Goal: Task Accomplishment & Management: Manage account settings

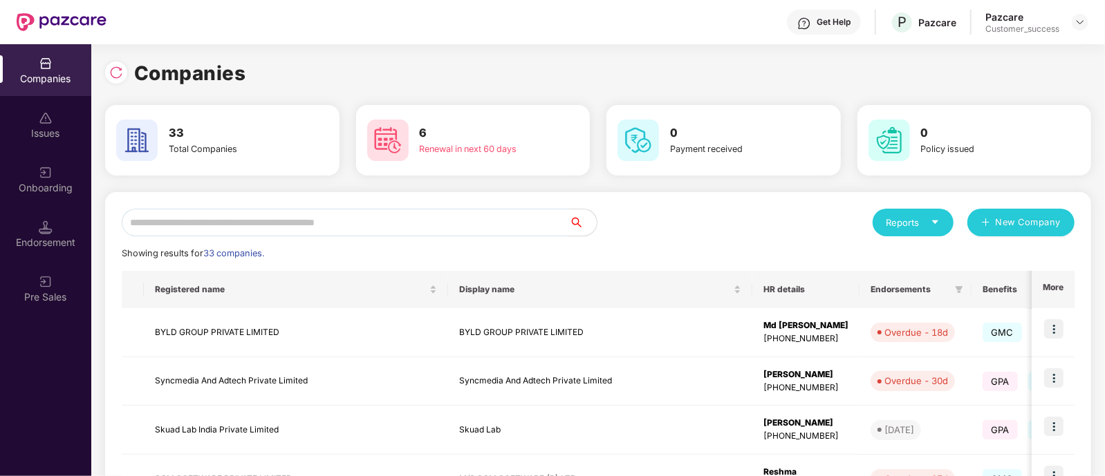
click at [371, 219] on input "text" at bounding box center [345, 223] width 447 height 28
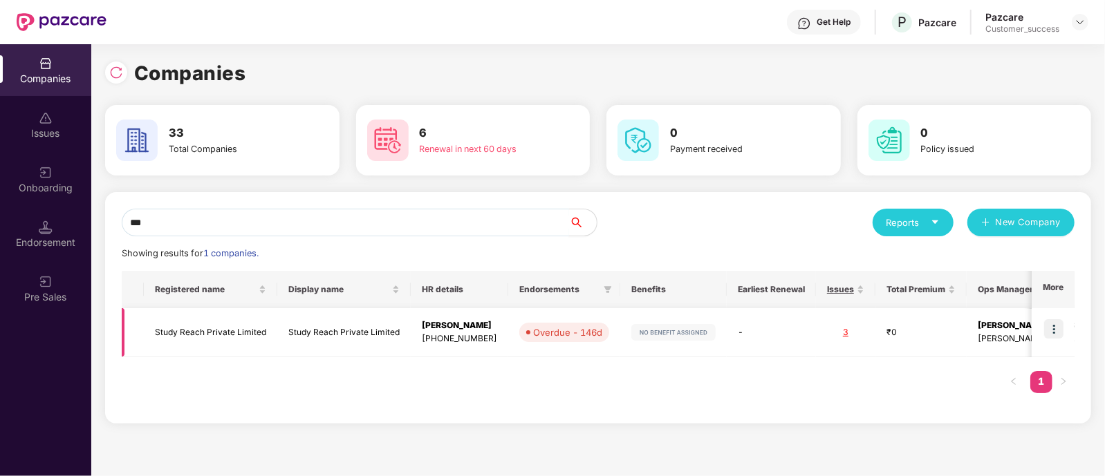
type input "***"
click at [1062, 326] on img at bounding box center [1053, 328] width 19 height 19
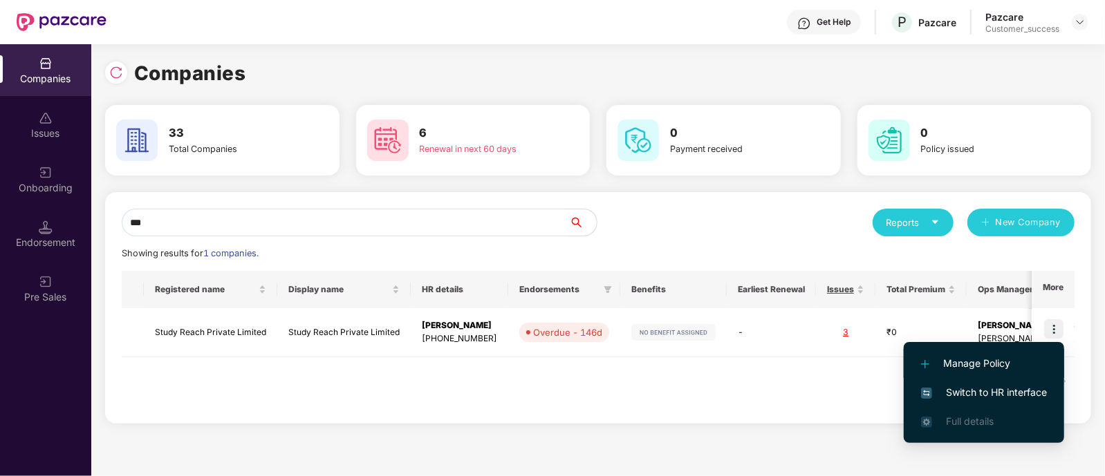
click at [960, 366] on span "Manage Policy" at bounding box center [984, 363] width 126 height 15
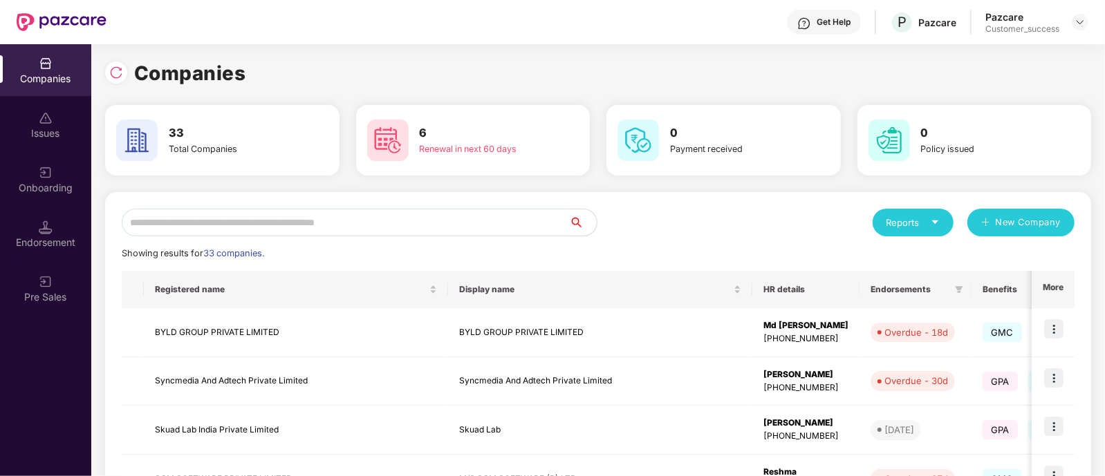
click at [234, 225] on input "text" at bounding box center [345, 223] width 447 height 28
type input "*"
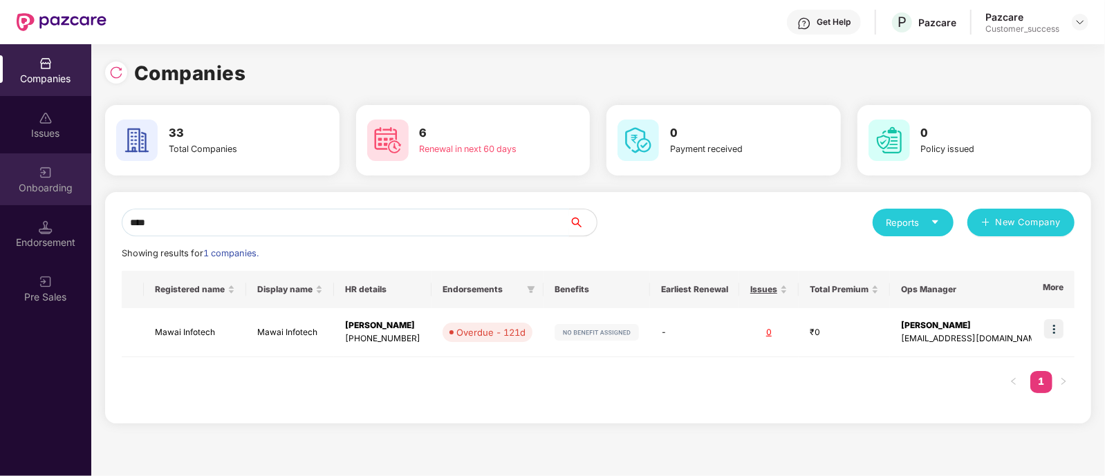
type input "****"
click at [46, 176] on img at bounding box center [46, 173] width 14 height 14
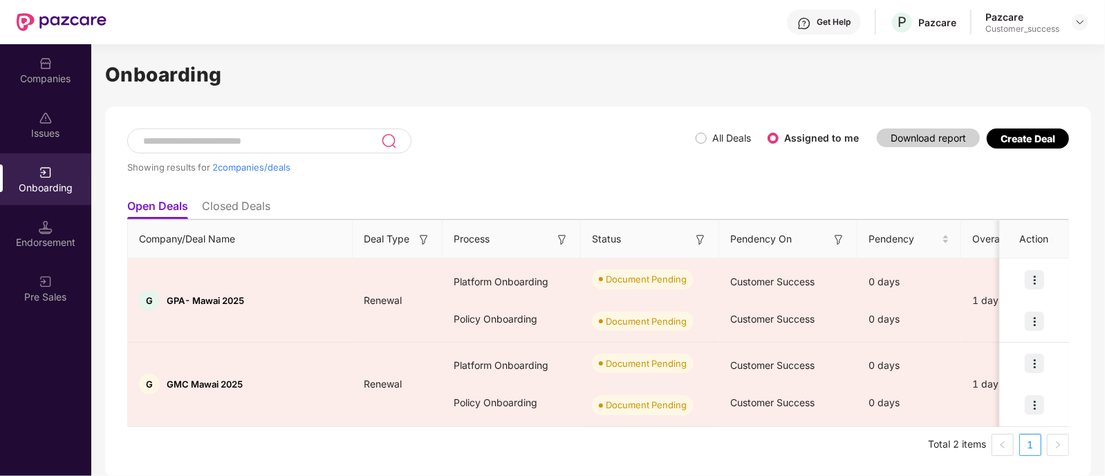
click at [1012, 136] on div "Create Deal" at bounding box center [1027, 139] width 55 height 12
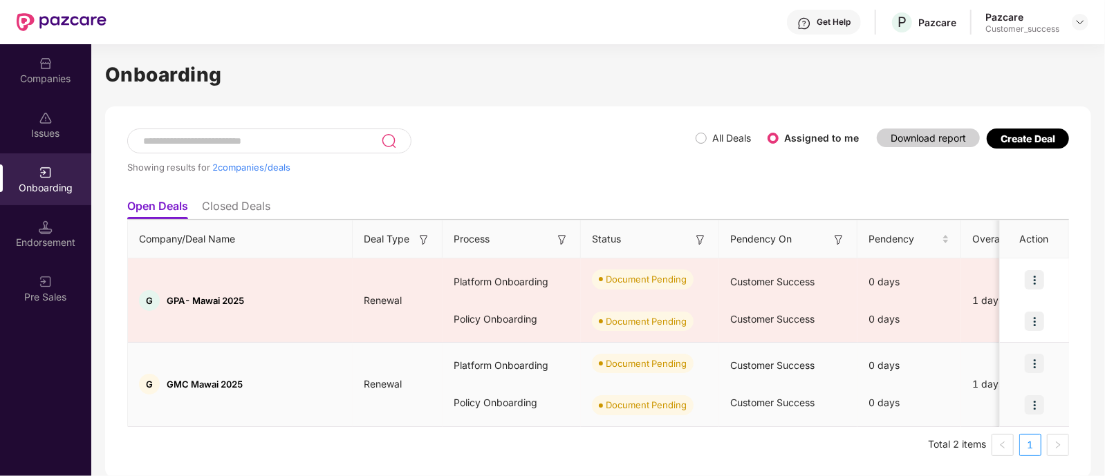
click at [1032, 363] on img at bounding box center [1034, 363] width 19 height 19
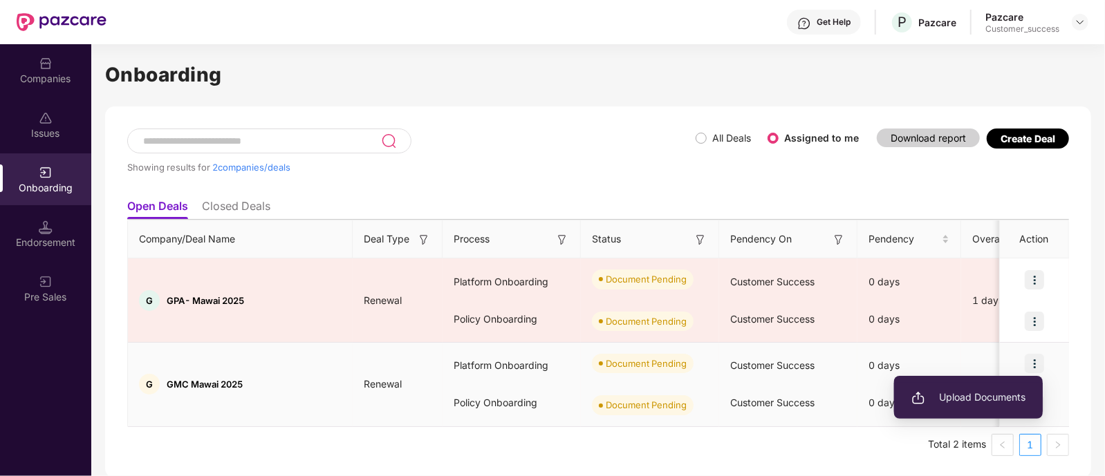
click at [928, 399] on span "Upload Documents" at bounding box center [968, 397] width 114 height 15
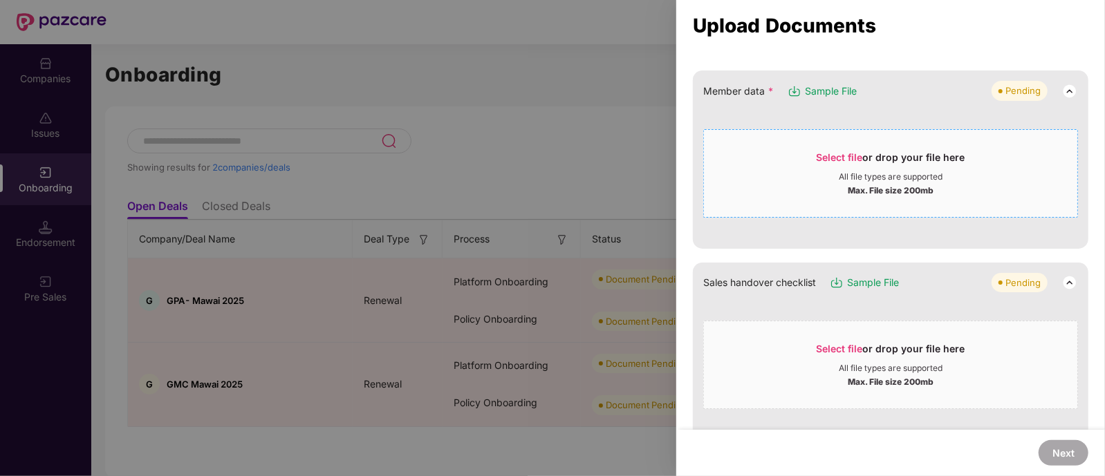
scroll to position [200, 0]
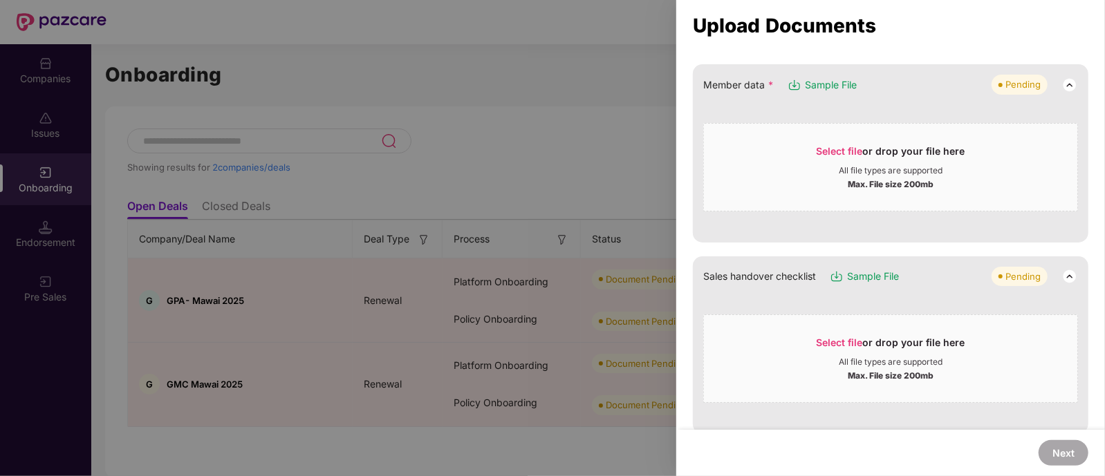
click at [832, 81] on span "Sample File" at bounding box center [831, 84] width 52 height 15
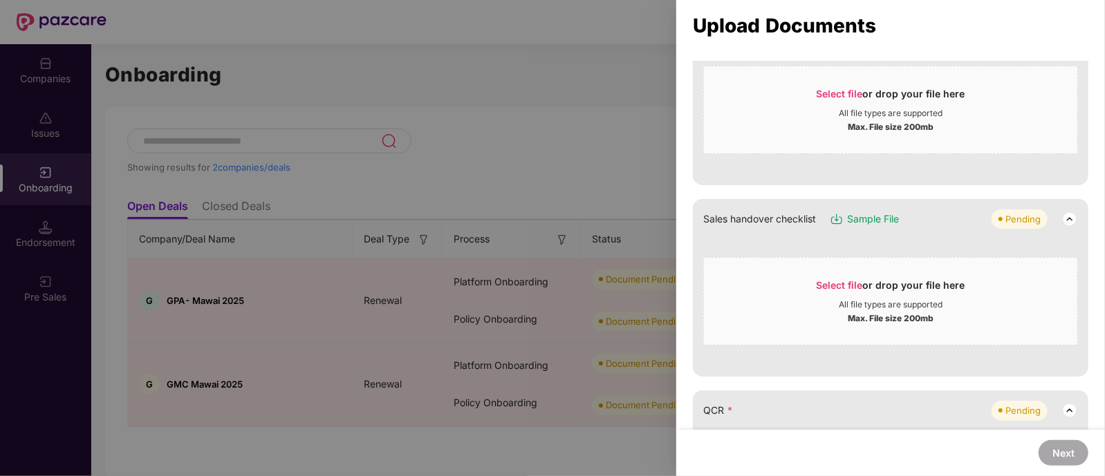
scroll to position [259, 0]
click at [1067, 219] on img at bounding box center [1069, 217] width 17 height 17
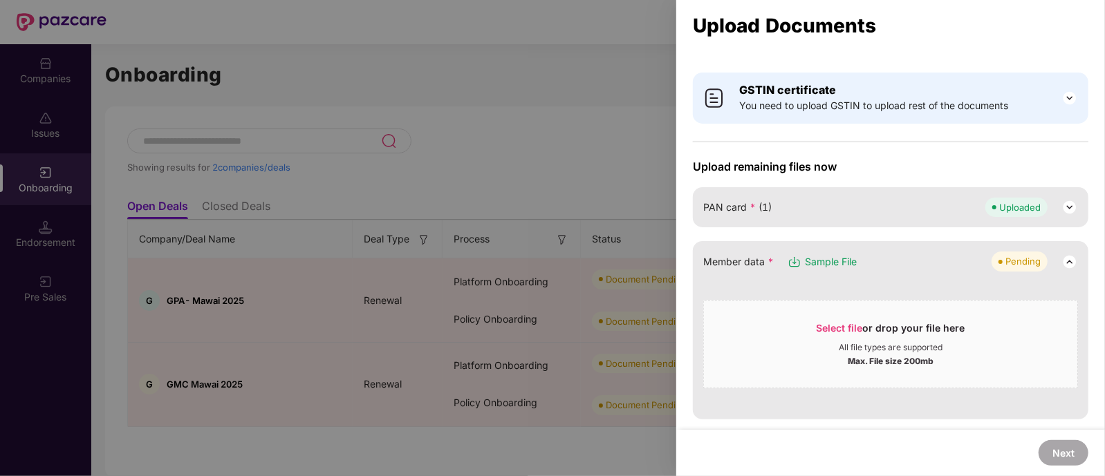
scroll to position [0, 0]
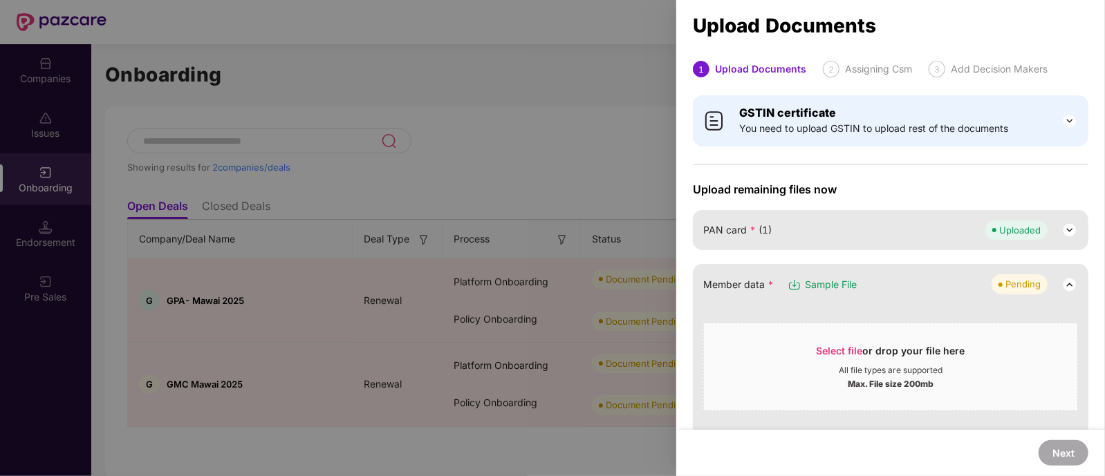
click at [643, 100] on div at bounding box center [552, 238] width 1105 height 476
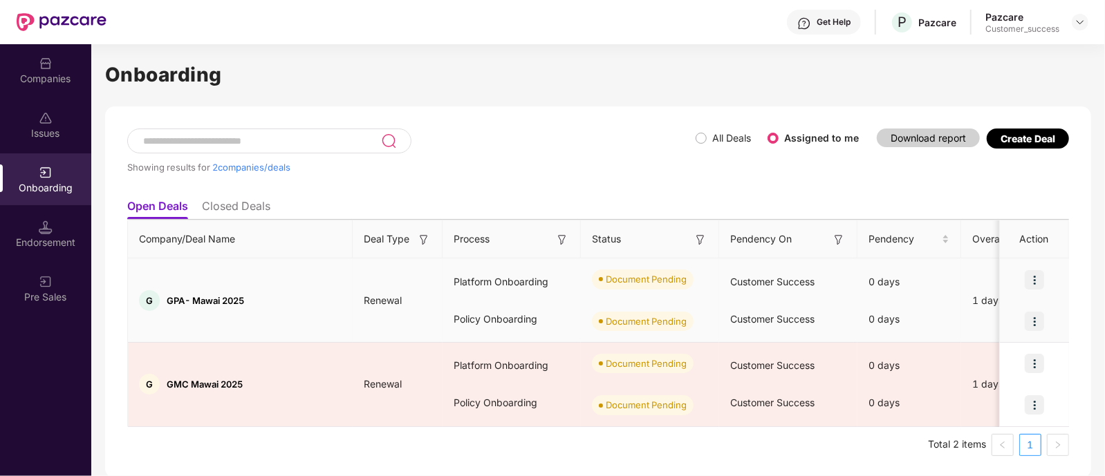
click at [1034, 277] on img at bounding box center [1034, 279] width 19 height 19
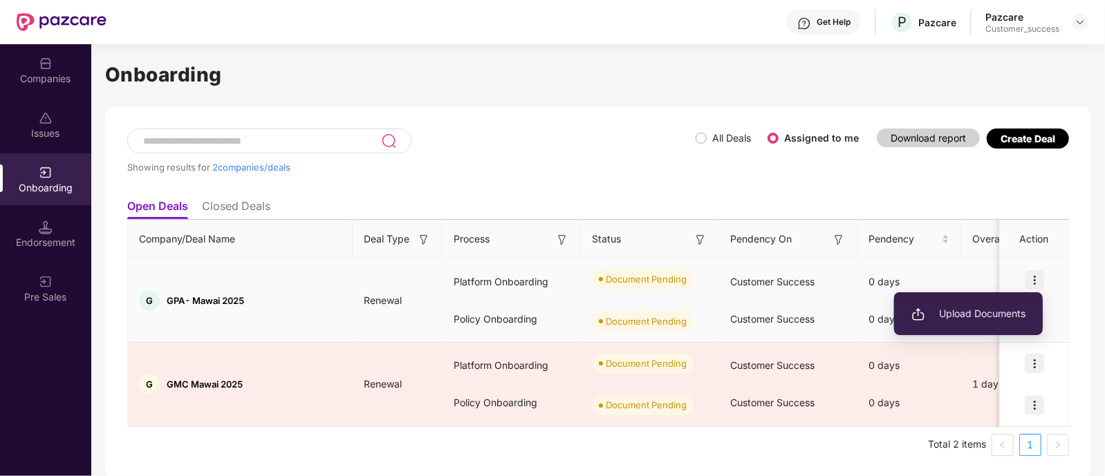
click at [1000, 300] on li "Upload Documents" at bounding box center [968, 313] width 149 height 29
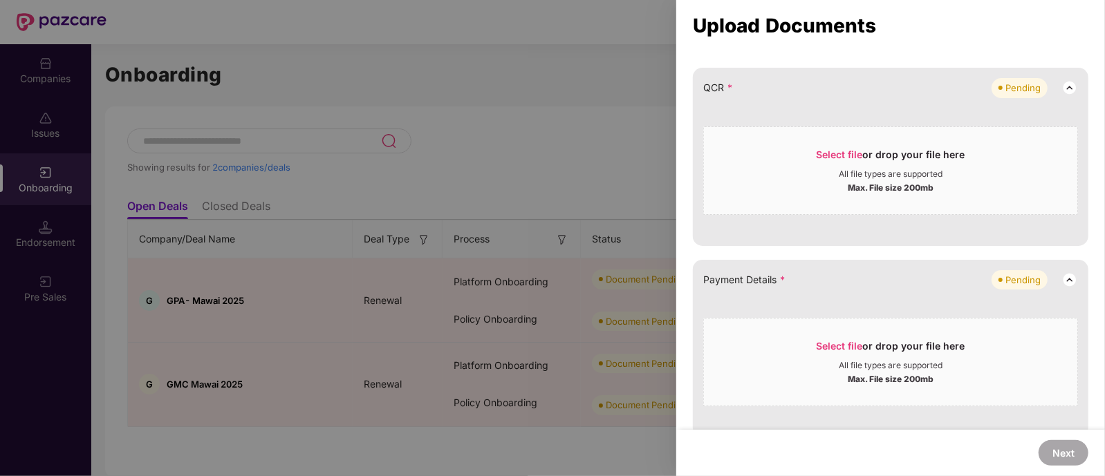
scroll to position [508, 0]
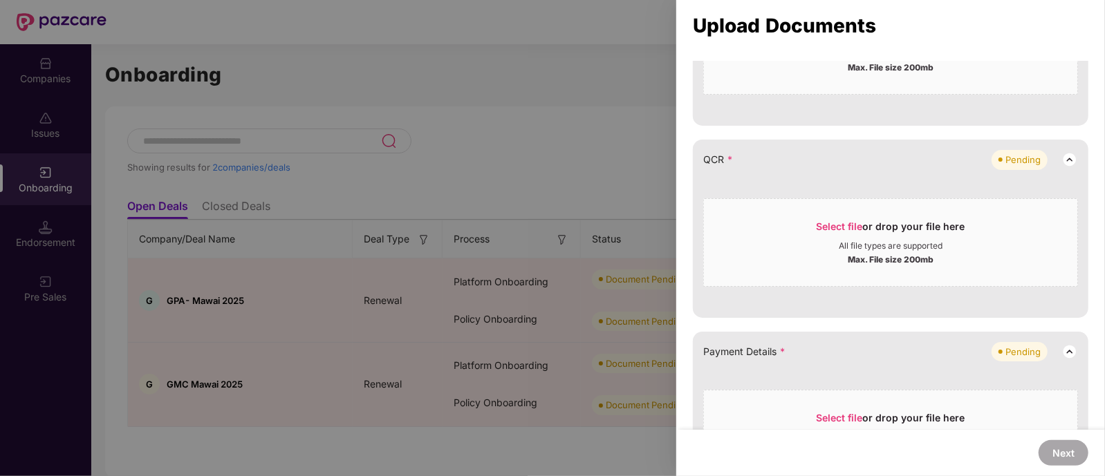
click at [568, 165] on div at bounding box center [552, 238] width 1105 height 476
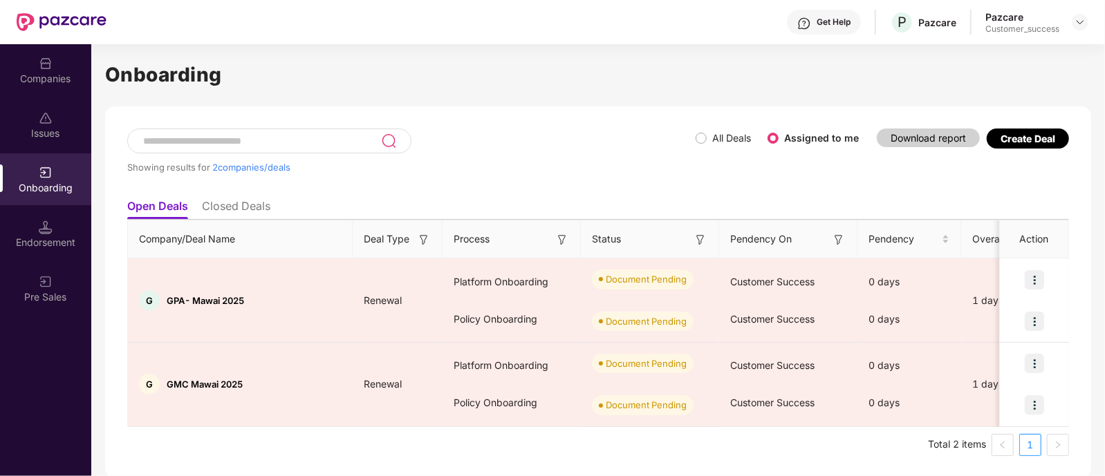
click at [48, 94] on div "Companies" at bounding box center [45, 70] width 91 height 52
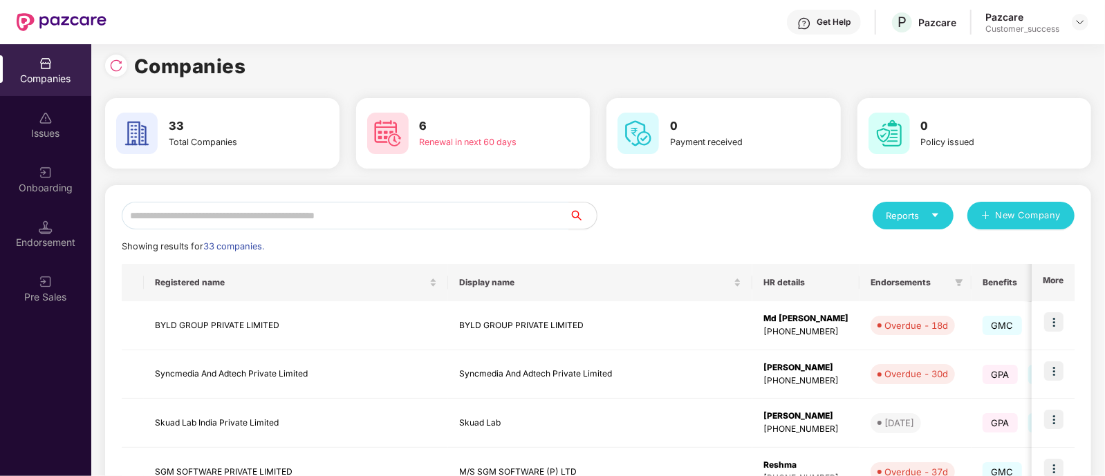
scroll to position [0, 0]
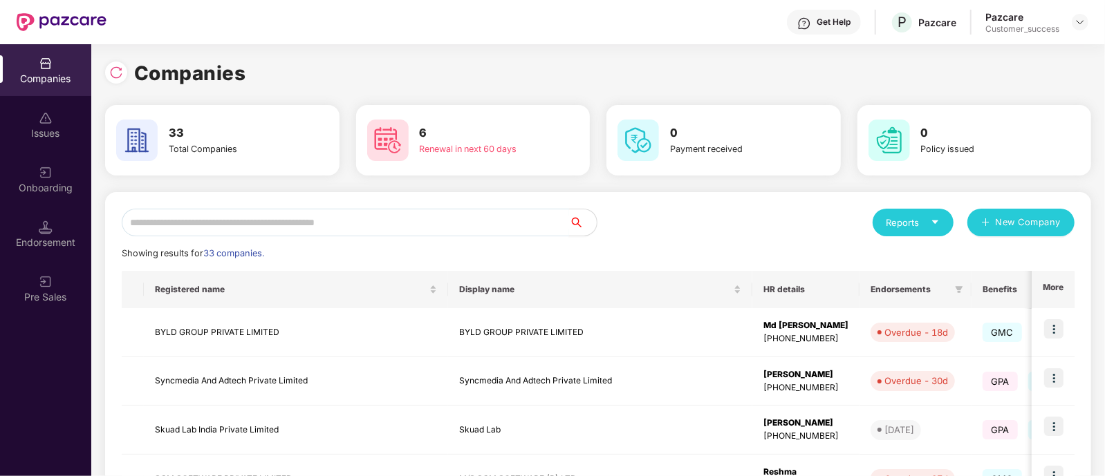
click at [288, 227] on input "text" at bounding box center [345, 223] width 447 height 28
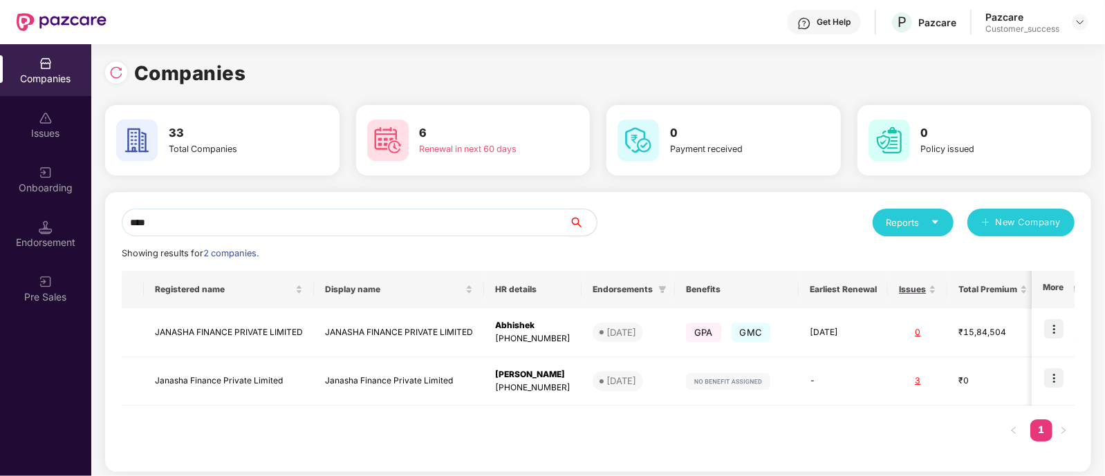
type input "****"
click at [1045, 330] on img at bounding box center [1053, 328] width 19 height 19
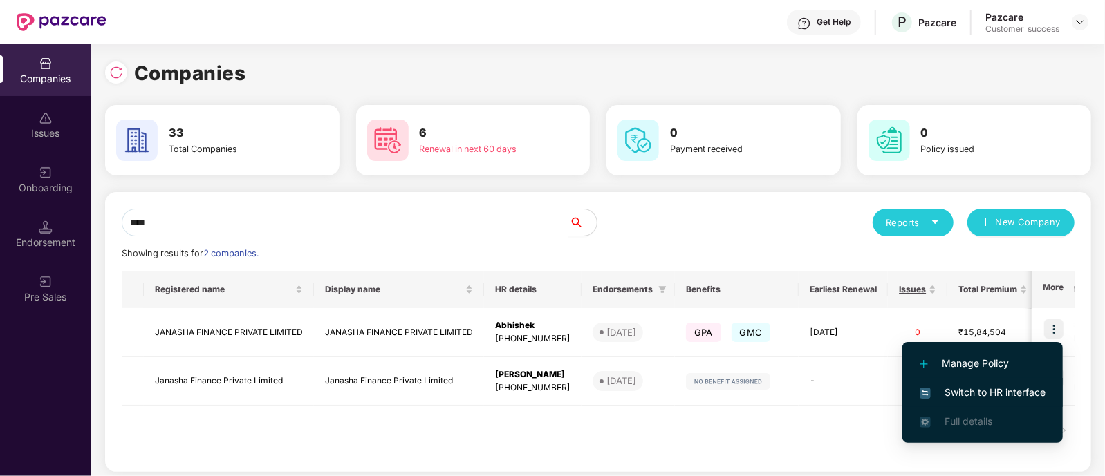
click at [944, 389] on span "Switch to HR interface" at bounding box center [983, 392] width 126 height 15
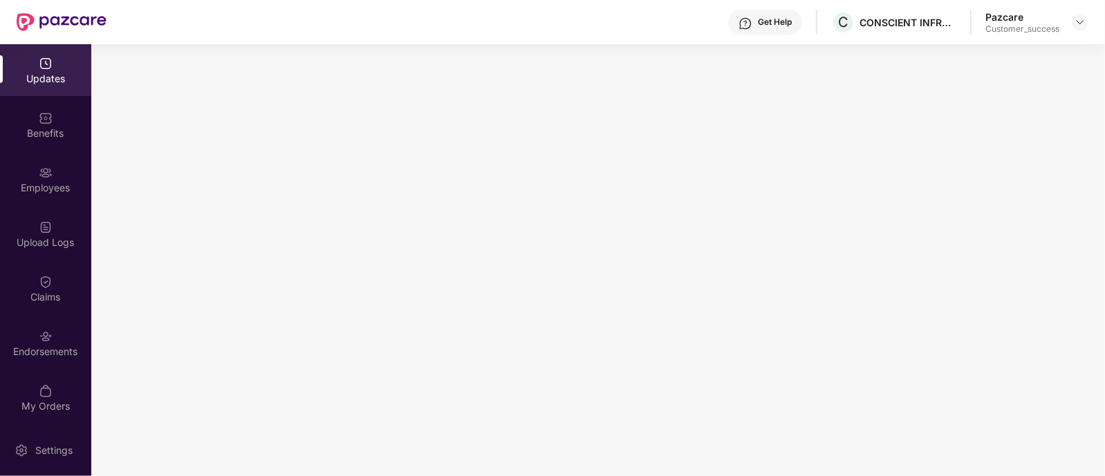
click at [38, 136] on div "Benefits" at bounding box center [45, 134] width 91 height 14
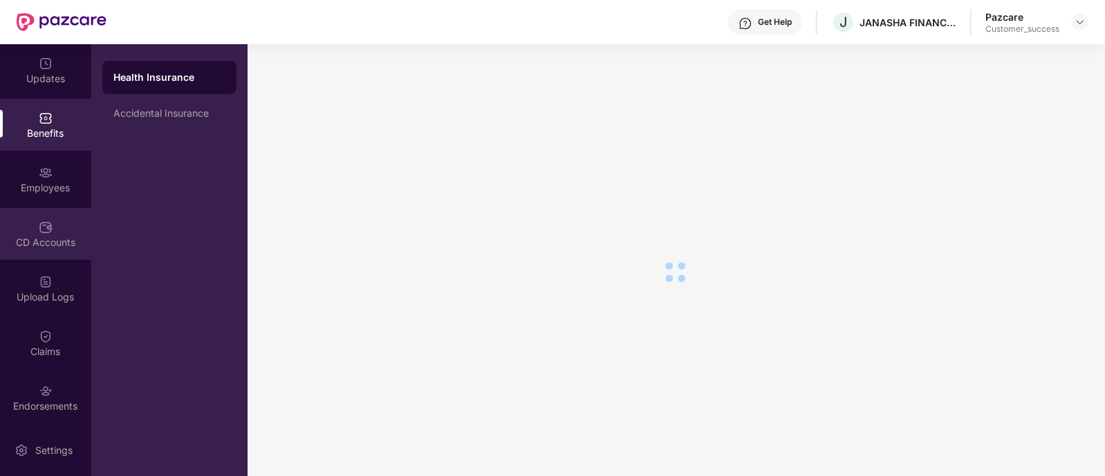
click at [49, 216] on div "CD Accounts" at bounding box center [45, 234] width 91 height 52
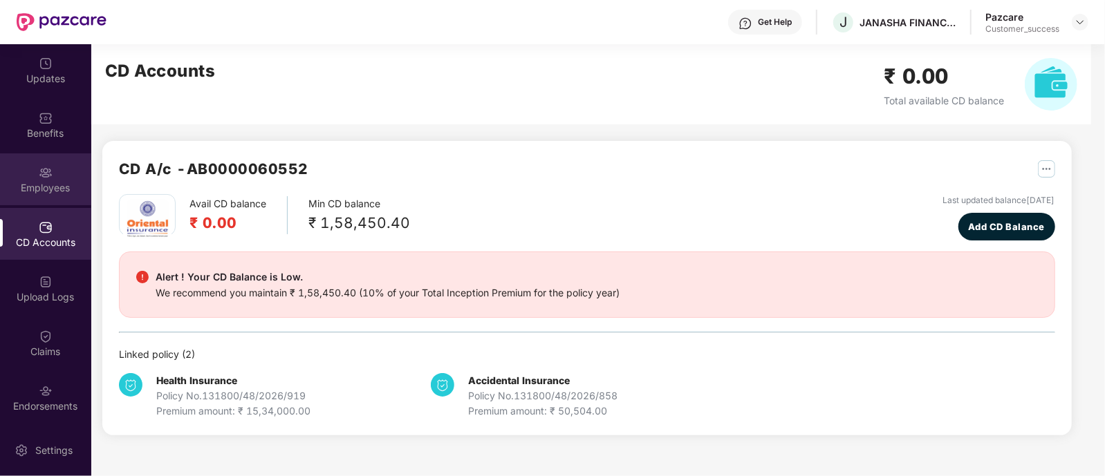
click at [39, 172] on img at bounding box center [46, 173] width 14 height 14
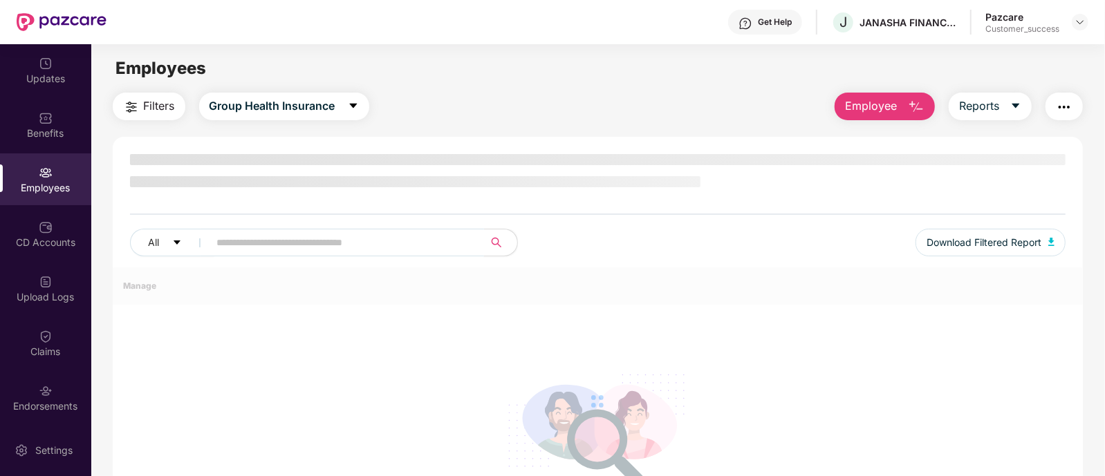
click at [257, 239] on input "text" at bounding box center [341, 242] width 248 height 21
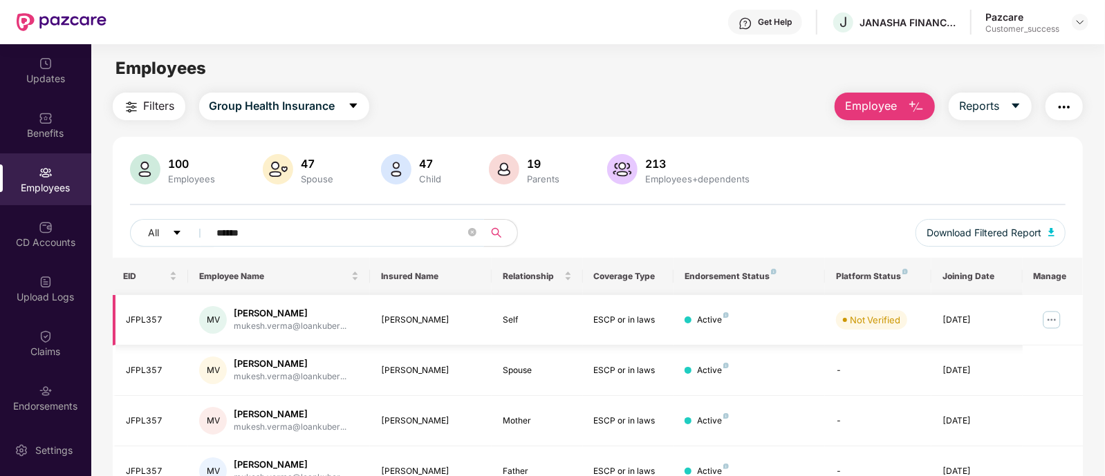
type input "******"
click at [1050, 322] on img at bounding box center [1052, 320] width 22 height 22
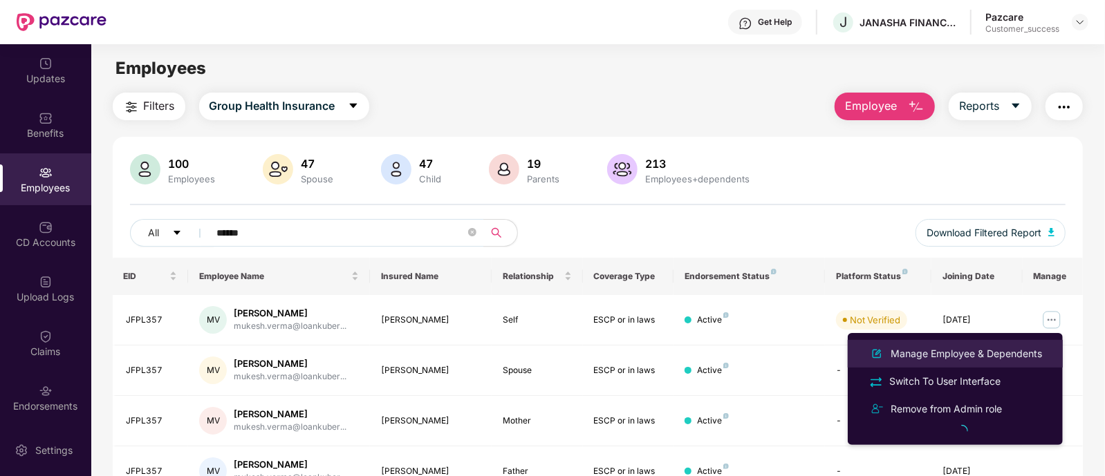
click at [1001, 349] on div "Manage Employee & Dependents" at bounding box center [966, 353] width 157 height 15
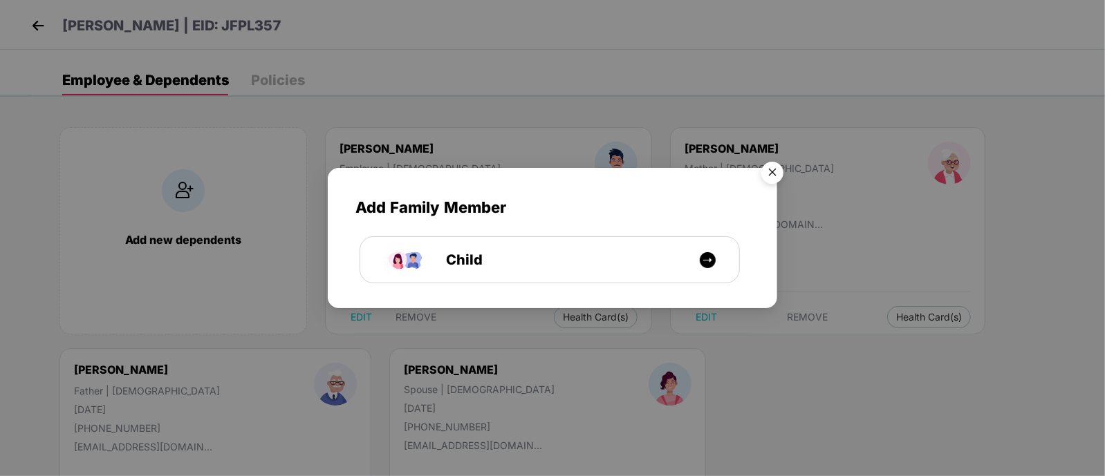
click at [776, 171] on img "Close" at bounding box center [772, 175] width 39 height 39
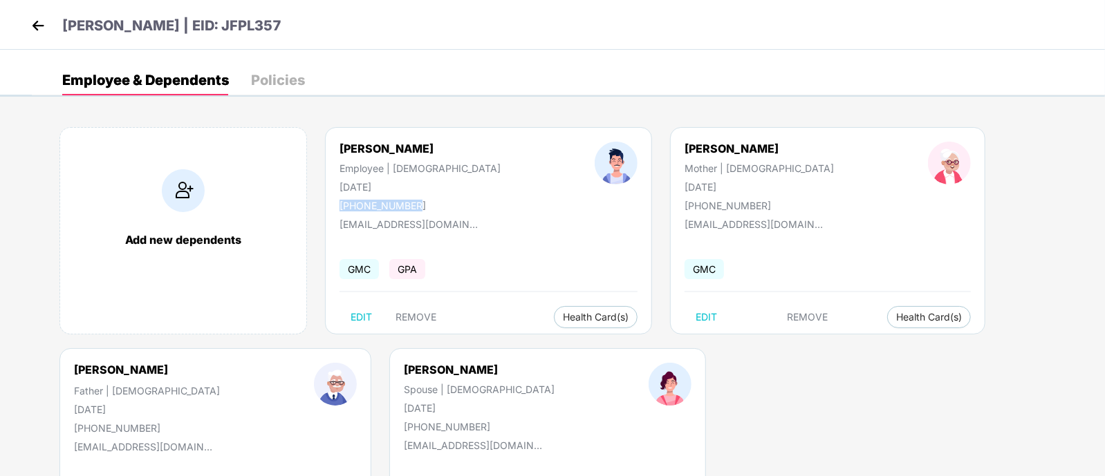
drag, startPoint x: 339, startPoint y: 204, endPoint x: 420, endPoint y: 208, distance: 81.7
click at [420, 208] on div "+918130704097" at bounding box center [419, 206] width 161 height 12
copy div "+918130704097"
click at [487, 268] on div "GMC GPA" at bounding box center [488, 269] width 298 height 29
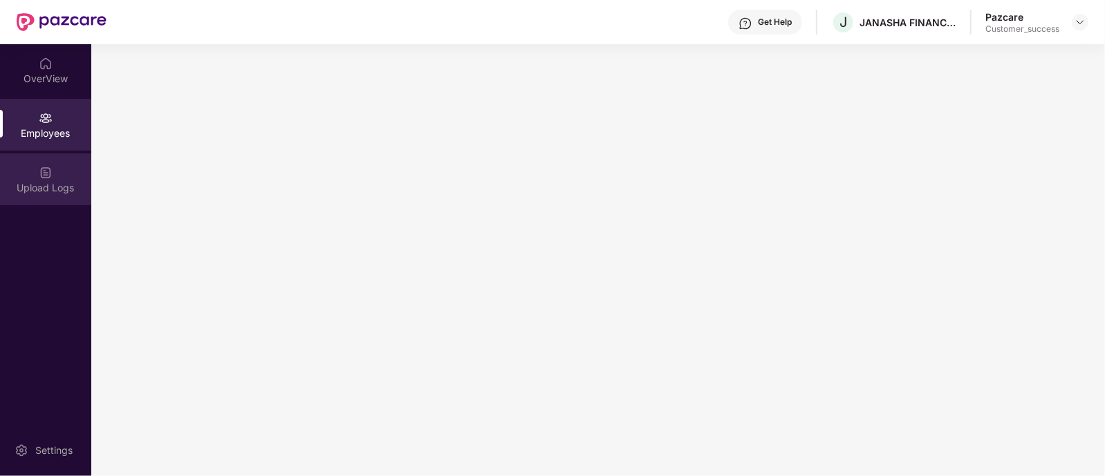
click at [55, 196] on div "Upload Logs" at bounding box center [45, 179] width 91 height 52
click at [57, 120] on div "Employees" at bounding box center [45, 125] width 91 height 52
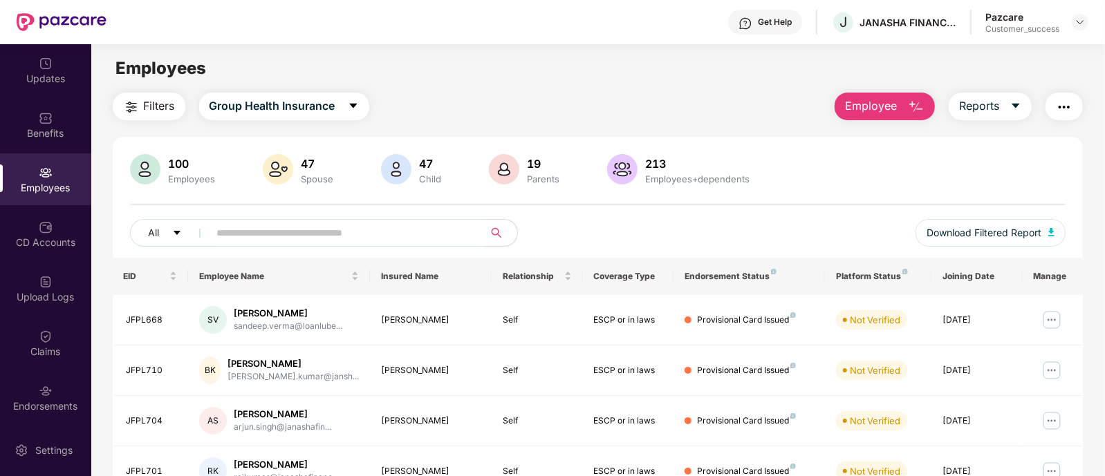
click at [325, 229] on input "text" at bounding box center [341, 233] width 248 height 21
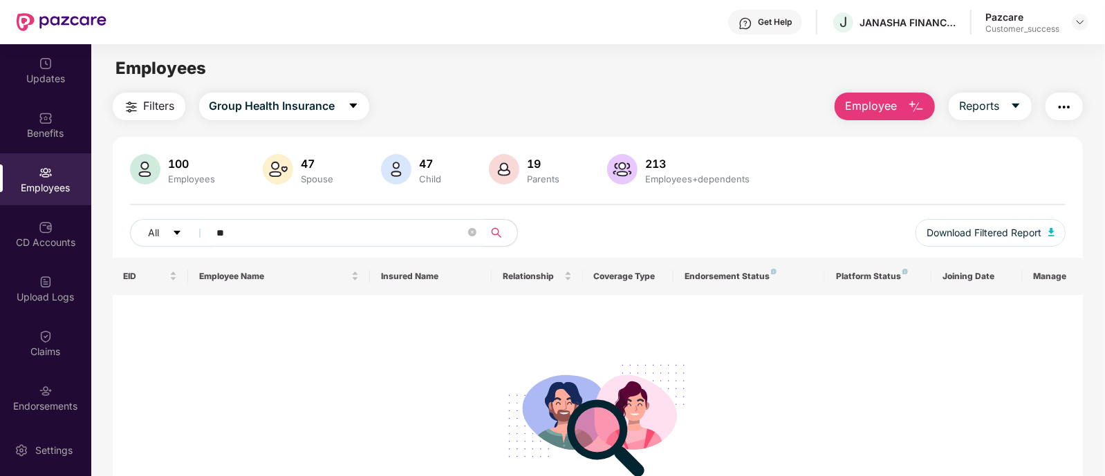
paste input "**********"
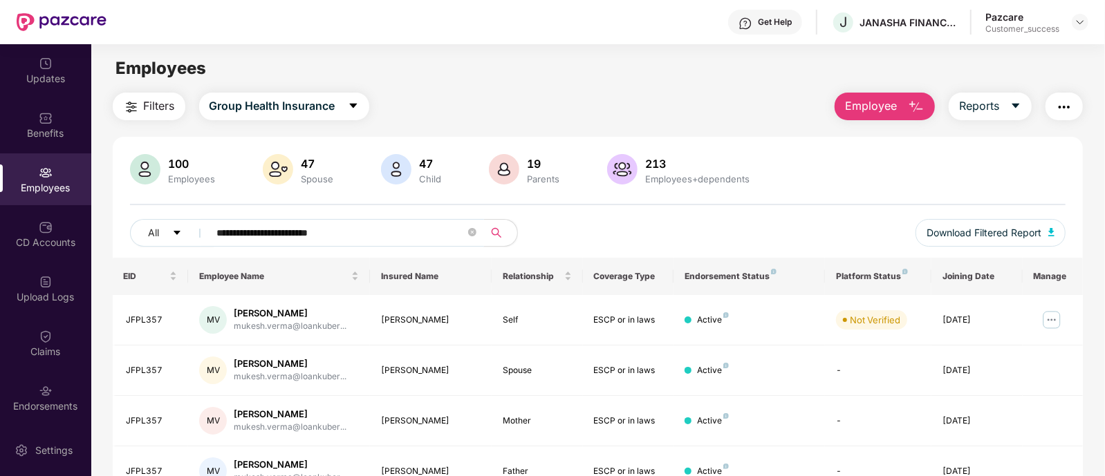
scroll to position [69, 0]
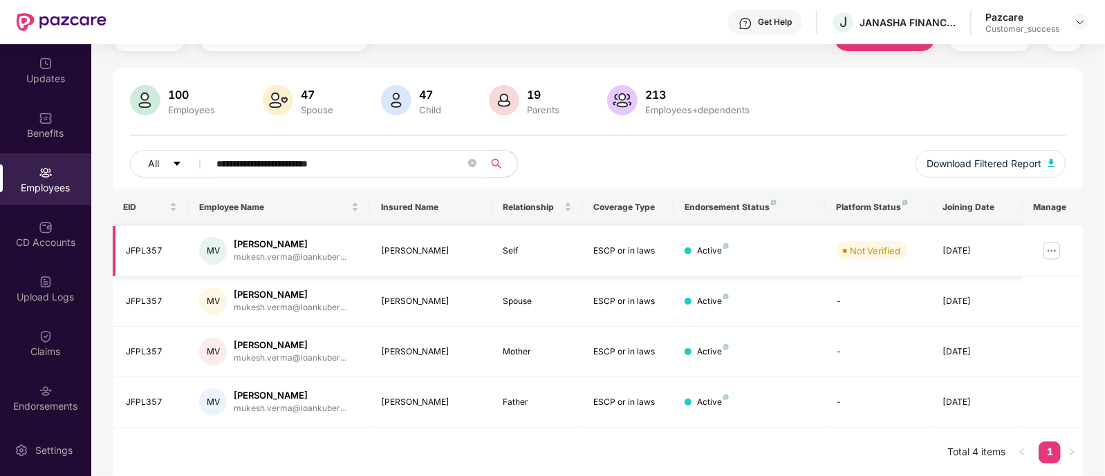
type input "**********"
click at [1053, 244] on img at bounding box center [1052, 251] width 22 height 22
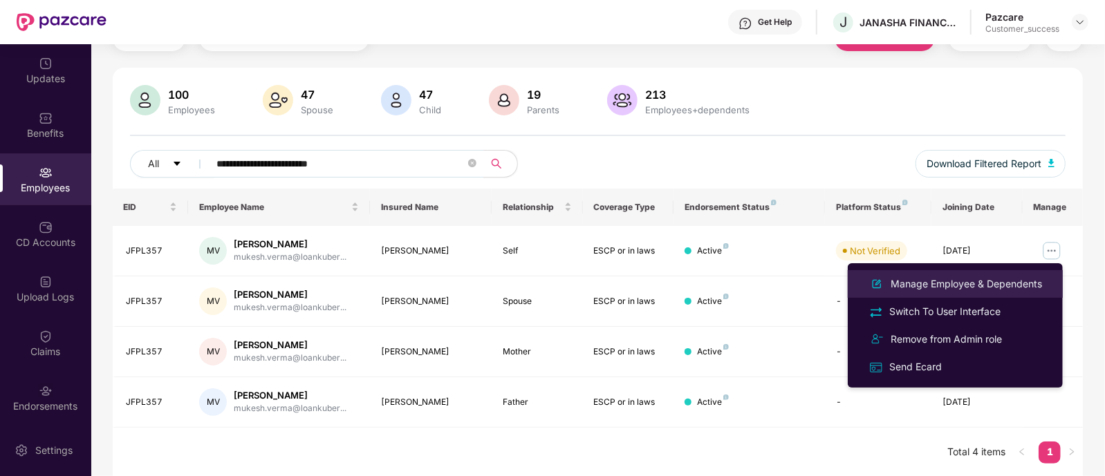
click at [982, 290] on div "Manage Employee & Dependents" at bounding box center [966, 284] width 157 height 15
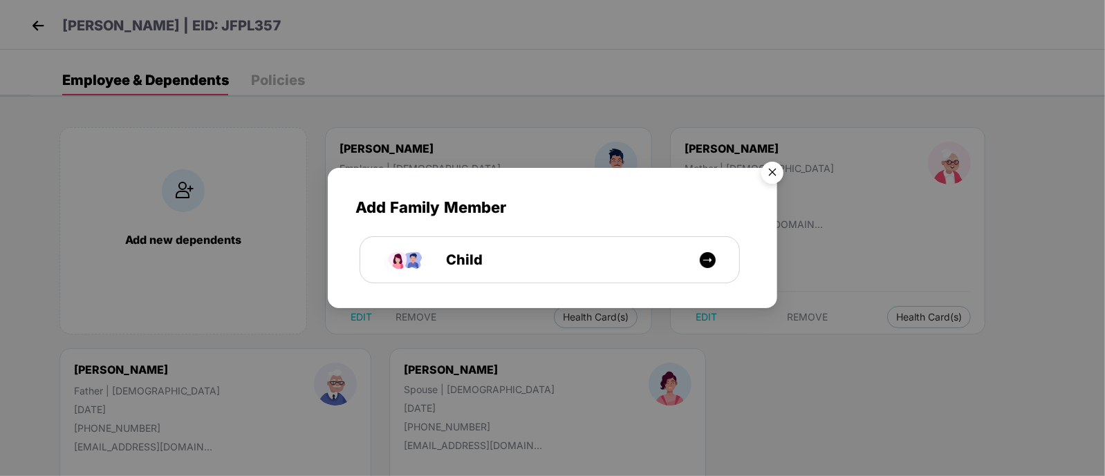
click at [767, 167] on img "Close" at bounding box center [772, 175] width 39 height 39
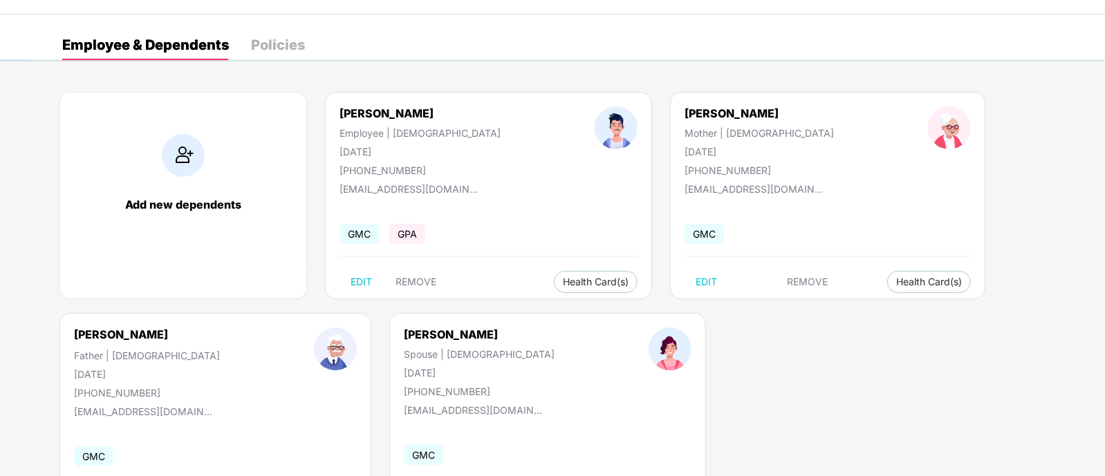
scroll to position [42, 0]
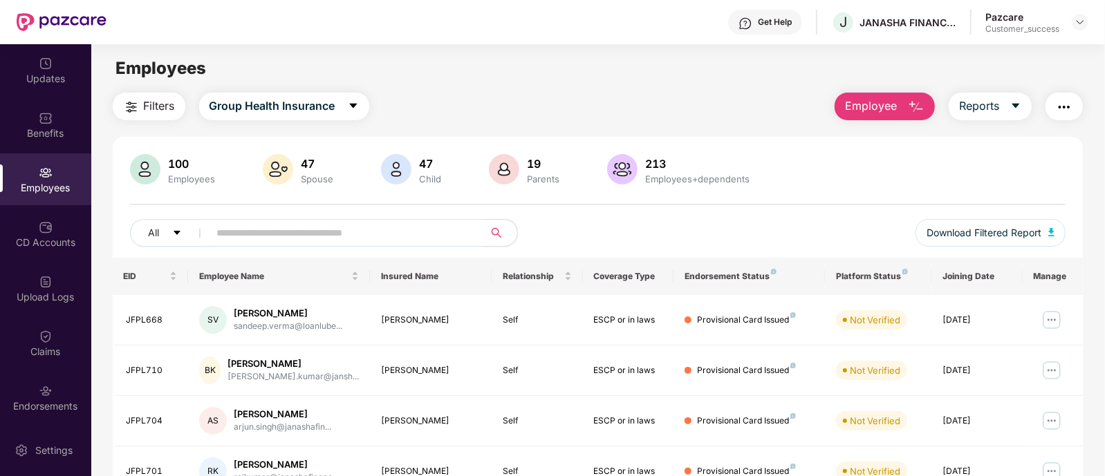
click at [268, 242] on input "text" at bounding box center [341, 233] width 248 height 21
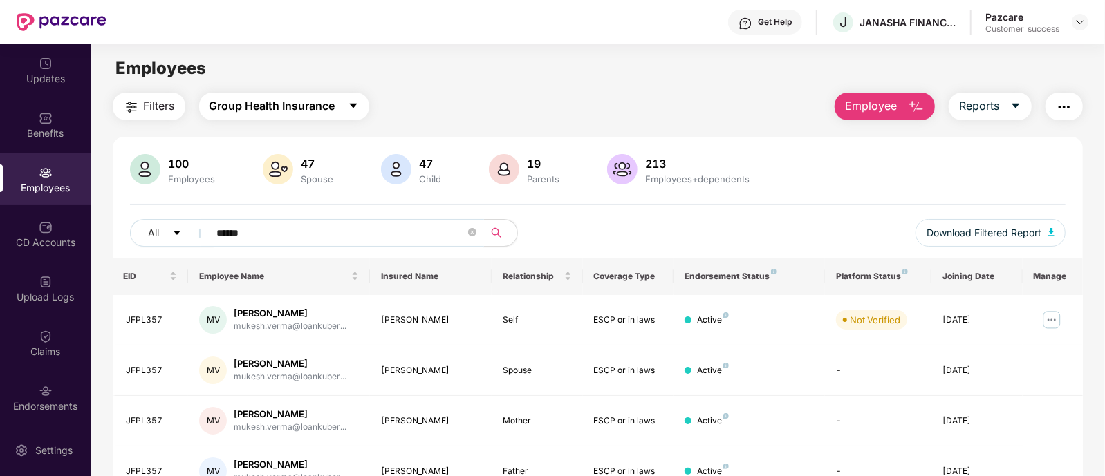
click at [325, 100] on span "Group Health Insurance" at bounding box center [272, 105] width 126 height 17
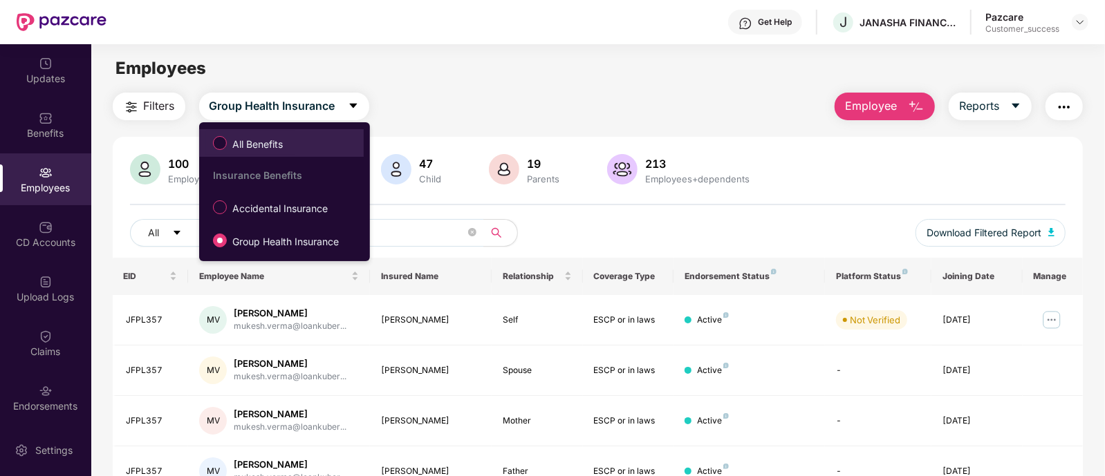
click at [254, 135] on label "All Benefits" at bounding box center [250, 143] width 89 height 24
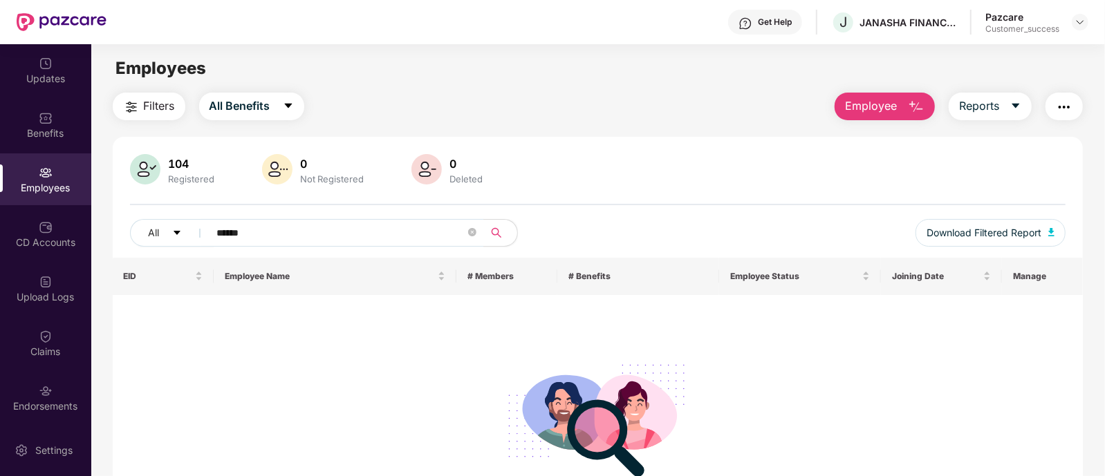
scroll to position [68, 0]
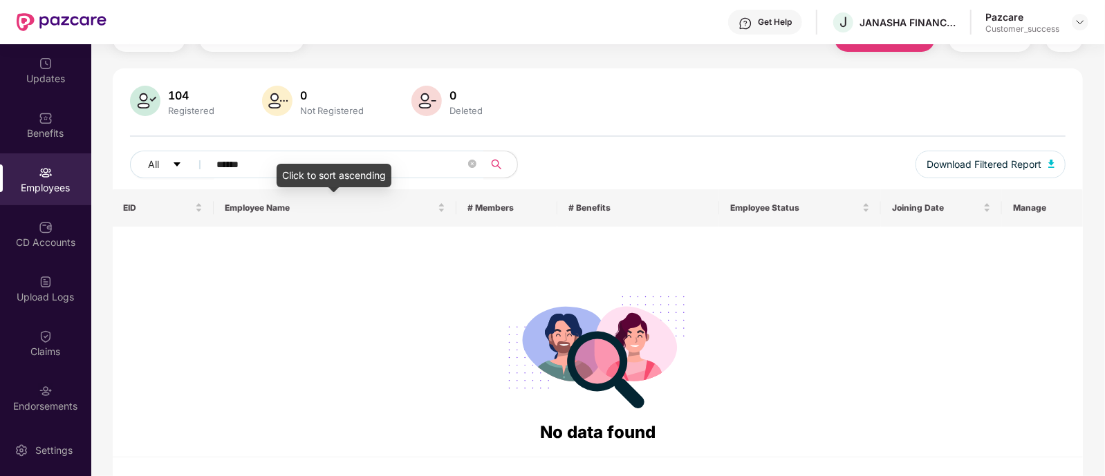
click at [292, 169] on div "Click to sort ascending" at bounding box center [334, 176] width 115 height 24
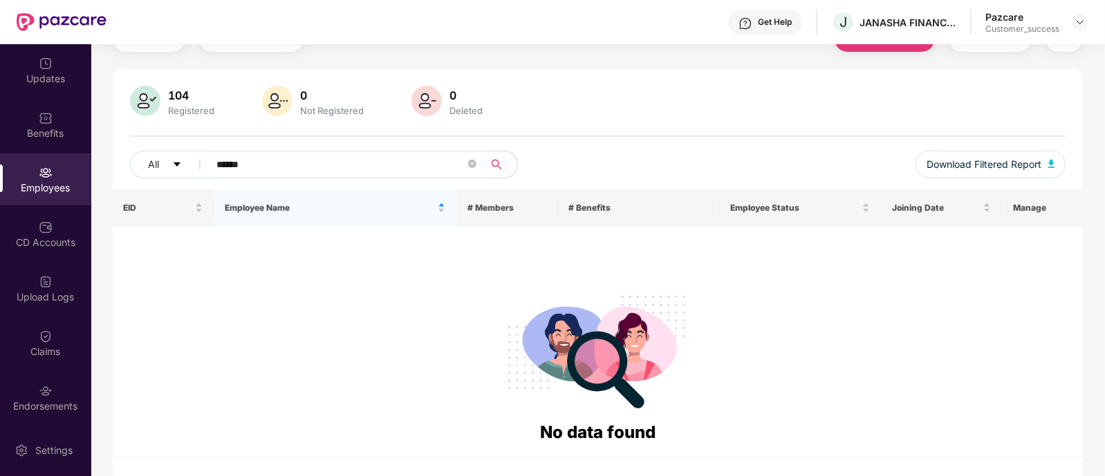
click at [272, 170] on input "******" at bounding box center [341, 164] width 248 height 21
click at [297, 195] on div "Click to sort descending" at bounding box center [333, 180] width 121 height 33
click at [258, 163] on input "******" at bounding box center [341, 164] width 248 height 21
paste input "**********"
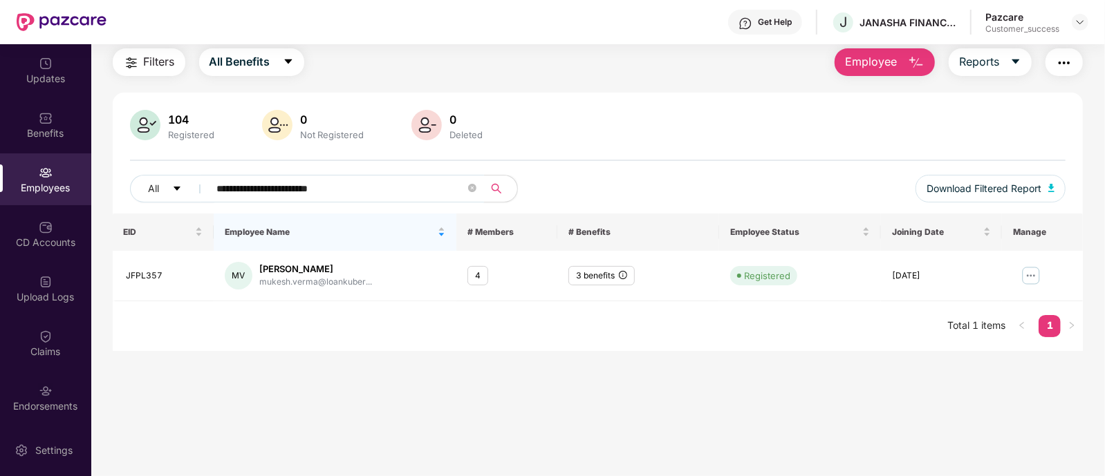
scroll to position [44, 0]
type input "**********"
click at [1034, 280] on img at bounding box center [1031, 276] width 22 height 22
click at [1057, 388] on main "**********" at bounding box center [597, 238] width 1013 height 476
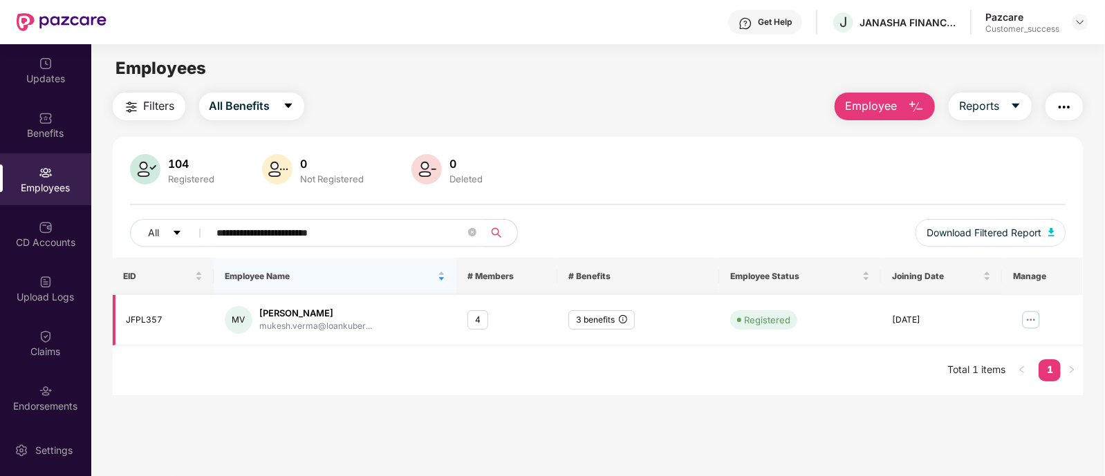
click at [1036, 323] on img at bounding box center [1031, 320] width 22 height 22
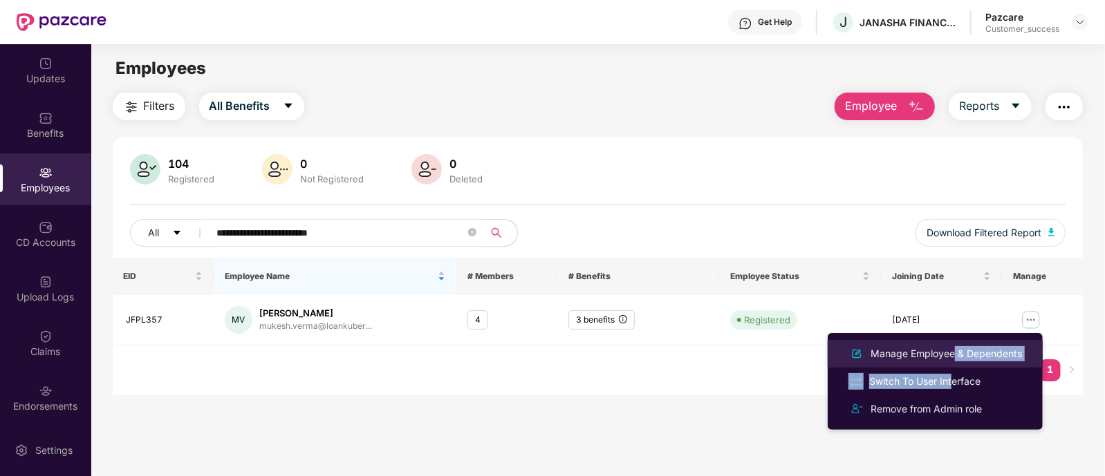
drag, startPoint x: 951, startPoint y: 368, endPoint x: 947, endPoint y: 361, distance: 7.7
click at [947, 361] on ul "Manage Employee & Dependents Switch To User Interface Remove from Admin role" at bounding box center [935, 381] width 215 height 97
click at [947, 361] on div "Manage Employee & Dependents" at bounding box center [946, 353] width 157 height 15
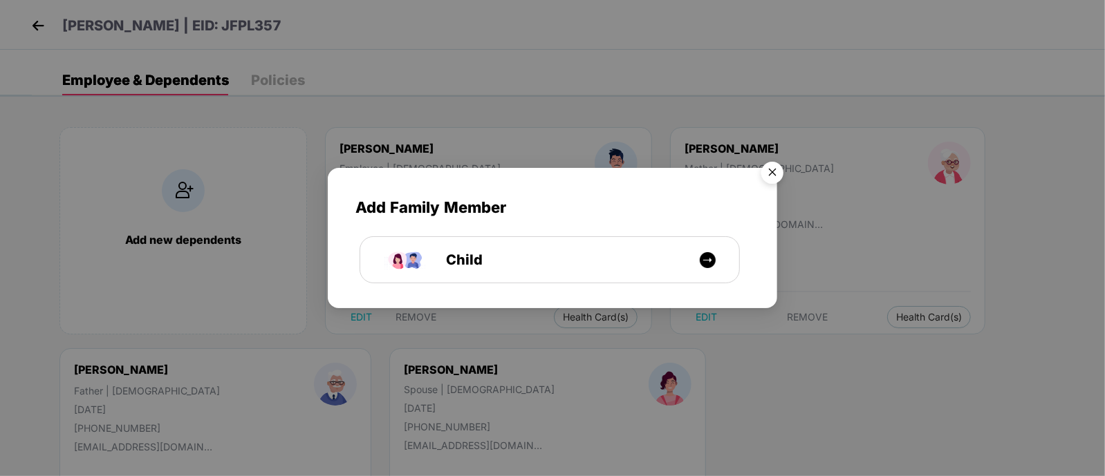
click at [774, 169] on img "Close" at bounding box center [772, 175] width 39 height 39
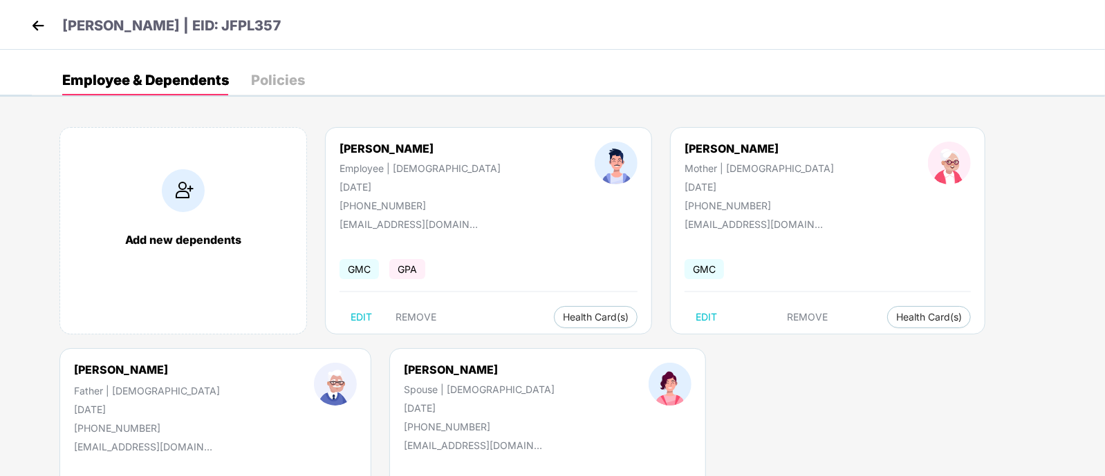
click at [746, 272] on div "GMC" at bounding box center [827, 269] width 286 height 29
click at [48, 36] on header "[PERSON_NAME] | EID: JFPL357" at bounding box center [155, 27] width 254 height 25
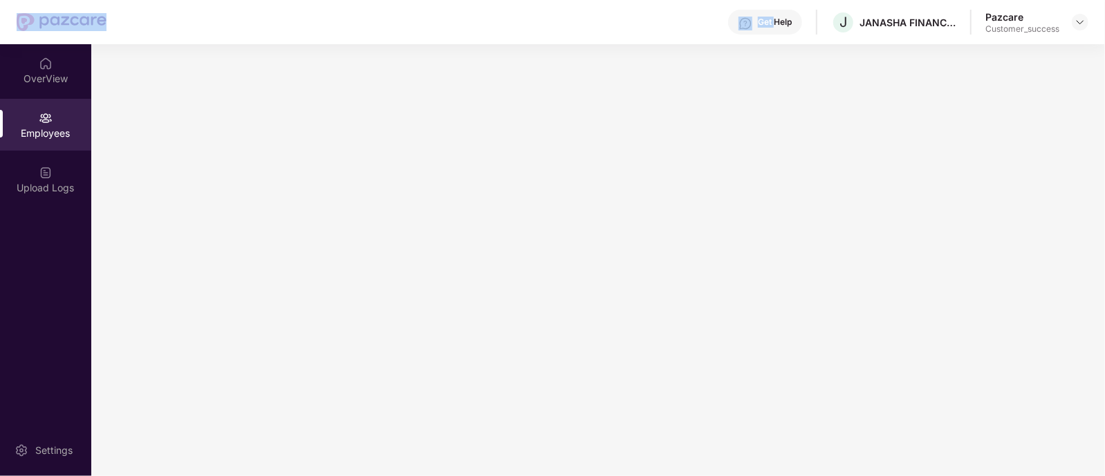
click at [48, 36] on div at bounding box center [62, 22] width 90 height 44
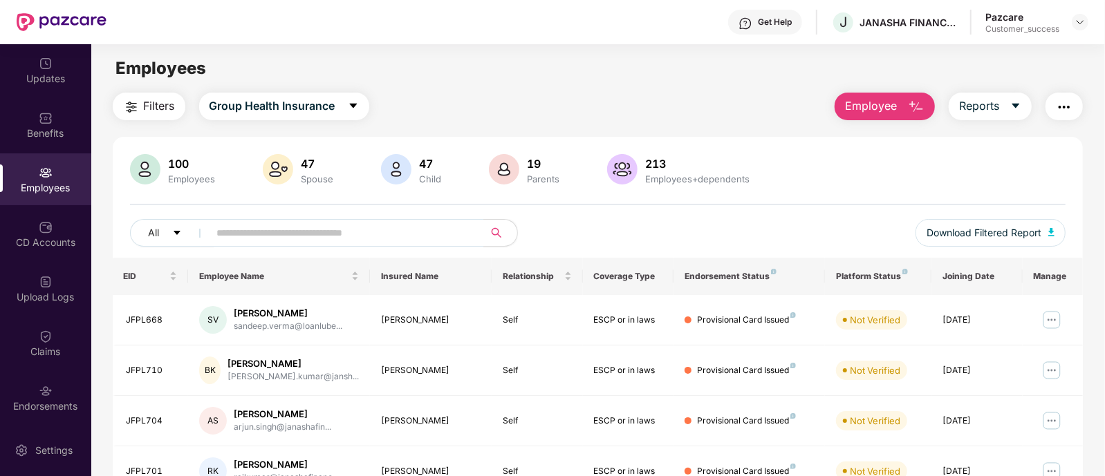
click at [207, 202] on div "100 Employees 47 Spouse 47 Child 19 Parents 213 Employees+dependents All Downlo…" at bounding box center [598, 206] width 971 height 104
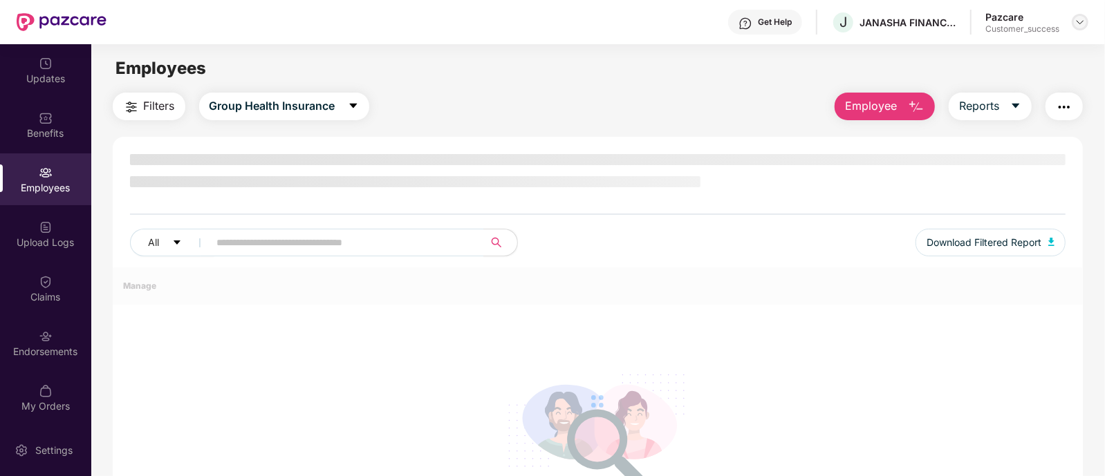
click at [1079, 26] on img at bounding box center [1079, 22] width 11 height 11
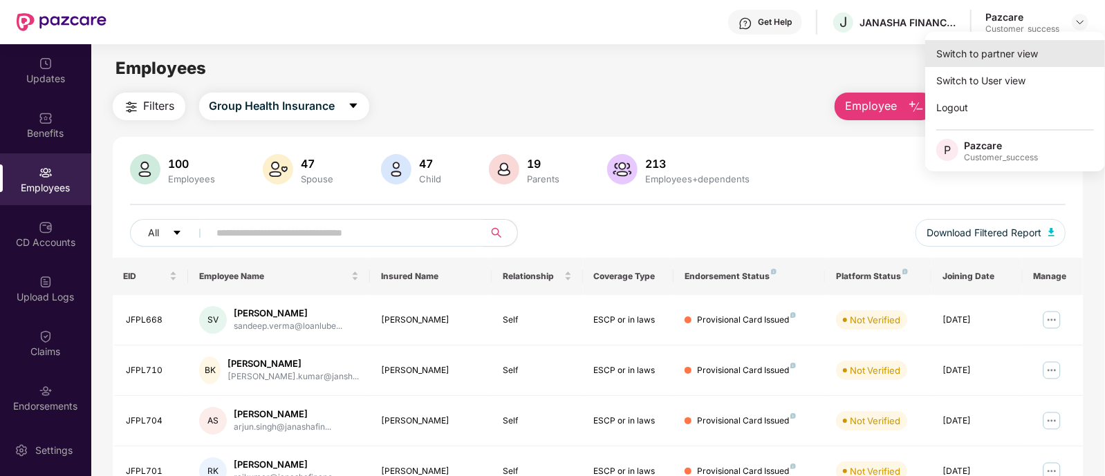
click at [1001, 59] on div "Switch to partner view" at bounding box center [1015, 53] width 180 height 27
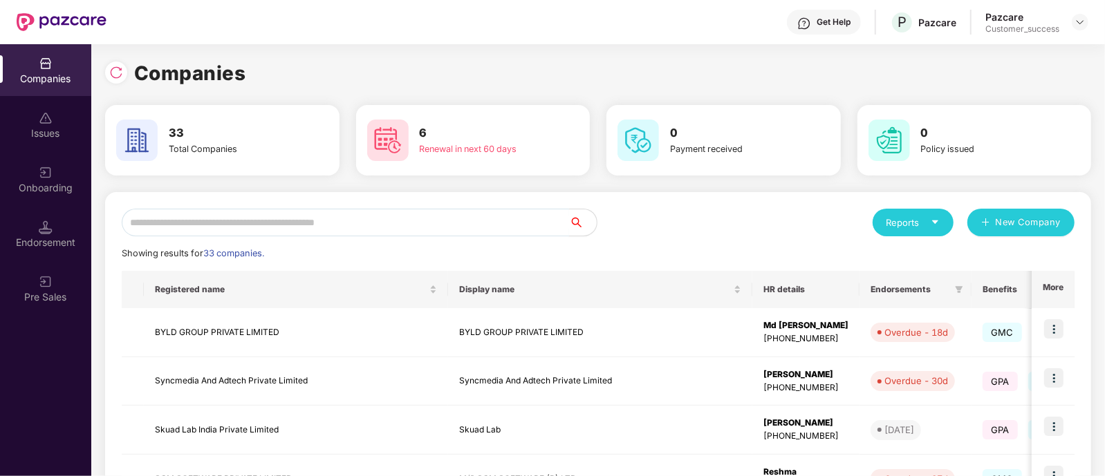
click at [414, 224] on input "text" at bounding box center [345, 223] width 447 height 28
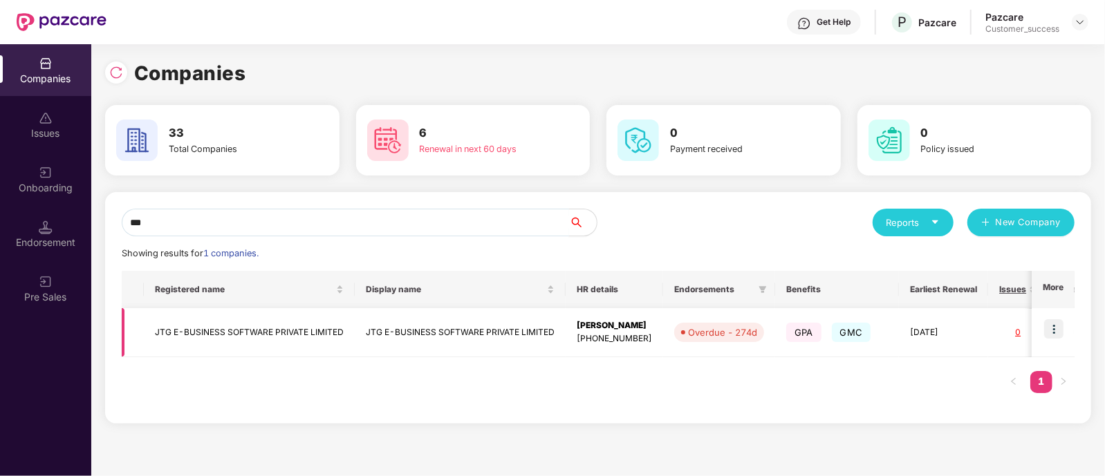
type input "***"
click at [427, 329] on td "JTG E-BUSINESS SOFTWARE PRIVATE LIMITED" at bounding box center [460, 332] width 211 height 49
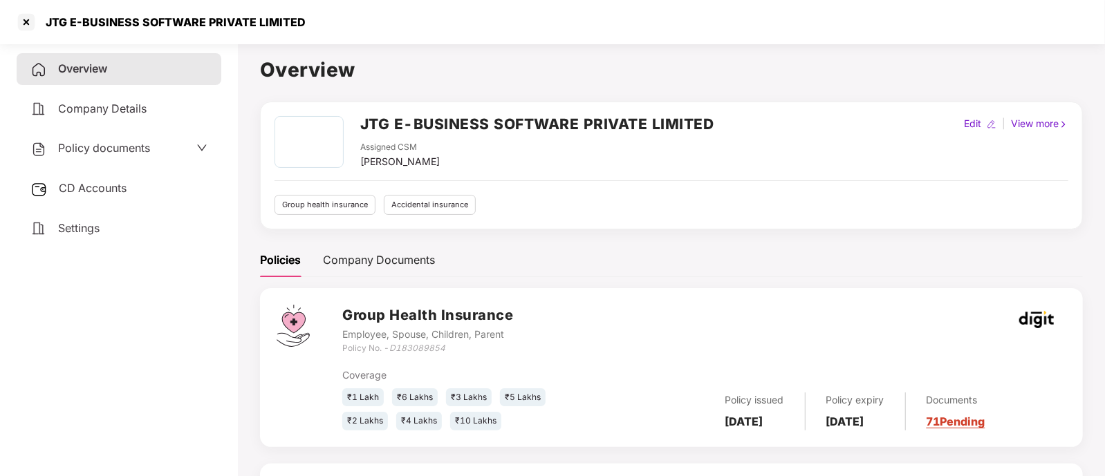
scroll to position [75, 0]
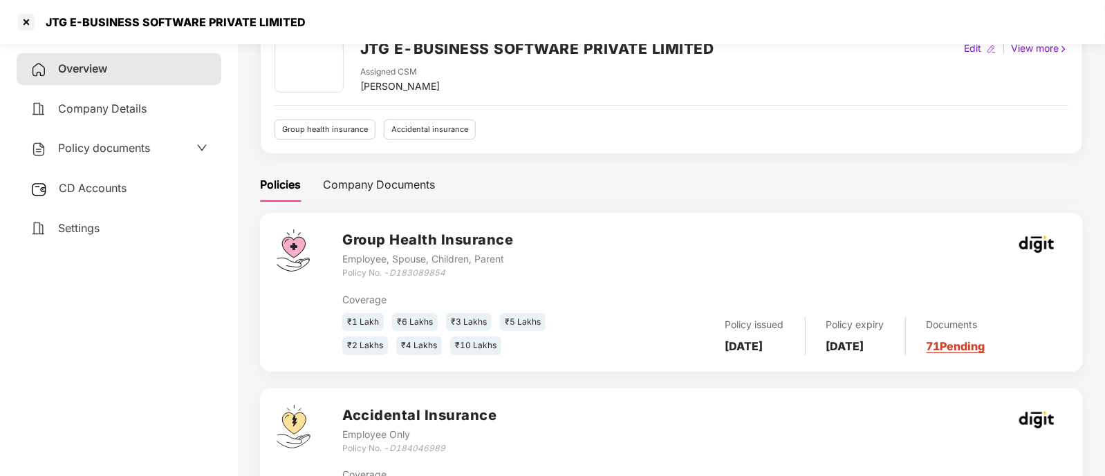
click at [954, 351] on link "71 Pending" at bounding box center [955, 346] width 59 height 14
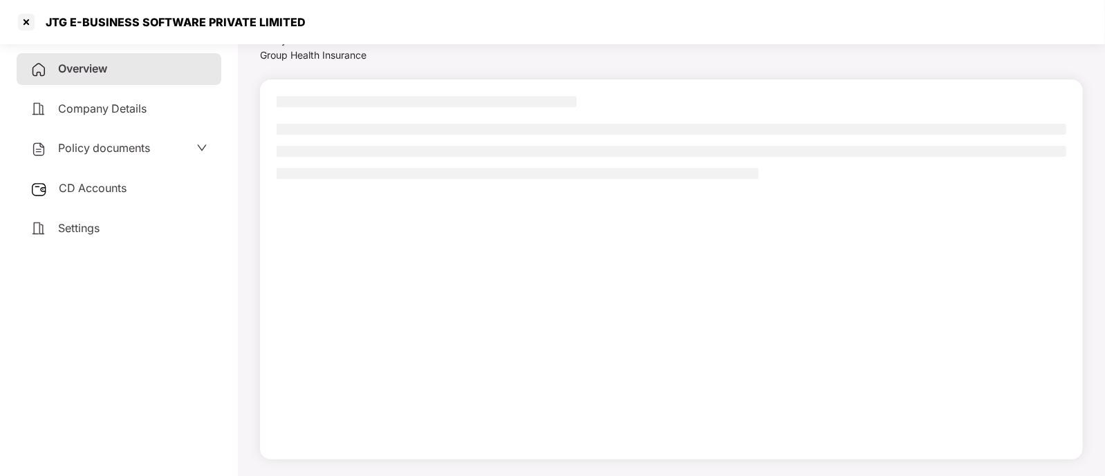
scroll to position [59, 0]
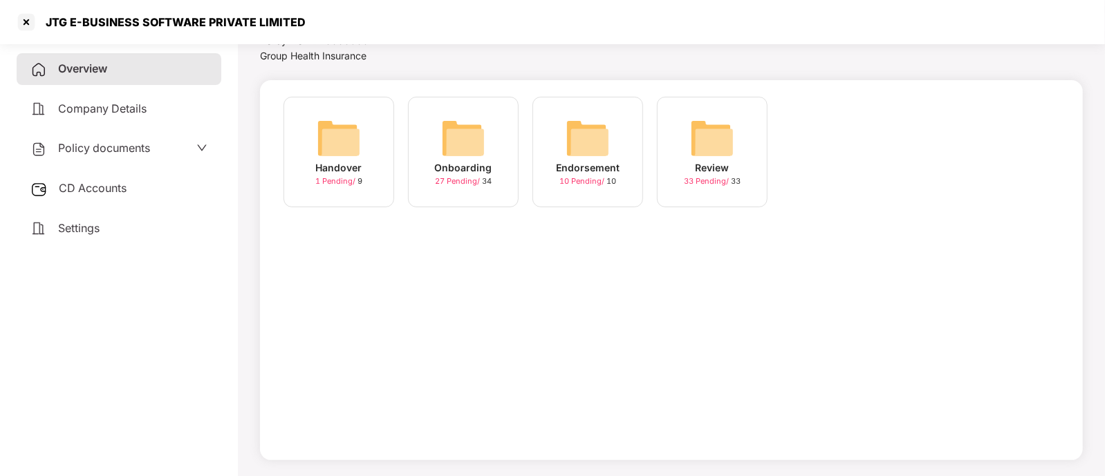
click at [480, 177] on span "27 Pending /" at bounding box center [458, 181] width 47 height 10
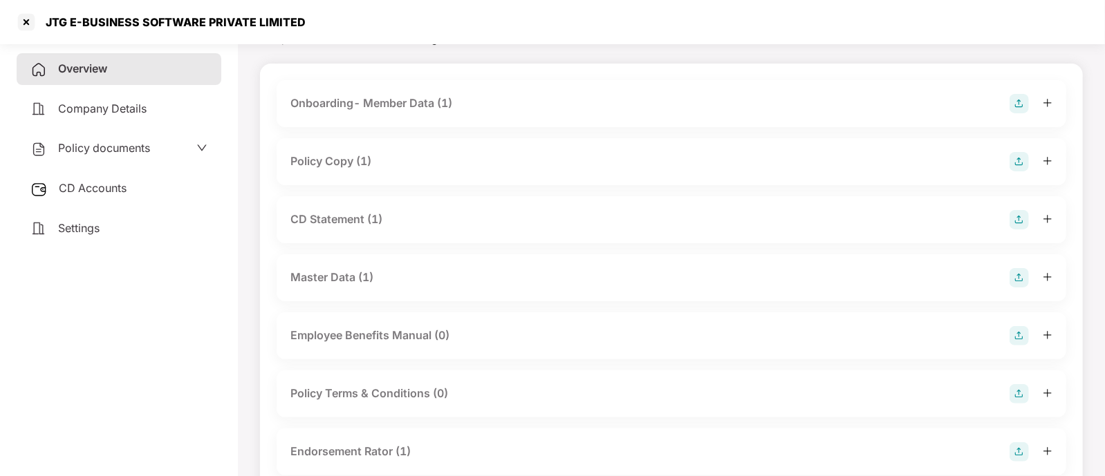
click at [422, 229] on div "CD Statement (1)" at bounding box center [671, 219] width 762 height 19
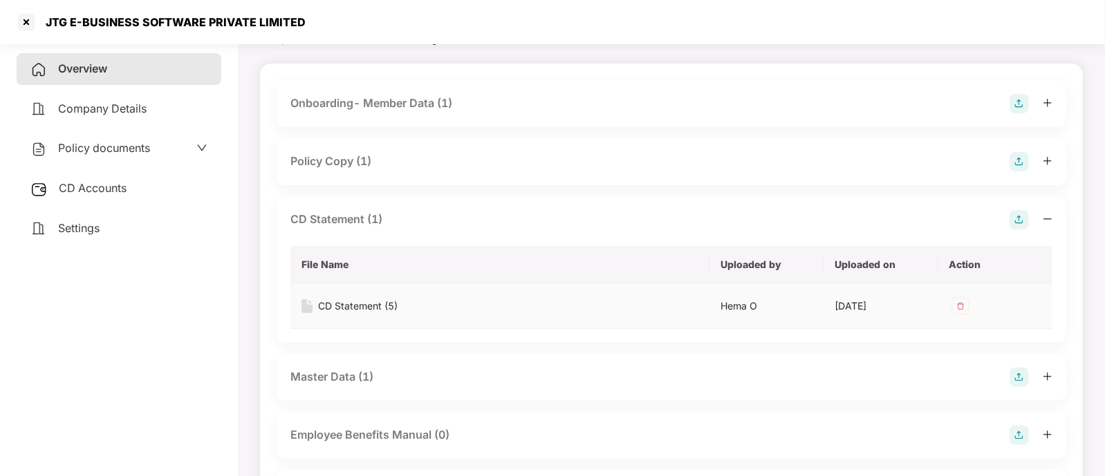
click at [362, 306] on div "CD Statement (5)" at bounding box center [358, 306] width 80 height 15
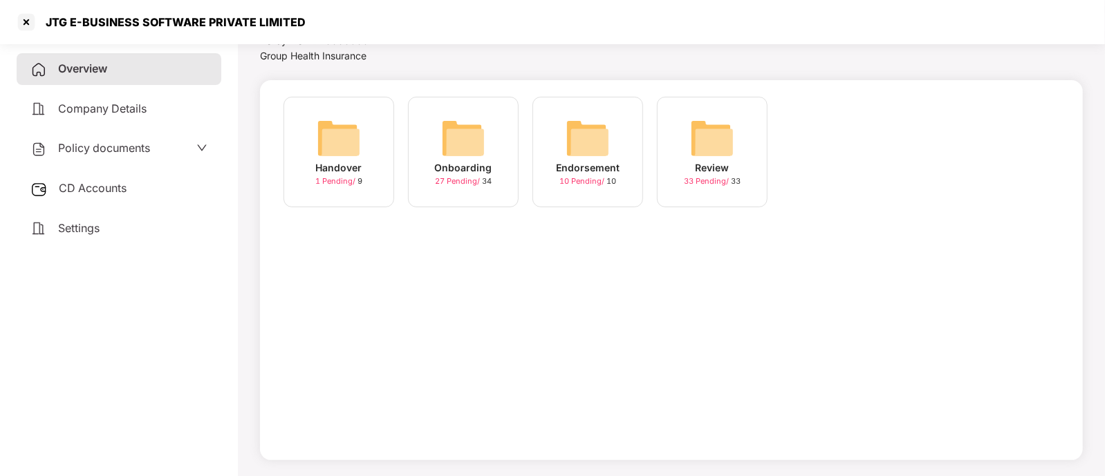
scroll to position [57, 0]
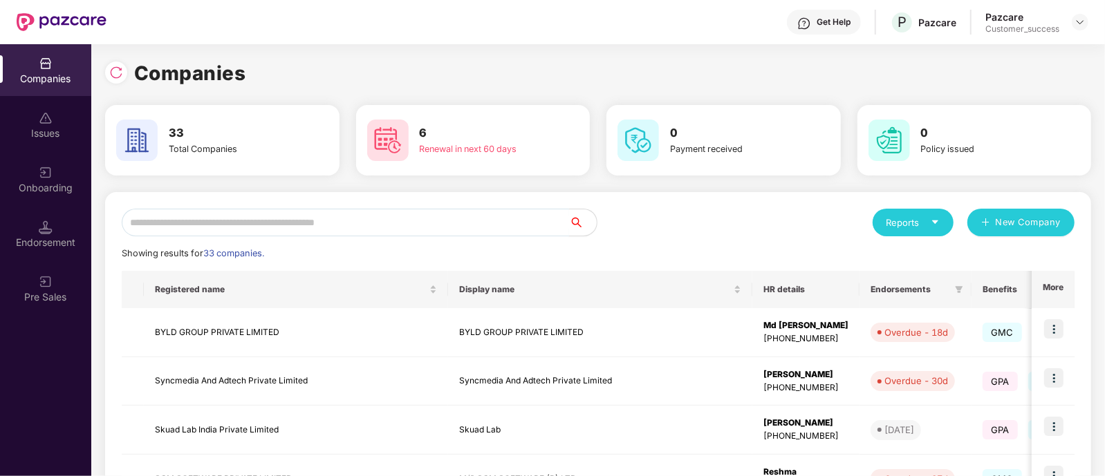
click at [415, 222] on input "text" at bounding box center [345, 223] width 447 height 28
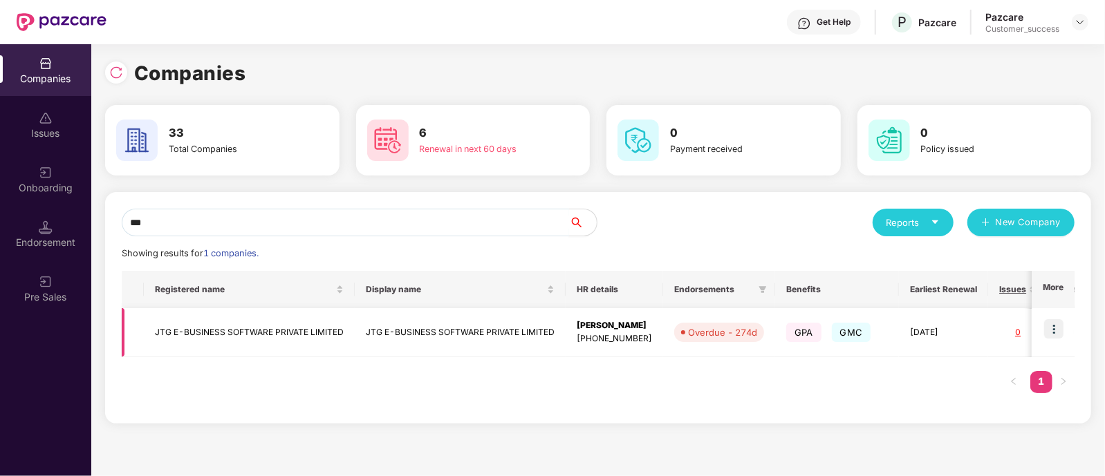
type input "***"
click at [448, 338] on td "JTG E-BUSINESS SOFTWARE PRIVATE LIMITED" at bounding box center [460, 332] width 211 height 49
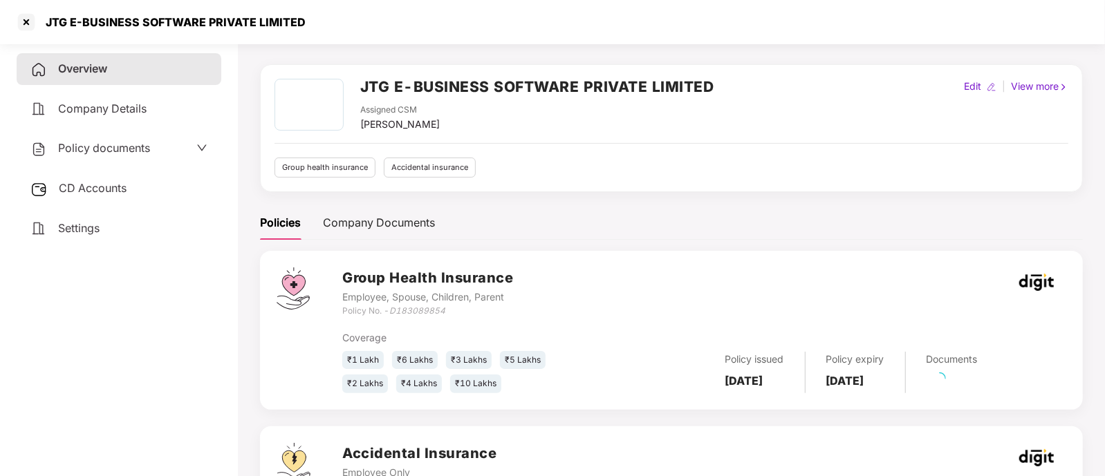
scroll to position [179, 0]
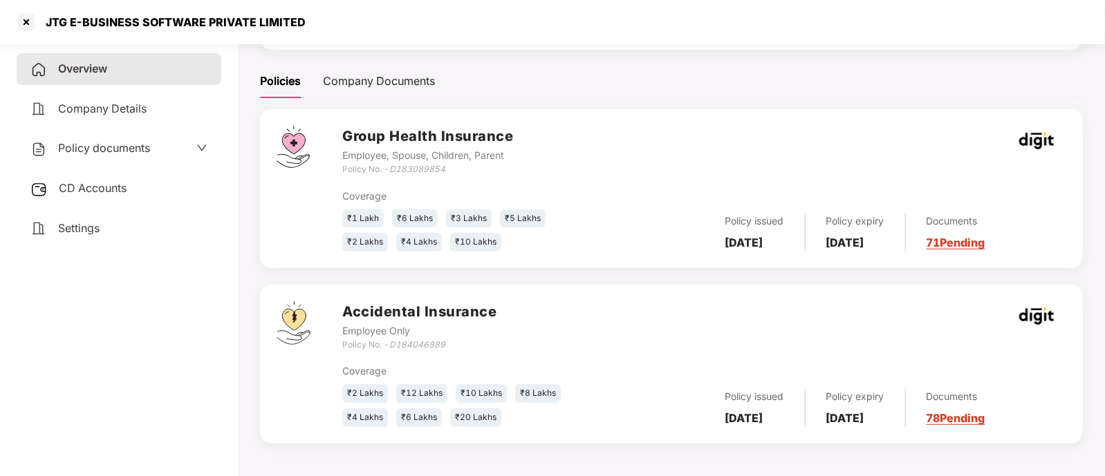
click at [967, 415] on link "78 Pending" at bounding box center [955, 418] width 59 height 14
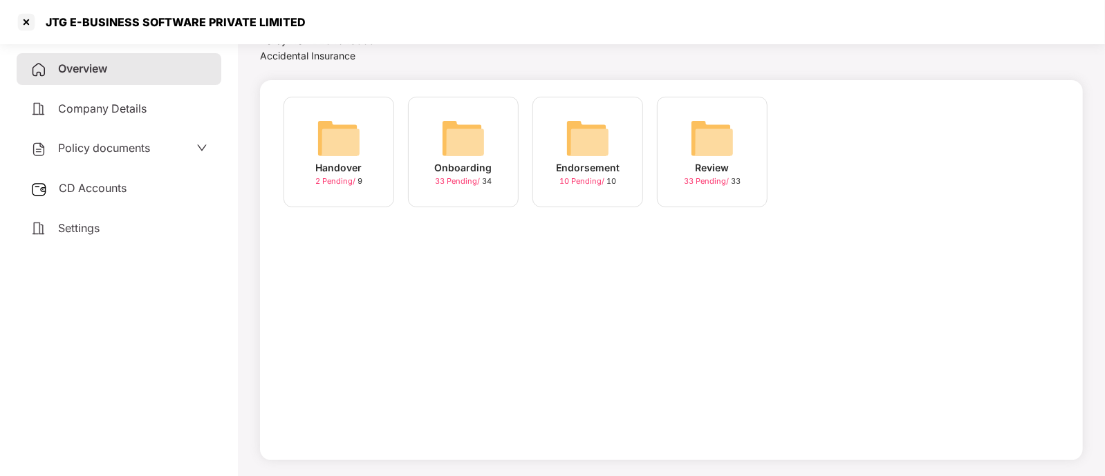
click at [456, 177] on span "33 Pending /" at bounding box center [458, 181] width 47 height 10
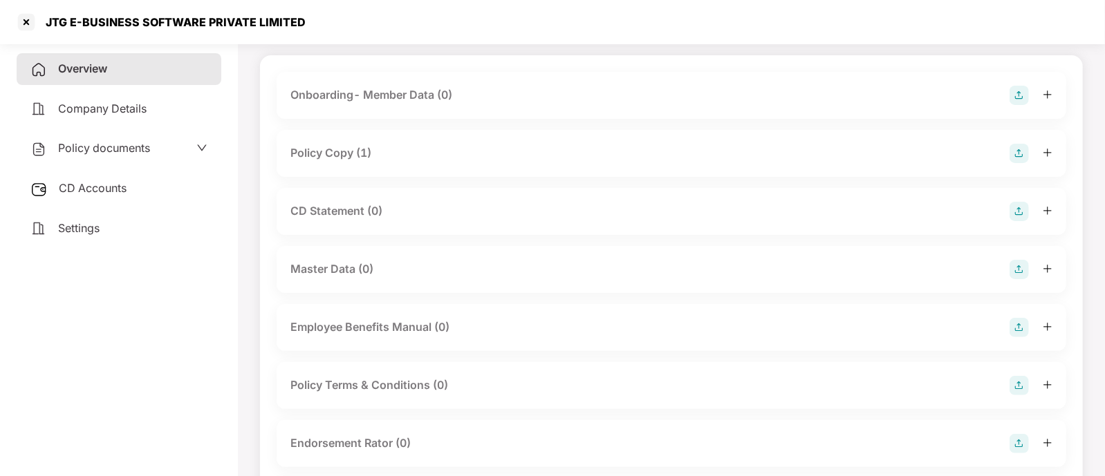
scroll to position [86, 0]
click at [379, 146] on div "Policy Copy (1)" at bounding box center [671, 151] width 762 height 19
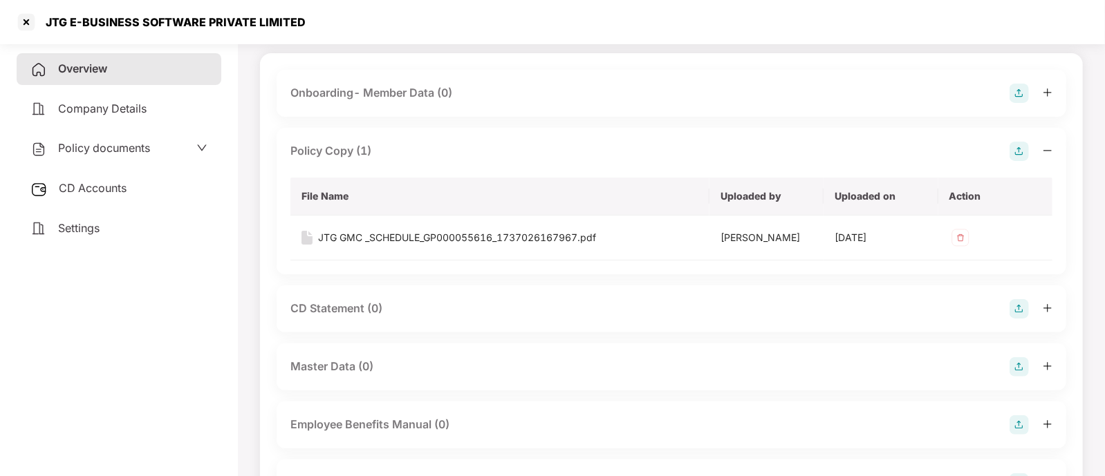
click at [379, 146] on div "Policy Copy (1)" at bounding box center [671, 151] width 762 height 19
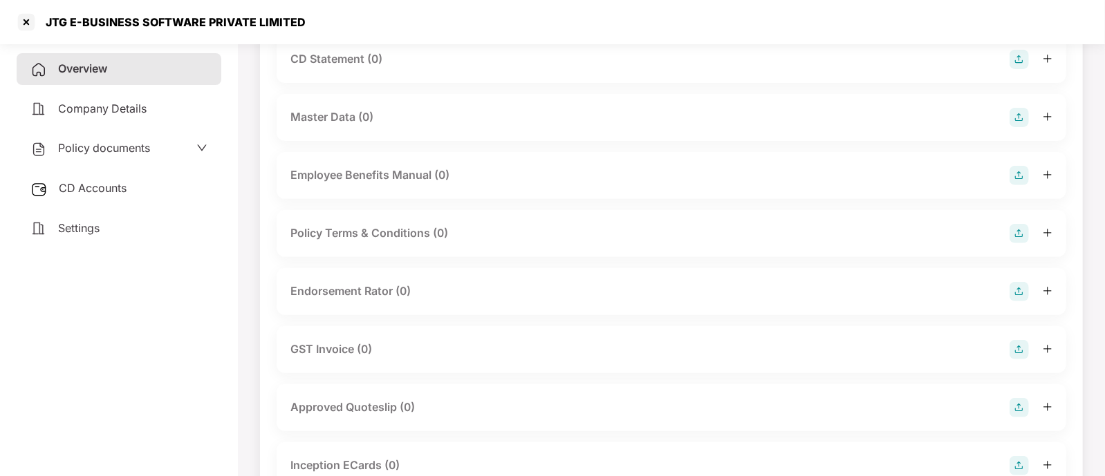
scroll to position [0, 0]
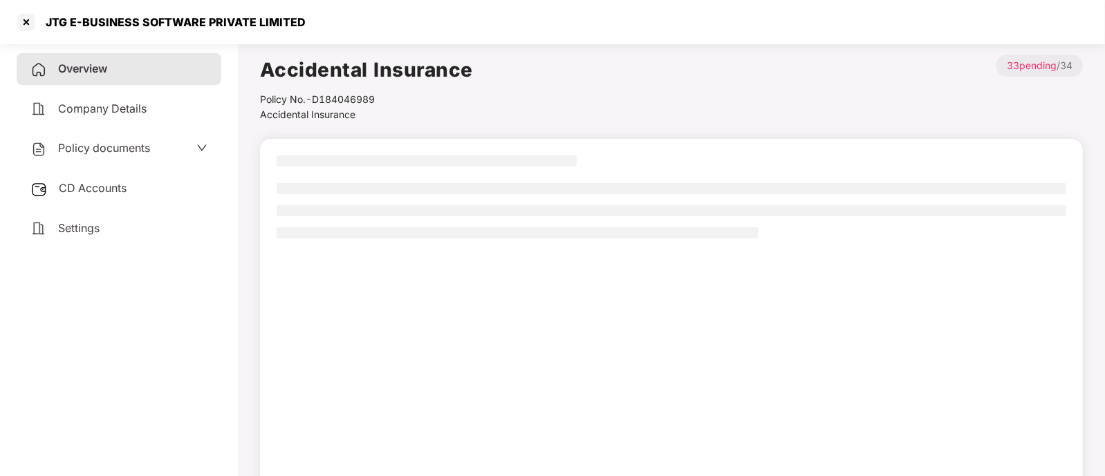
scroll to position [59, 0]
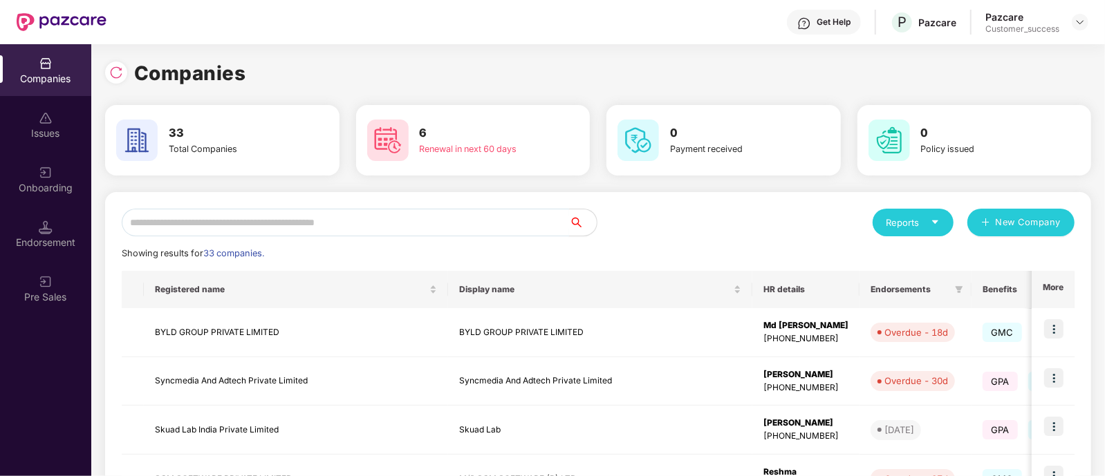
click at [532, 225] on input "text" at bounding box center [345, 223] width 447 height 28
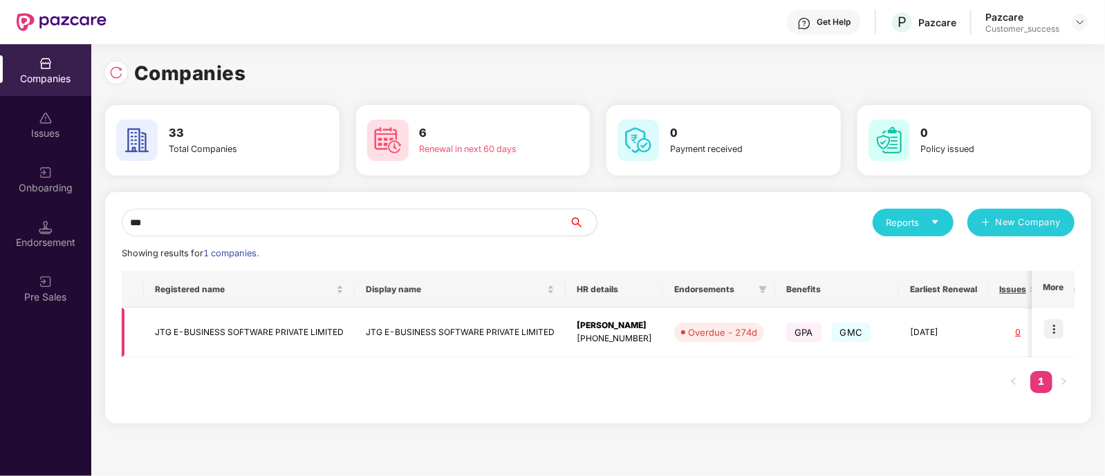
type input "***"
click at [1068, 322] on td at bounding box center [1053, 332] width 43 height 49
click at [1058, 329] on img at bounding box center [1053, 328] width 19 height 19
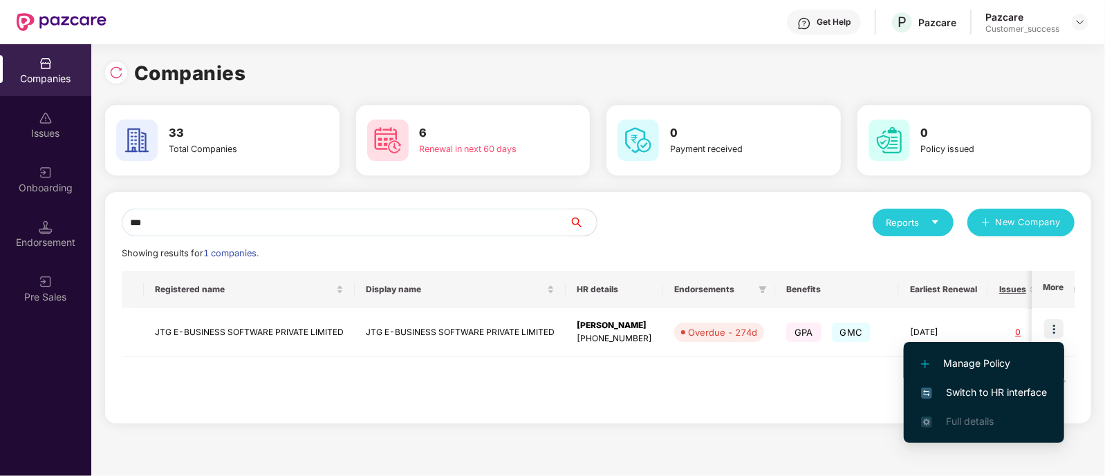
click at [1000, 357] on span "Manage Policy" at bounding box center [984, 363] width 126 height 15
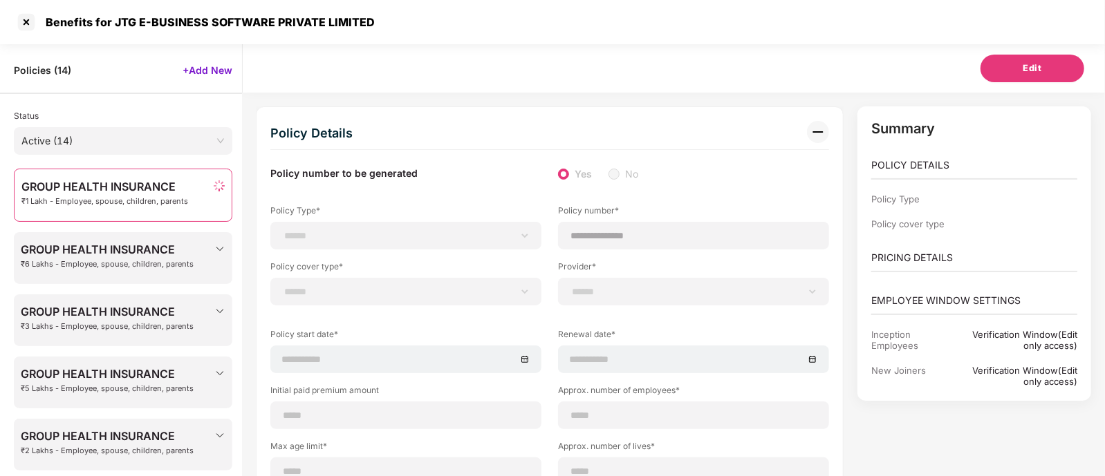
scroll to position [44, 0]
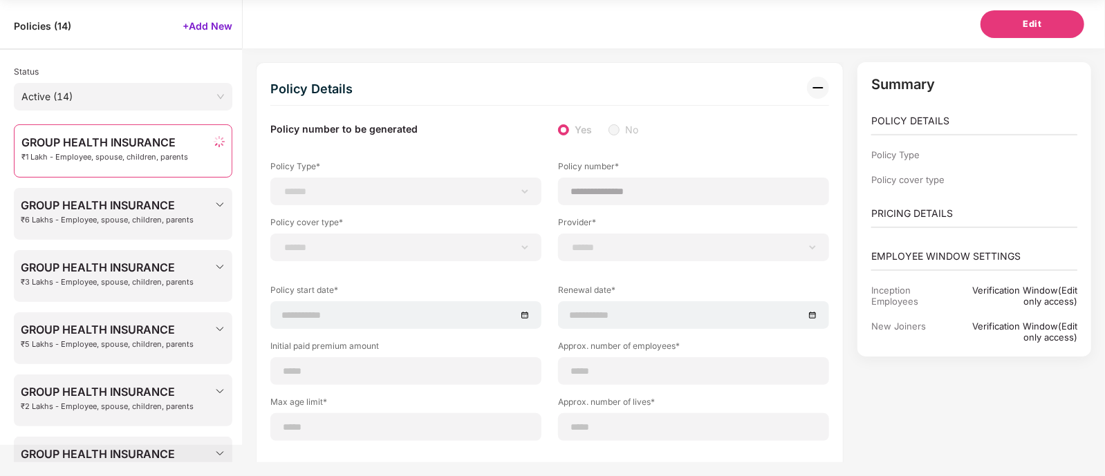
type input "**********"
type input "***"
type input "**"
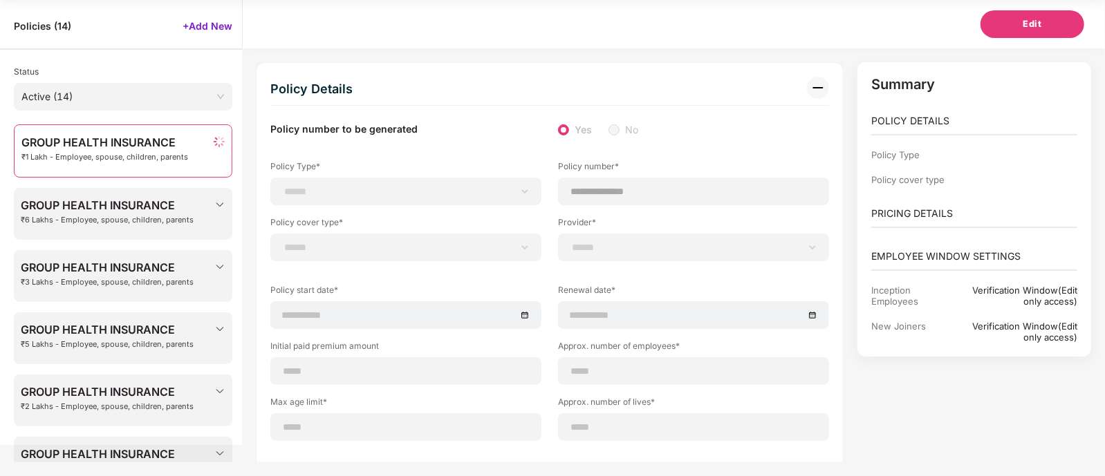
type input "***"
type input "*"
type input "**"
type input "******"
type input "**********"
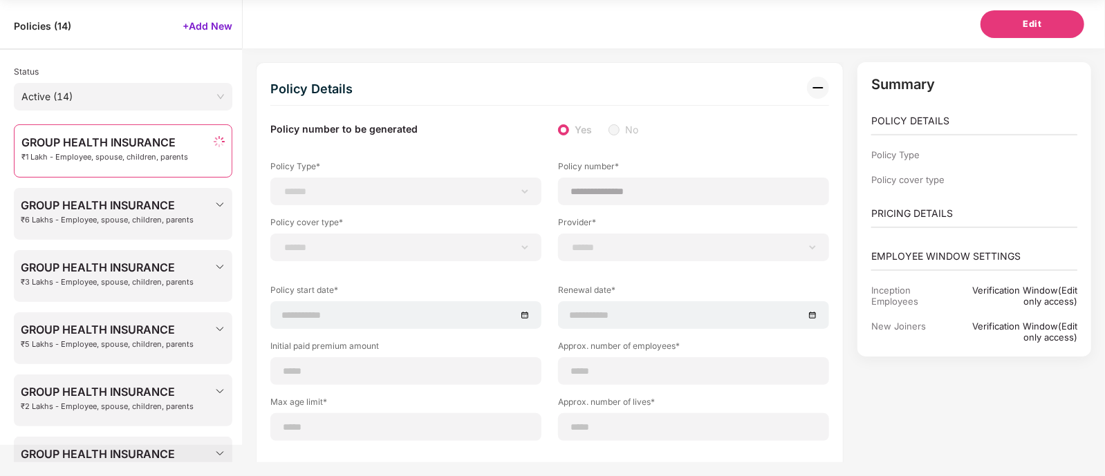
type input "**********"
type input "*******"
select select "**********"
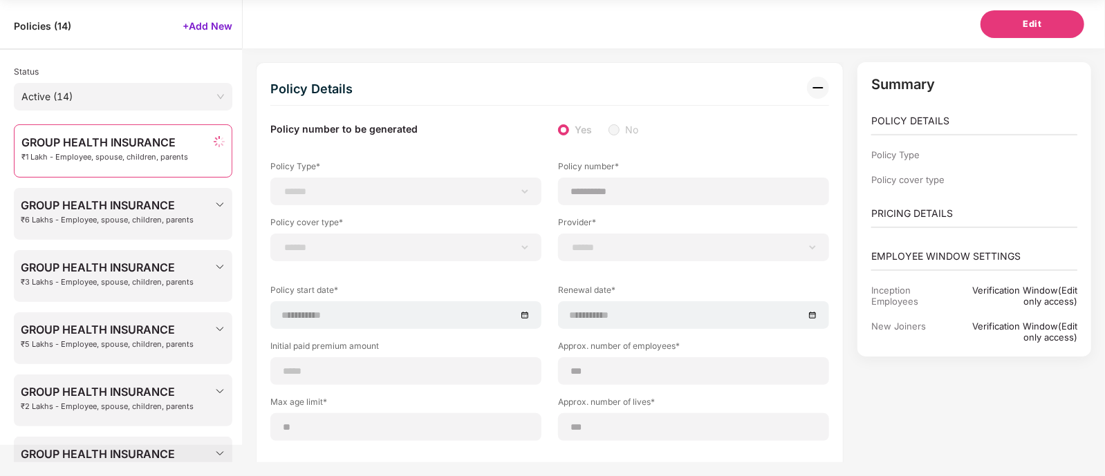
select select "**********"
select select "*"
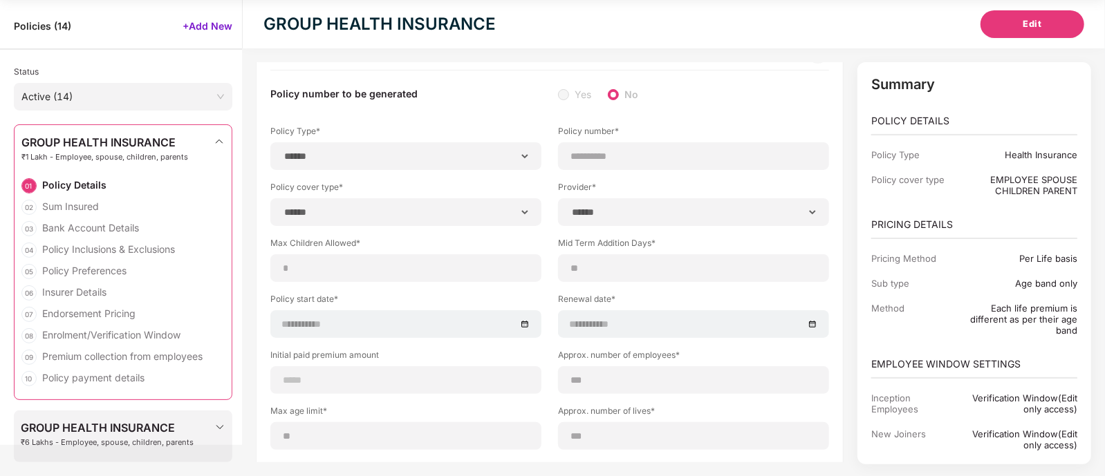
scroll to position [36, 0]
click at [83, 313] on div "Endorsement Pricing" at bounding box center [88, 313] width 93 height 13
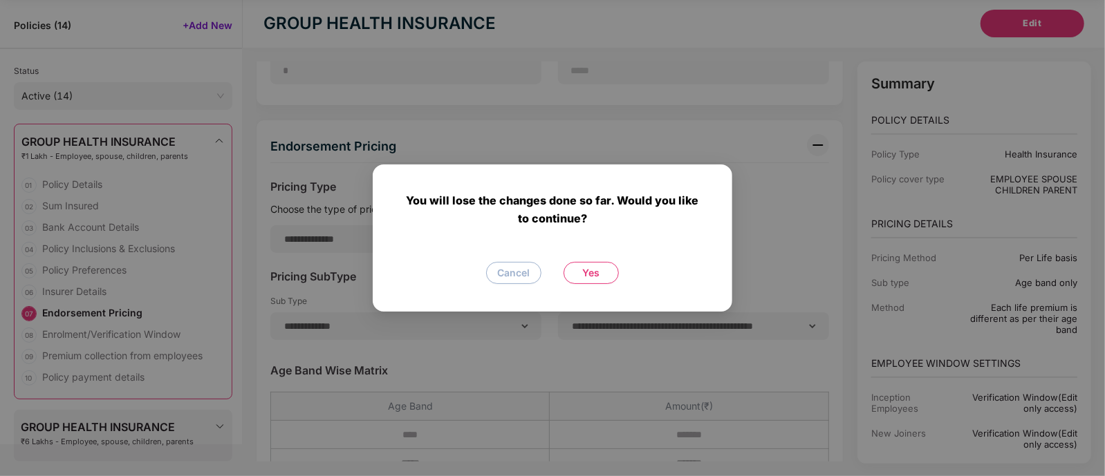
scroll to position [4101, 0]
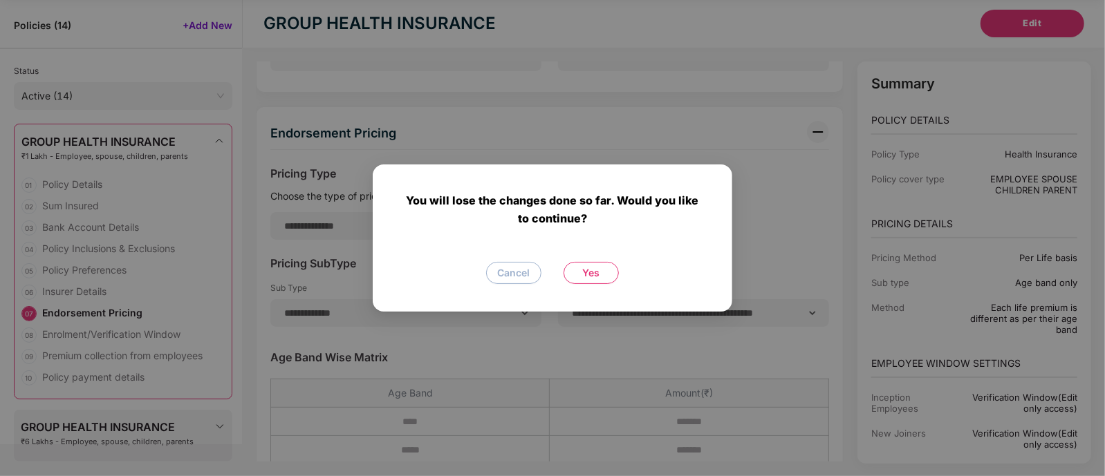
click at [578, 276] on button "Yes" at bounding box center [591, 273] width 55 height 22
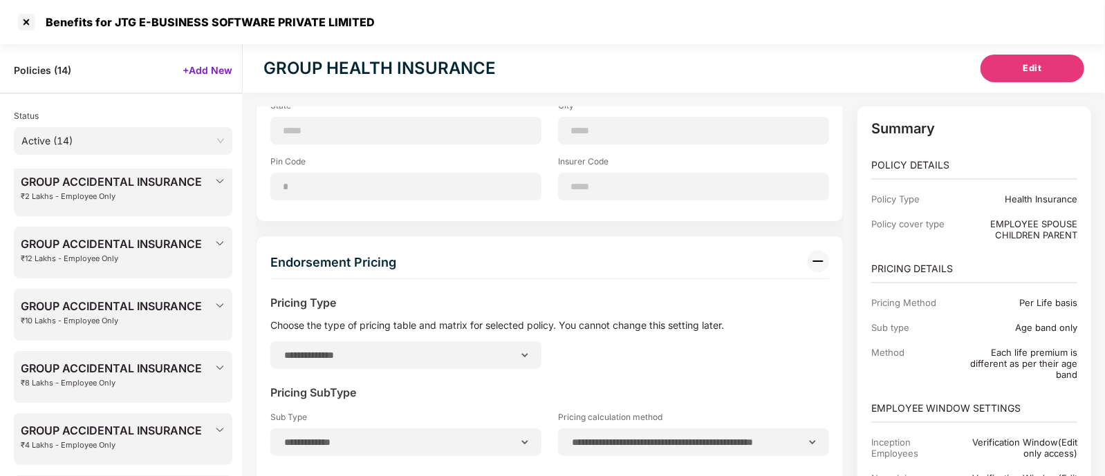
scroll to position [677, 0]
click at [211, 202] on div "GROUP ACCIDENTAL INSURANCE ₹2 Lakhs - Employee Only" at bounding box center [123, 191] width 205 height 34
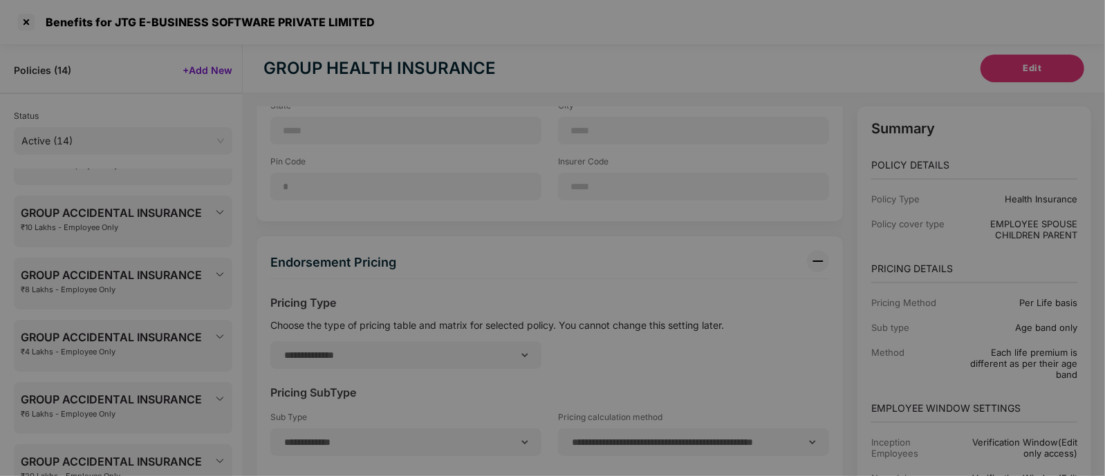
scroll to position [454, 0]
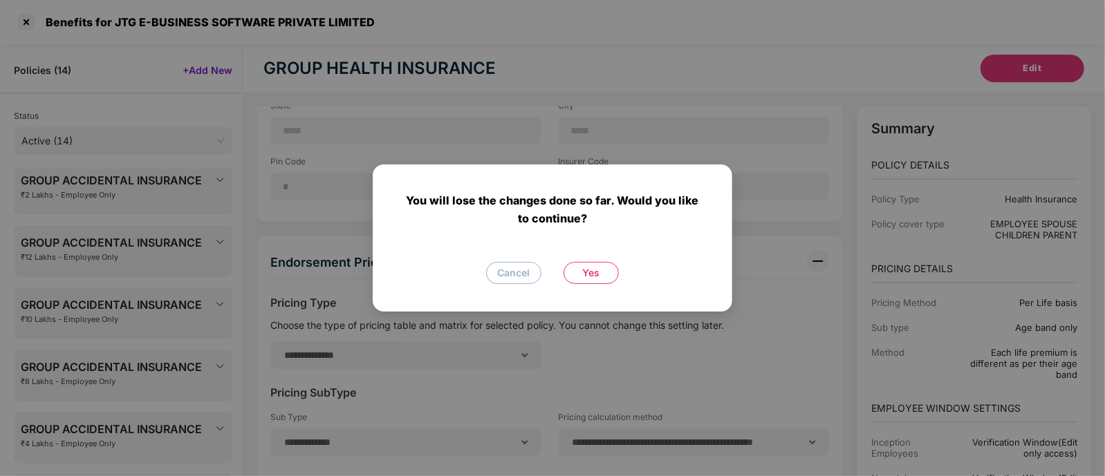
click at [605, 268] on button "Yes" at bounding box center [591, 273] width 55 height 22
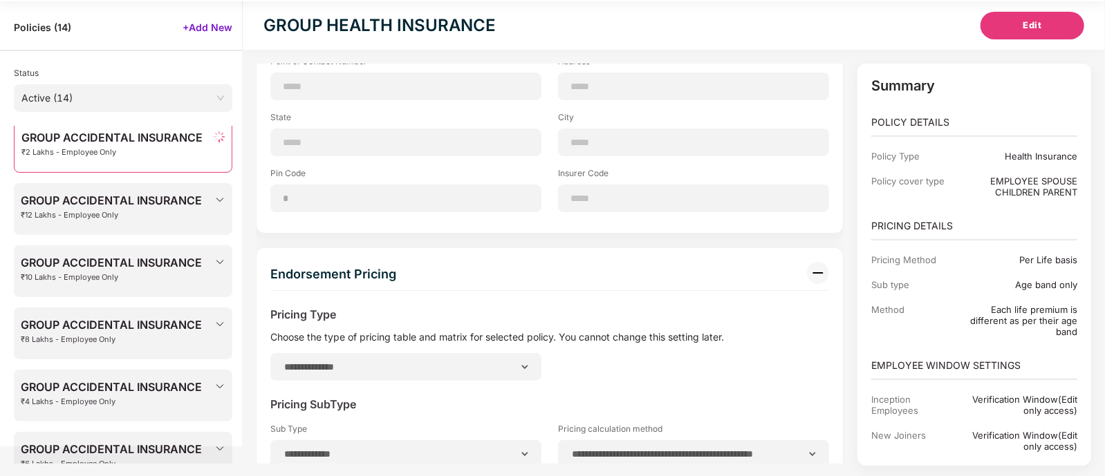
scroll to position [45, 0]
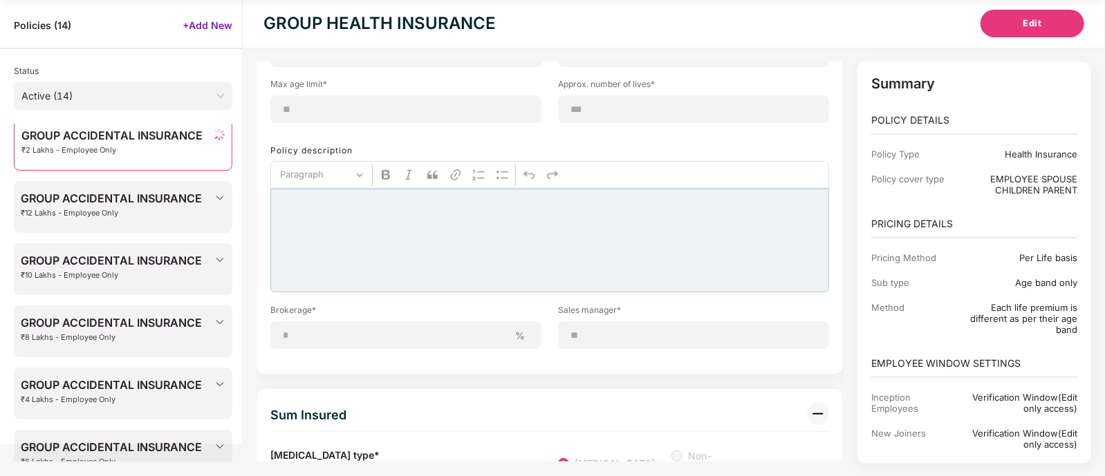
type input "**********"
type input "**"
type input "******"
type input "*****"
type input "********"
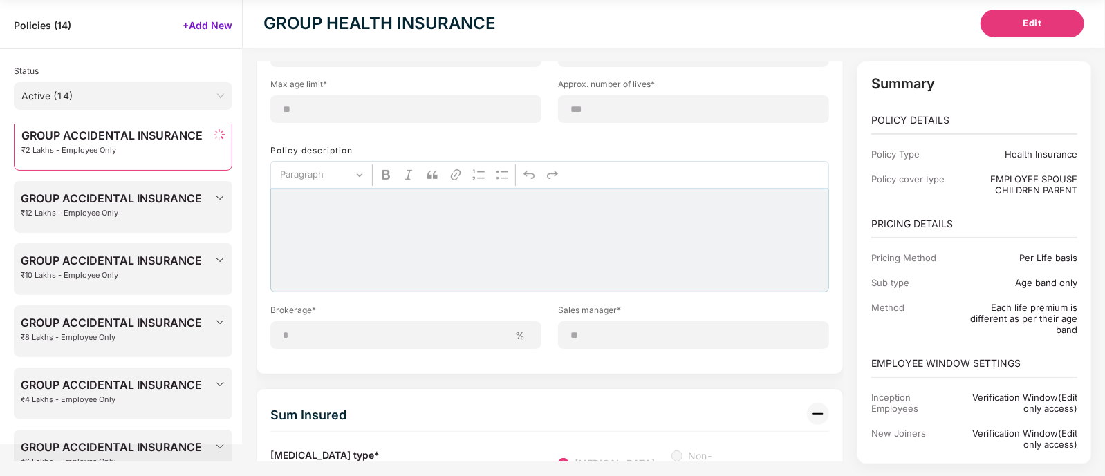
type input "*****"
type input "********"
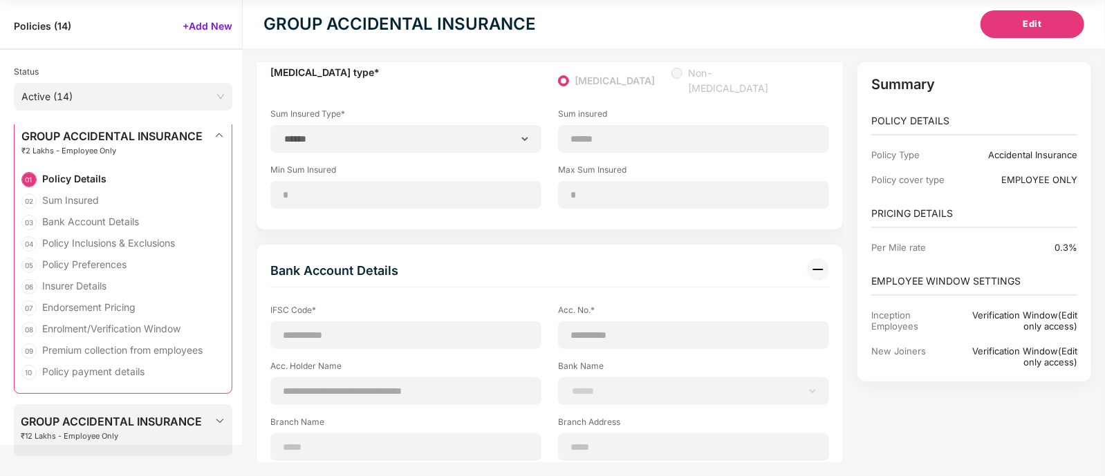
scroll to position [705, 0]
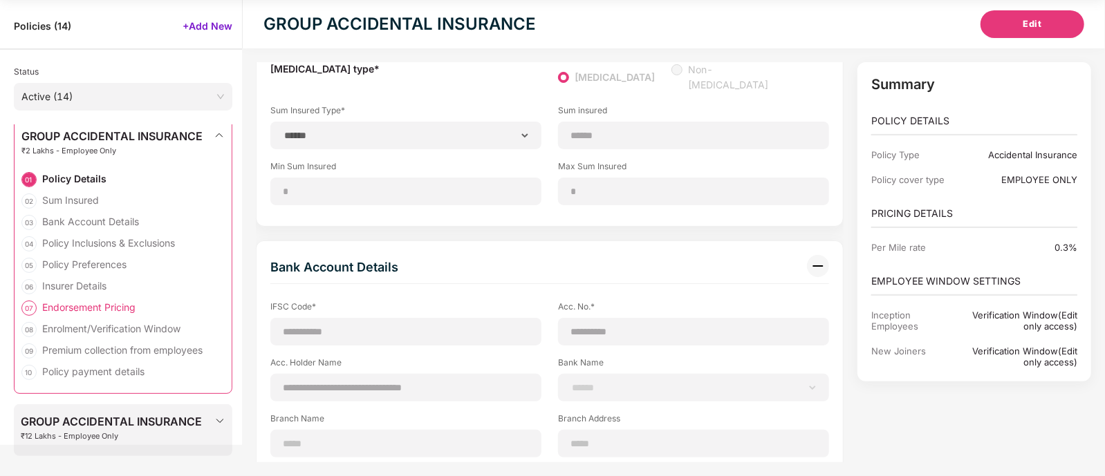
click at [102, 301] on div "Endorsement Pricing" at bounding box center [88, 307] width 93 height 13
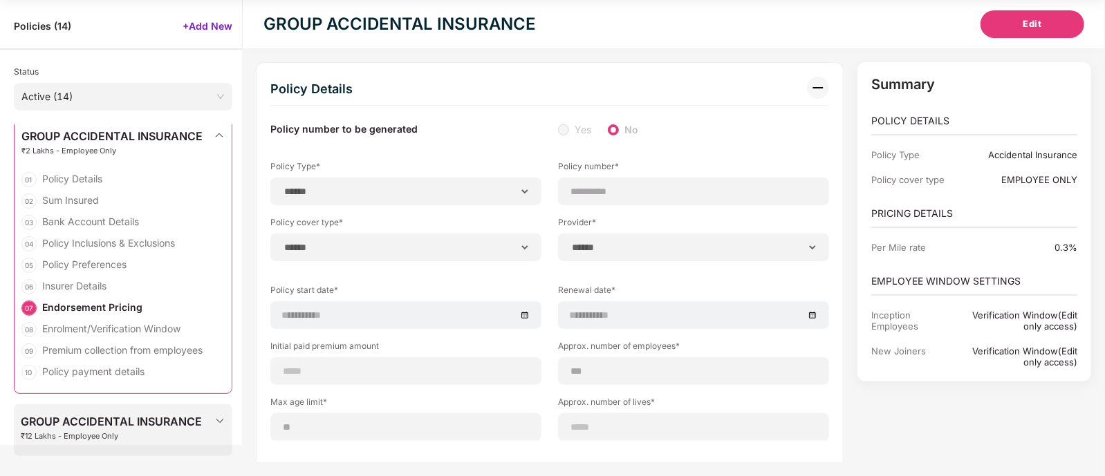
scroll to position [0, 0]
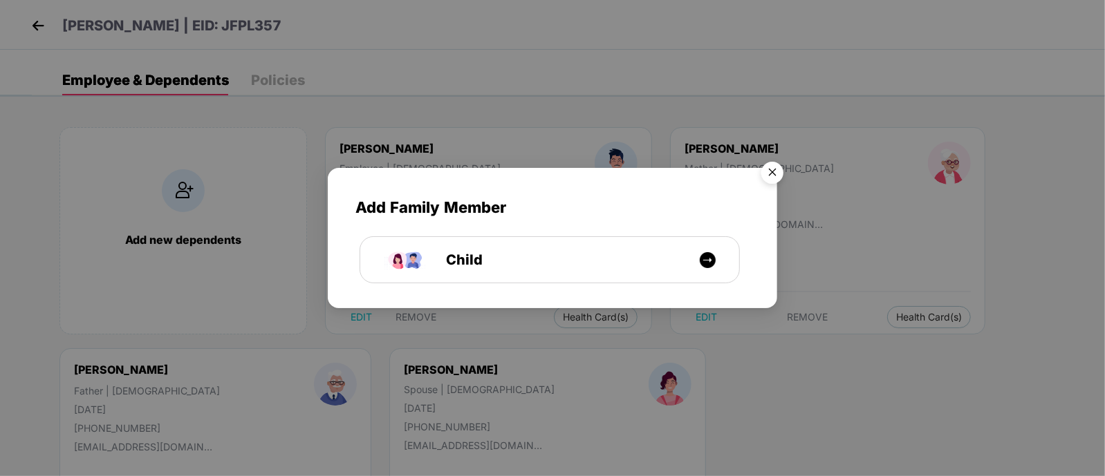
click at [767, 176] on img "Close" at bounding box center [772, 175] width 39 height 39
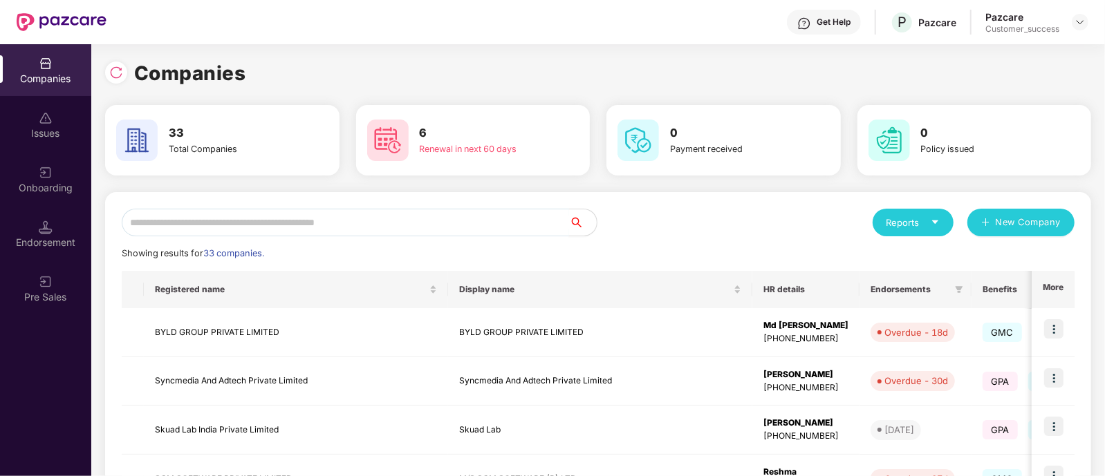
click at [528, 219] on input "text" at bounding box center [345, 223] width 447 height 28
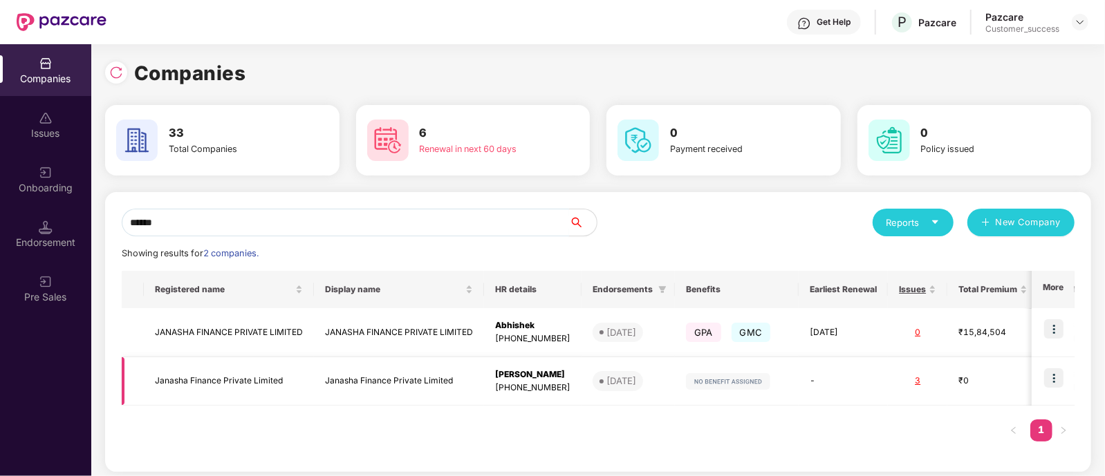
type input "******"
click at [1058, 381] on img at bounding box center [1053, 378] width 19 height 19
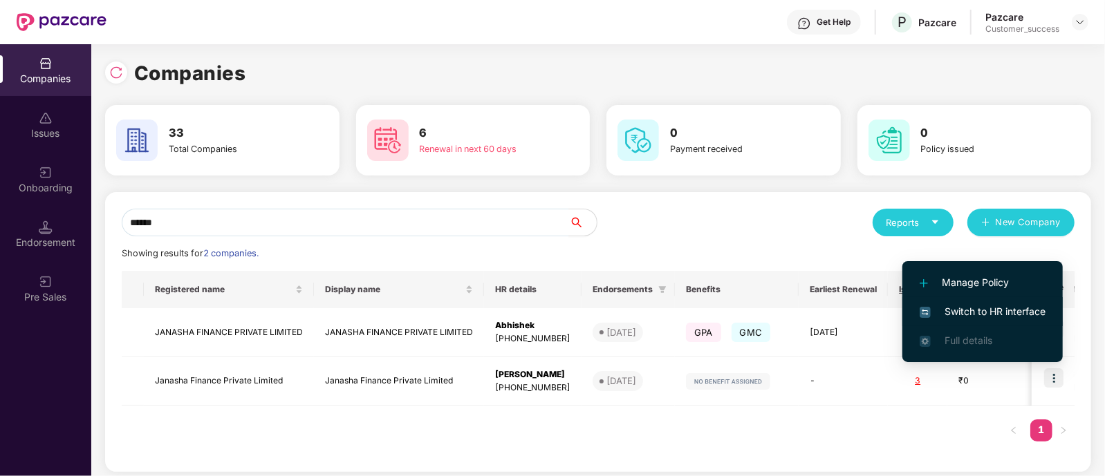
click at [998, 316] on span "Switch to HR interface" at bounding box center [983, 311] width 126 height 15
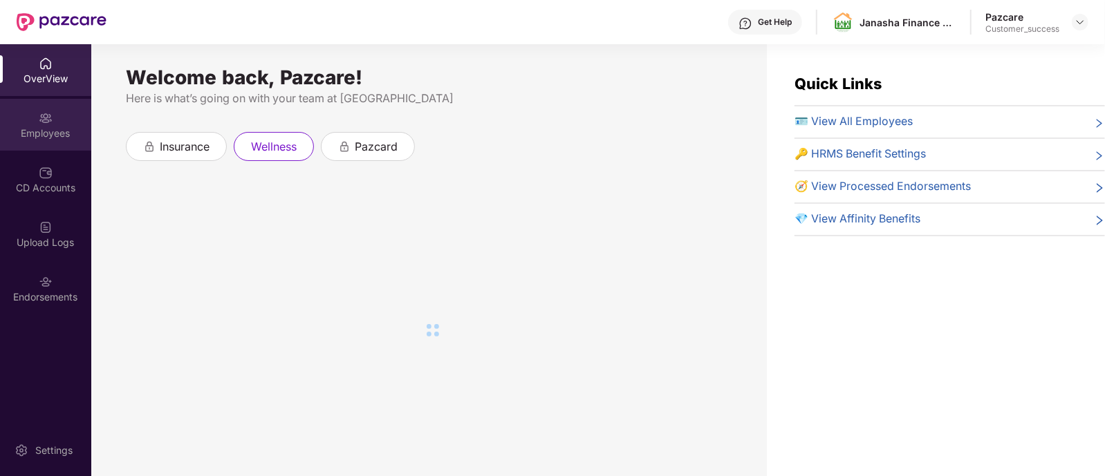
click at [55, 144] on div "Employees" at bounding box center [45, 125] width 91 height 52
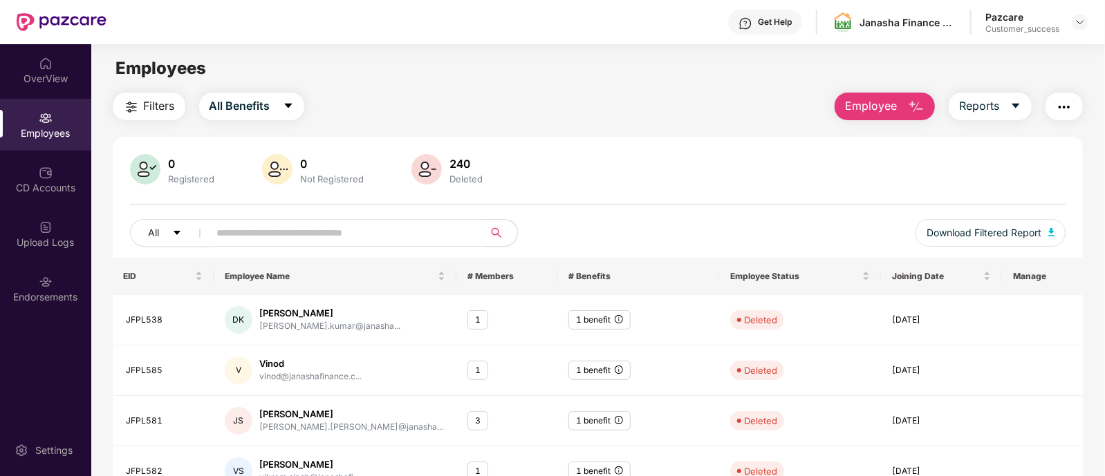
click at [325, 230] on input "text" at bounding box center [341, 233] width 248 height 21
paste input "**********"
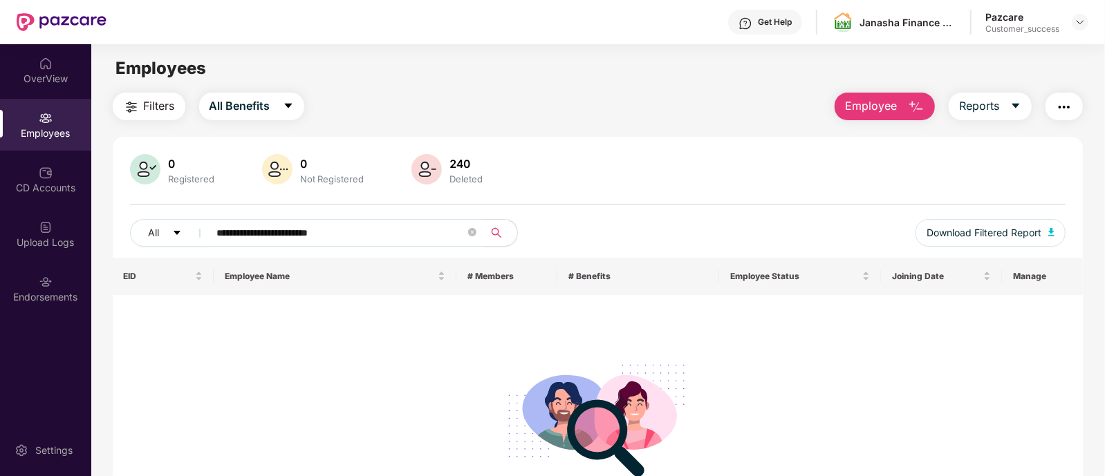
type input "**********"
drag, startPoint x: 451, startPoint y: 157, endPoint x: 487, endPoint y: 178, distance: 40.9
click at [487, 178] on div "0 Registered 0 Not Registered 240 Deleted" at bounding box center [598, 170] width 936 height 33
drag, startPoint x: 487, startPoint y: 178, endPoint x: 450, endPoint y: 158, distance: 41.4
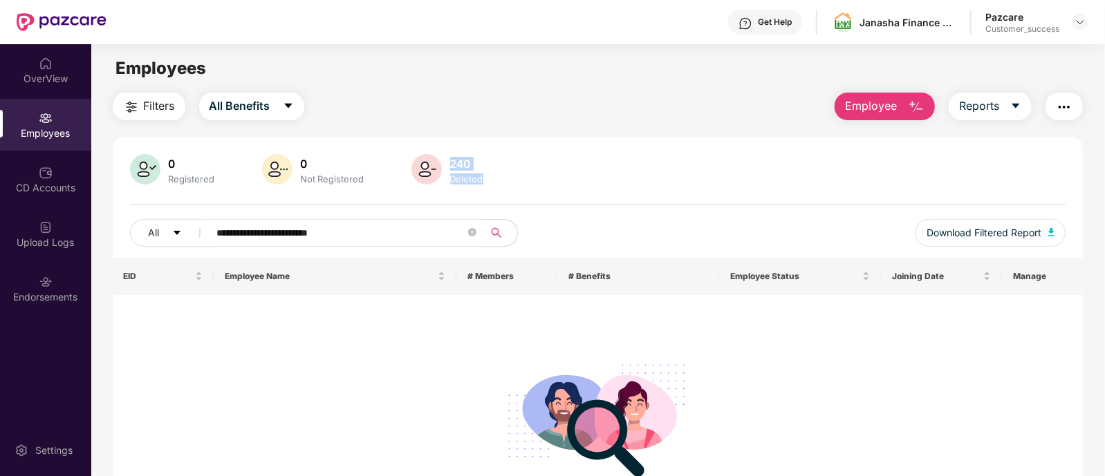
click at [450, 158] on div "0 Registered 0 Not Registered 240 Deleted" at bounding box center [598, 170] width 936 height 33
click at [450, 158] on div "240" at bounding box center [466, 164] width 39 height 14
drag, startPoint x: 265, startPoint y: 98, endPoint x: 242, endPoint y: 142, distance: 49.8
click at [242, 142] on div "**********" at bounding box center [598, 356] width 971 height 439
click at [268, 113] on span "All Benefits" at bounding box center [239, 105] width 61 height 17
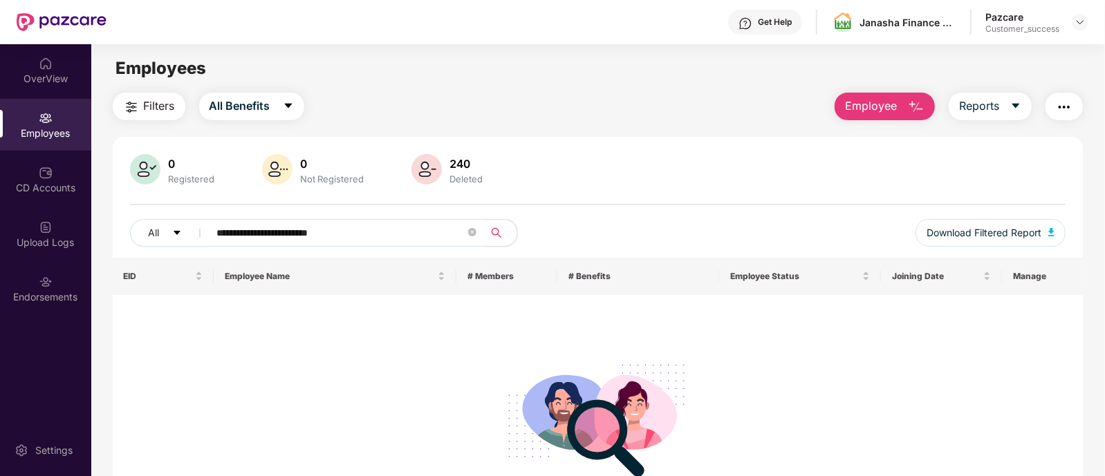
click at [404, 109] on div "Filters All Benefits Employee Reports" at bounding box center [598, 107] width 971 height 28
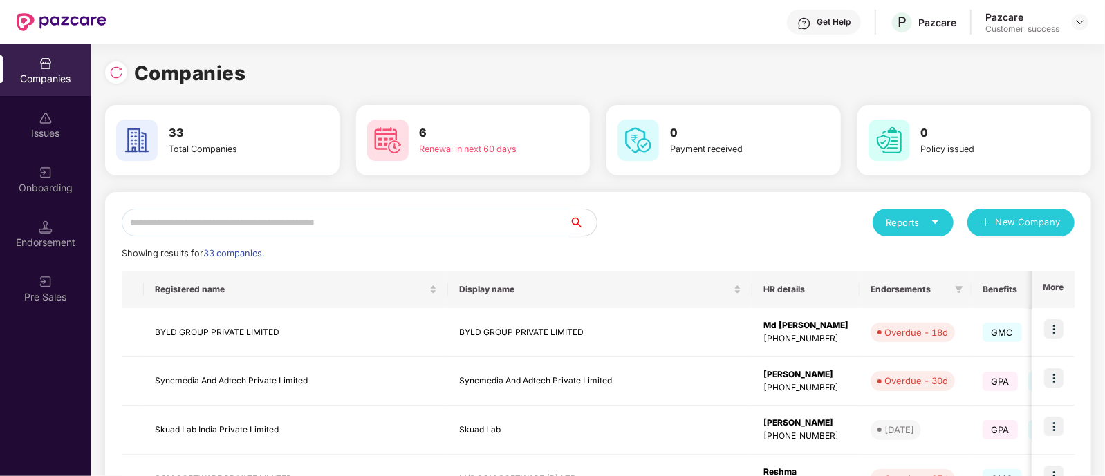
click at [349, 216] on input "text" at bounding box center [345, 223] width 447 height 28
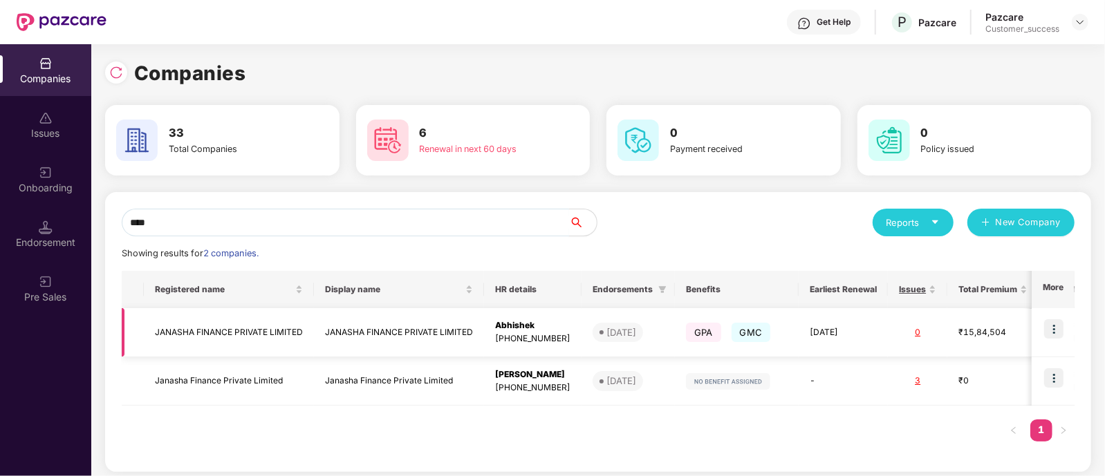
type input "****"
click at [1050, 328] on img at bounding box center [1053, 328] width 19 height 19
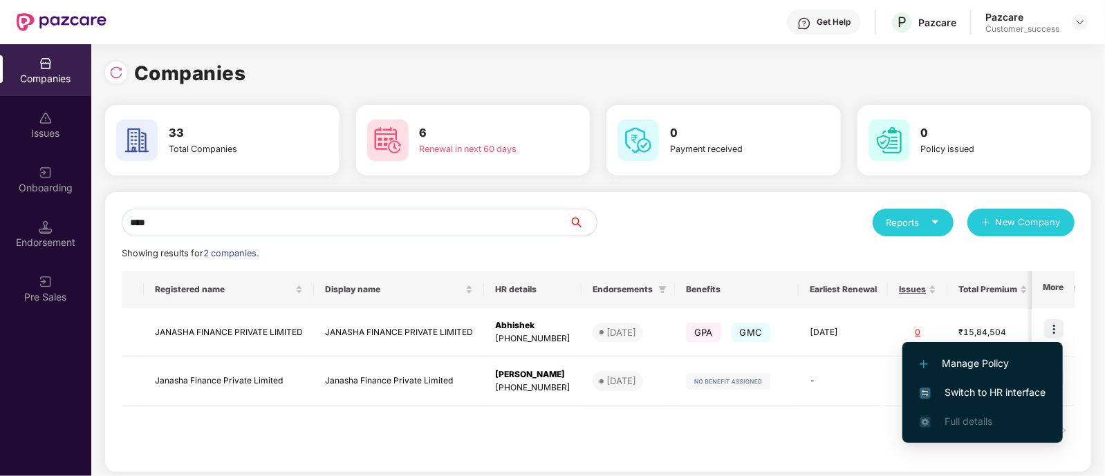
click at [859, 422] on div "Registered name Display name HR details Endorsements Benefits Earliest Renewal …" at bounding box center [598, 363] width 953 height 185
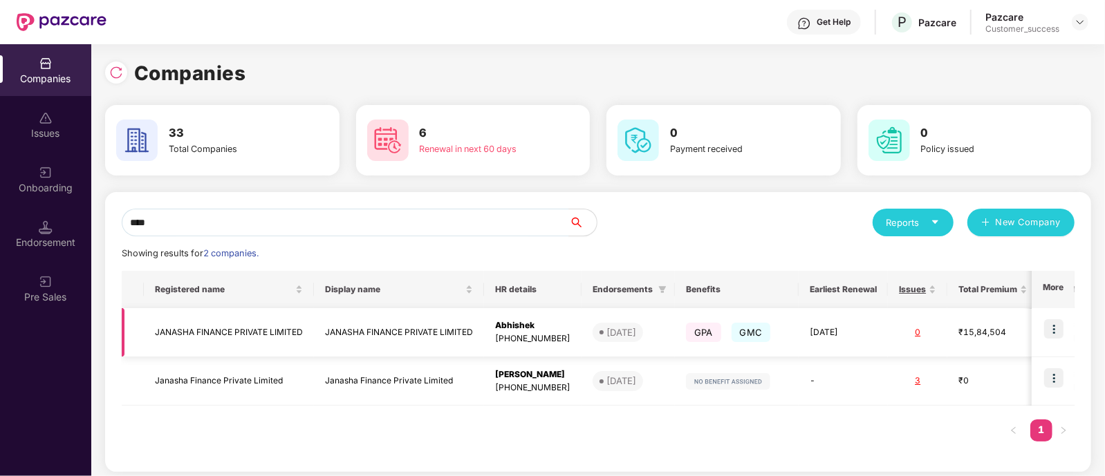
click at [841, 337] on td "25 July 2026" at bounding box center [843, 332] width 89 height 49
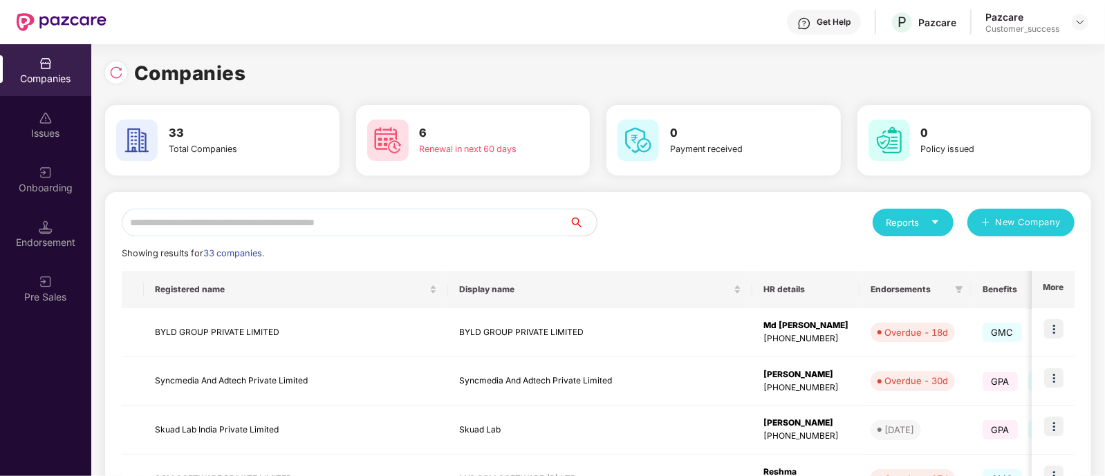
click at [465, 221] on input "text" at bounding box center [345, 223] width 447 height 28
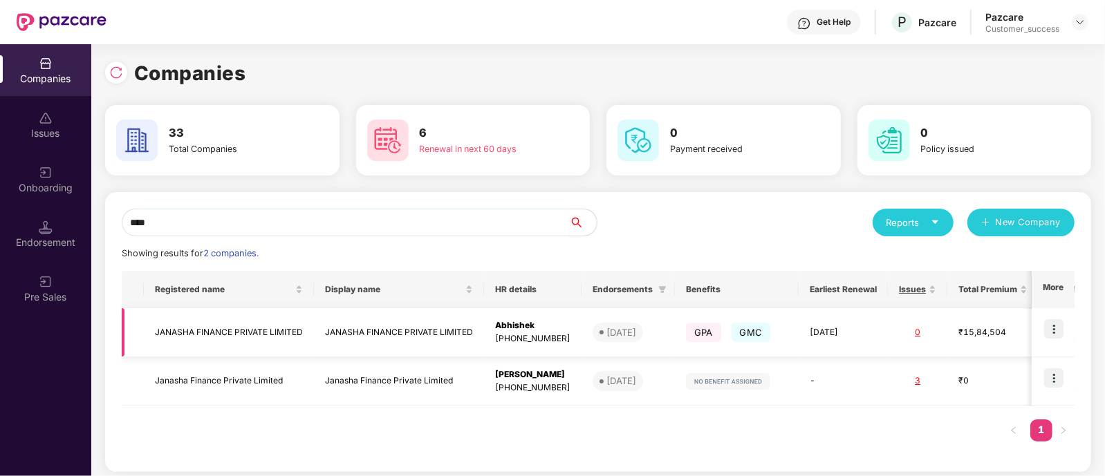
type input "****"
click at [1057, 326] on img at bounding box center [1053, 328] width 19 height 19
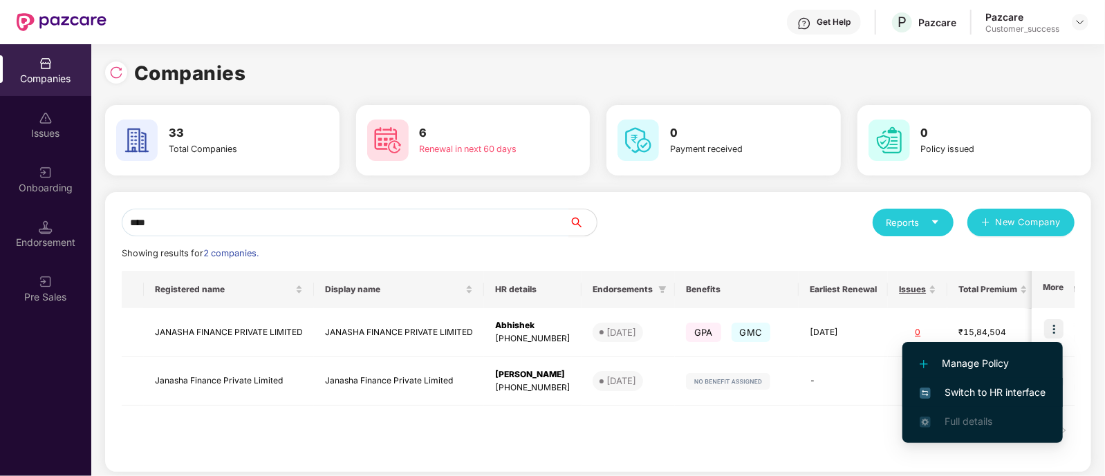
click at [972, 400] on li "Switch to HR interface" at bounding box center [982, 392] width 160 height 29
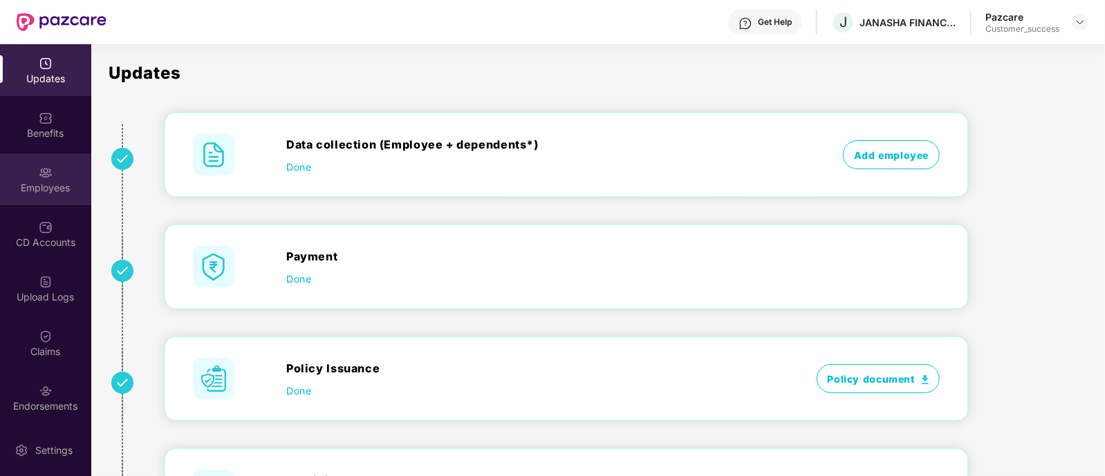
click at [57, 176] on div "Employees" at bounding box center [45, 179] width 91 height 52
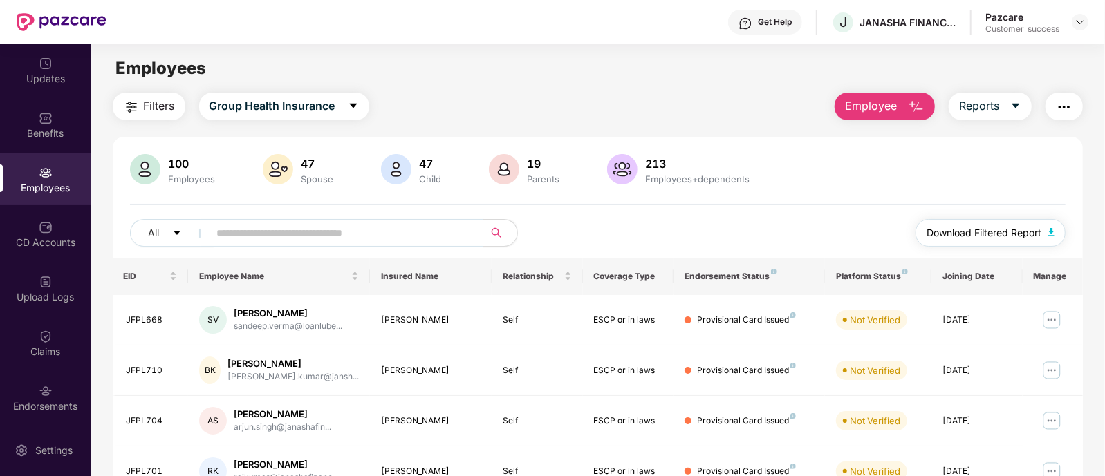
click at [1014, 231] on span "Download Filtered Report" at bounding box center [983, 232] width 115 height 15
click at [297, 229] on input "text" at bounding box center [341, 233] width 248 height 21
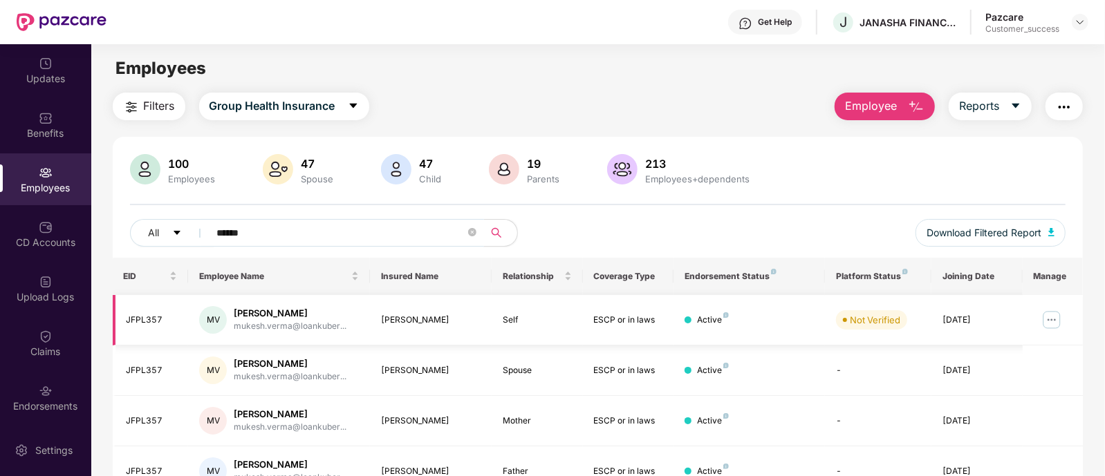
type input "******"
click at [1053, 319] on img at bounding box center [1052, 320] width 22 height 22
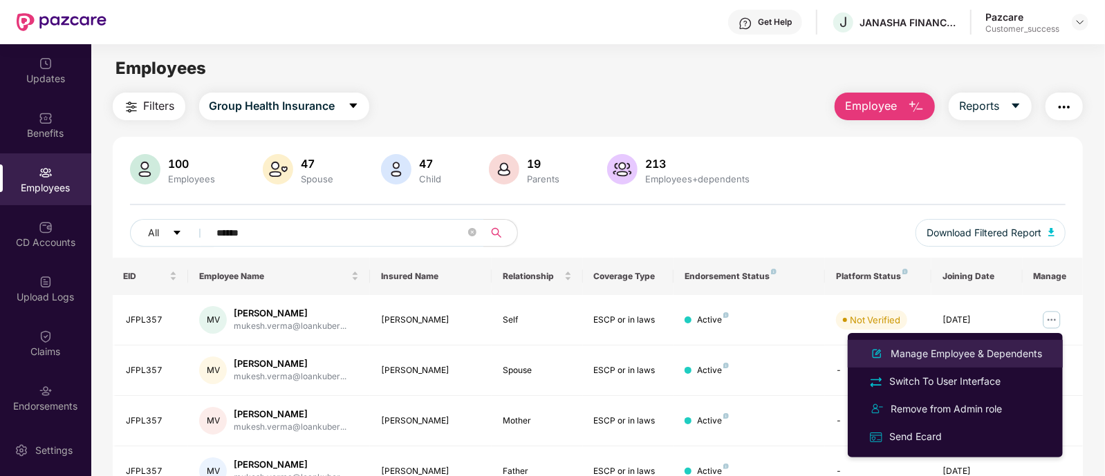
click at [989, 355] on div "Manage Employee & Dependents" at bounding box center [966, 353] width 157 height 15
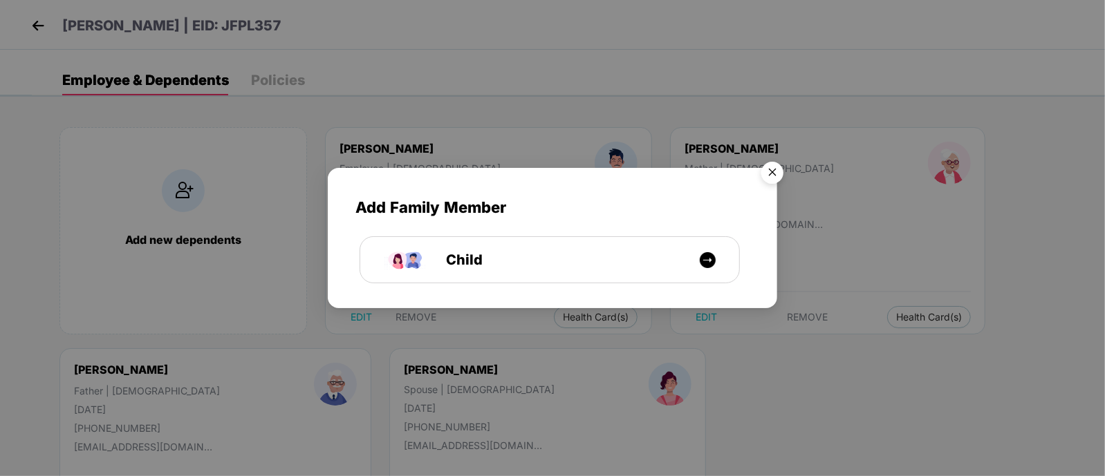
click at [772, 171] on img "Close" at bounding box center [772, 175] width 39 height 39
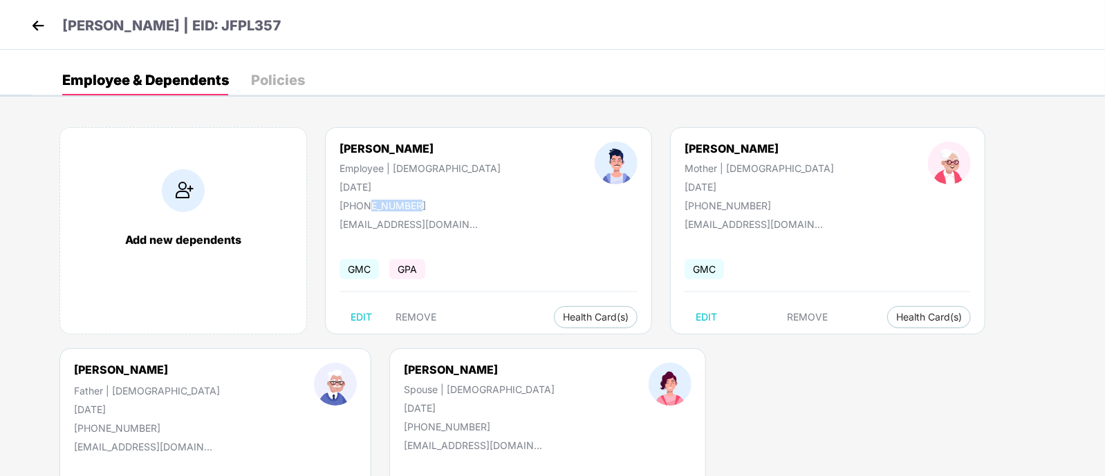
drag, startPoint x: 412, startPoint y: 203, endPoint x: 364, endPoint y: 205, distance: 47.7
click at [364, 205] on div "[PHONE_NUMBER]" at bounding box center [419, 206] width 161 height 12
click at [478, 252] on div "[PERSON_NAME] Employee | [DEMOGRAPHIC_DATA] [DATE] [PHONE_NUMBER] [EMAIL_ADDRES…" at bounding box center [488, 230] width 327 height 207
click at [34, 13] on div "[PERSON_NAME] | EID: JFPL357" at bounding box center [552, 25] width 1105 height 50
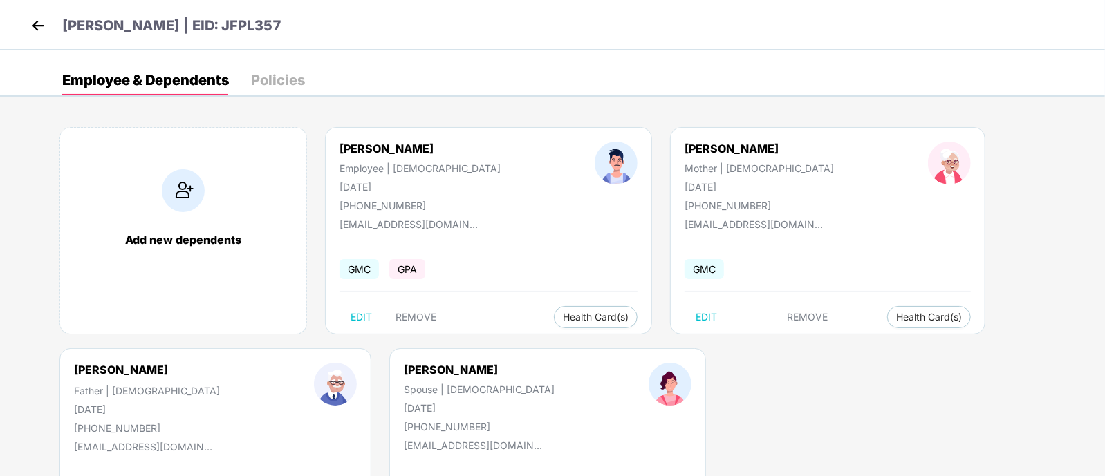
click at [37, 31] on img at bounding box center [38, 25] width 21 height 21
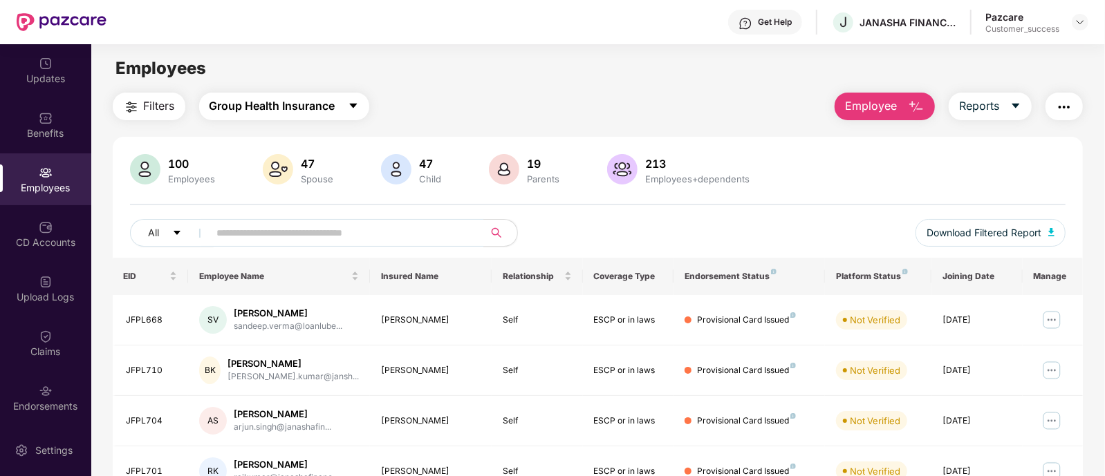
click at [254, 109] on span "Group Health Insurance" at bounding box center [272, 105] width 126 height 17
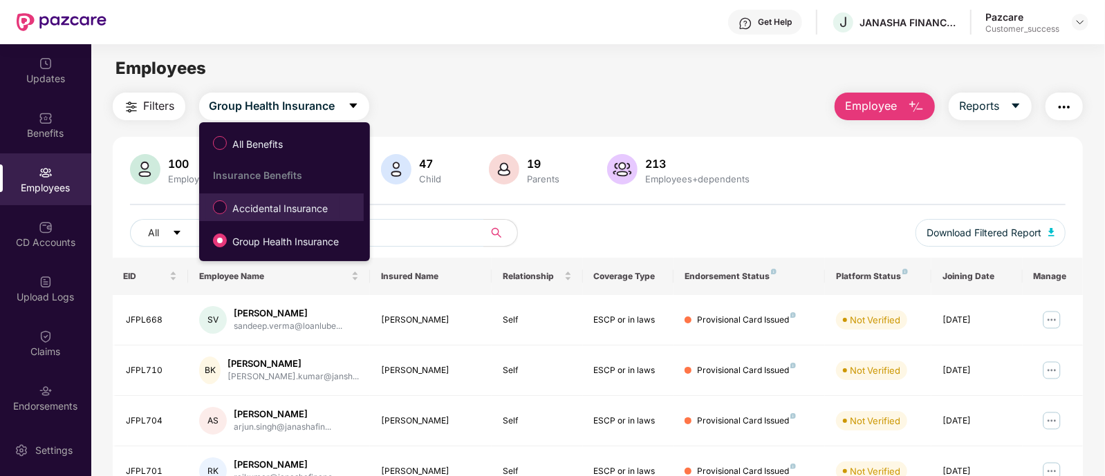
click at [274, 215] on span "Accidental Insurance" at bounding box center [280, 208] width 106 height 15
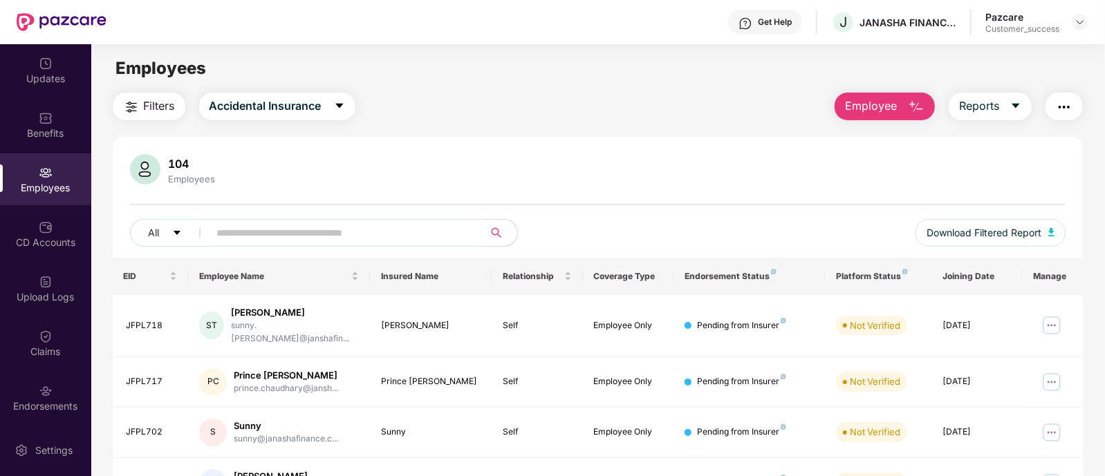
click at [287, 230] on input "text" at bounding box center [341, 233] width 248 height 21
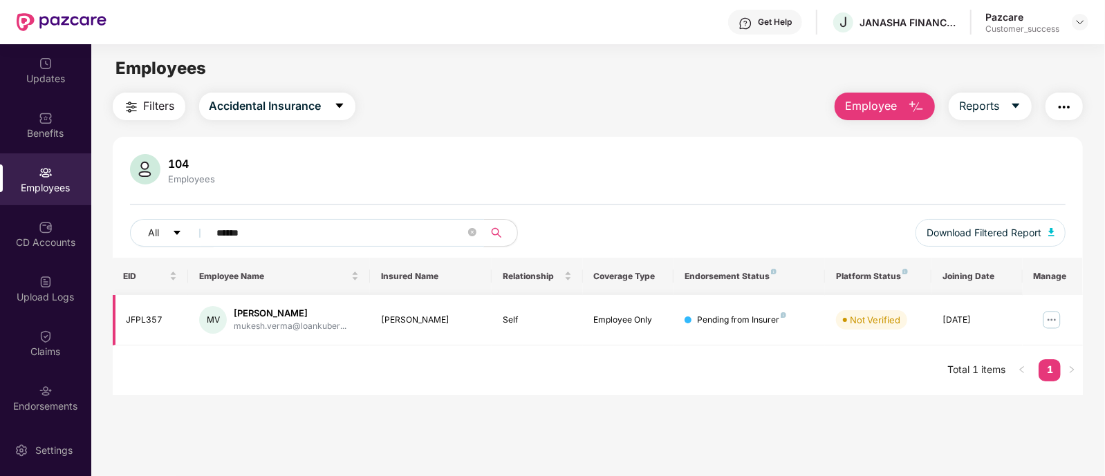
type input "******"
click at [1054, 324] on img at bounding box center [1052, 320] width 22 height 22
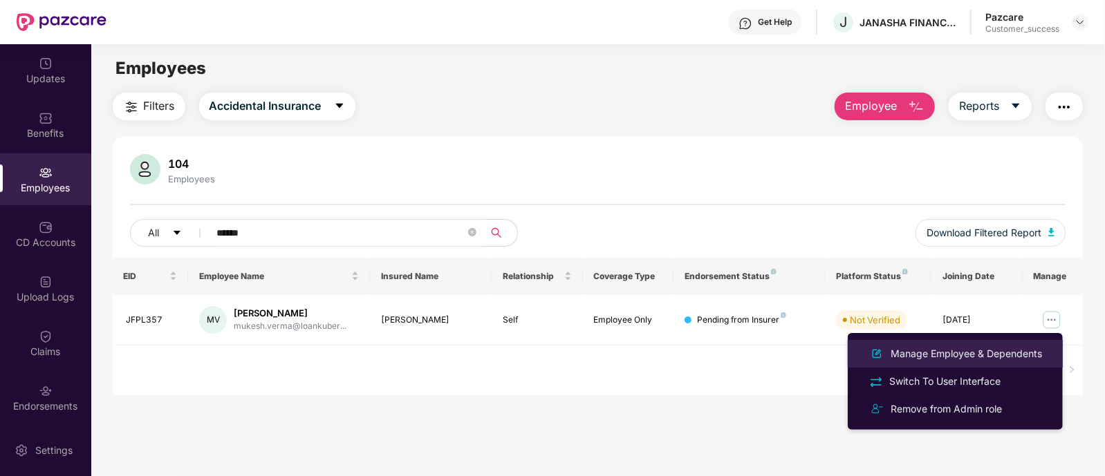
click at [987, 353] on div "Manage Employee & Dependents" at bounding box center [966, 353] width 157 height 15
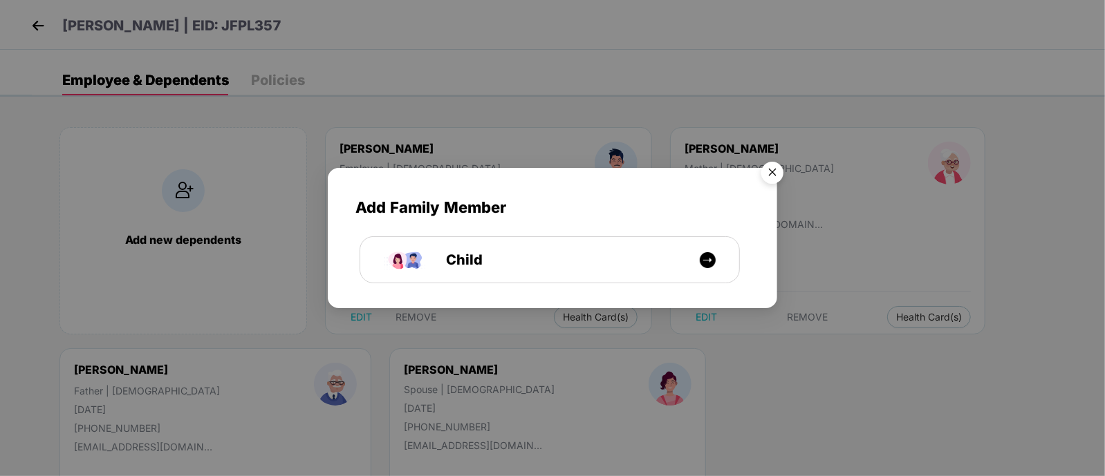
click at [776, 178] on img "Close" at bounding box center [772, 175] width 39 height 39
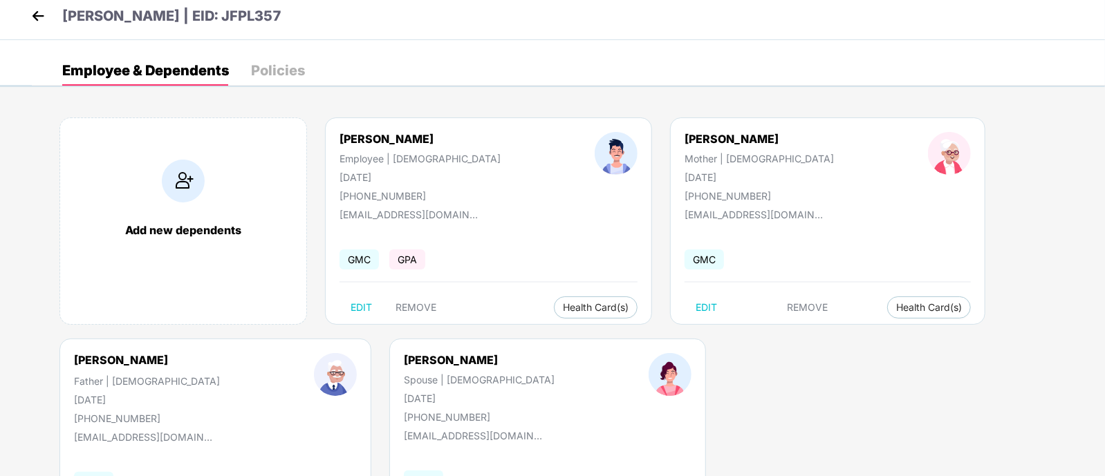
scroll to position [7, 0]
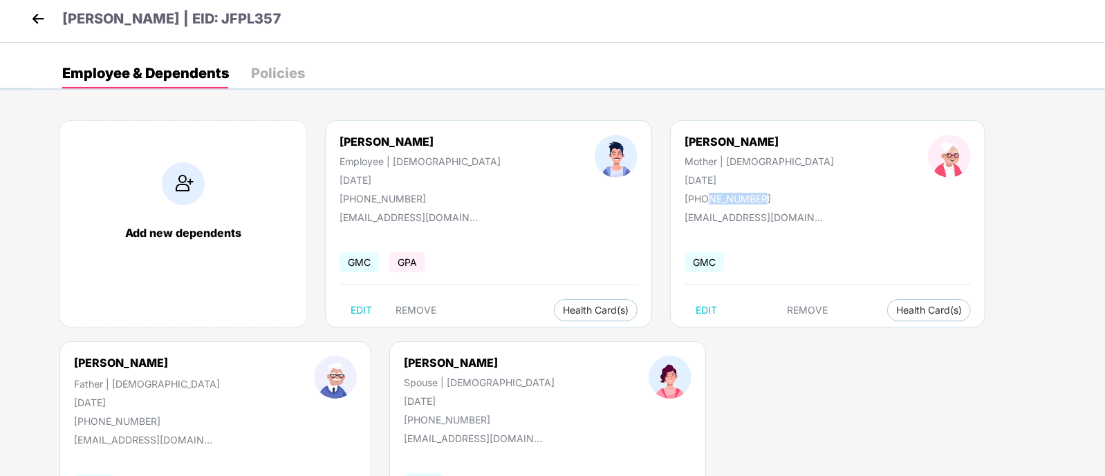
drag, startPoint x: 680, startPoint y: 199, endPoint x: 628, endPoint y: 200, distance: 51.9
click at [684, 200] on div "[PHONE_NUMBER]" at bounding box center [758, 199] width 149 height 12
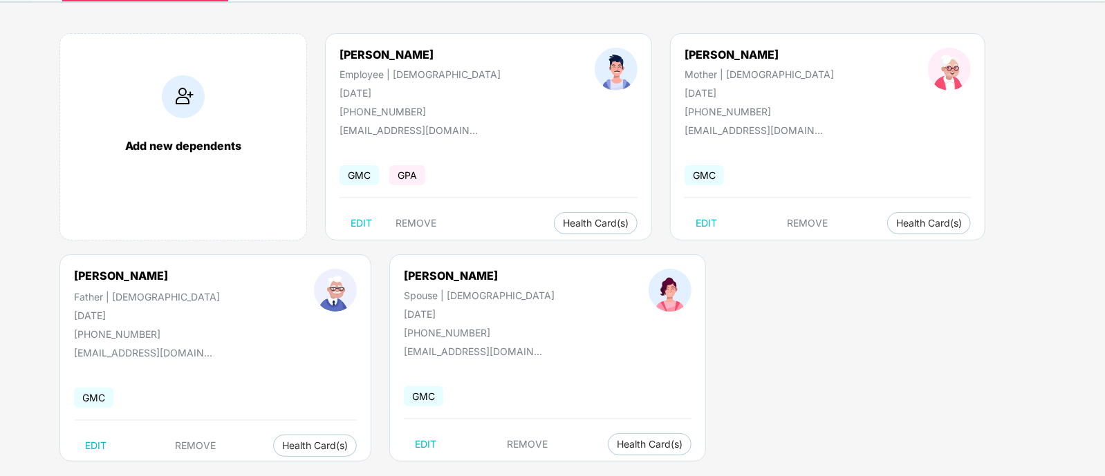
scroll to position [0, 0]
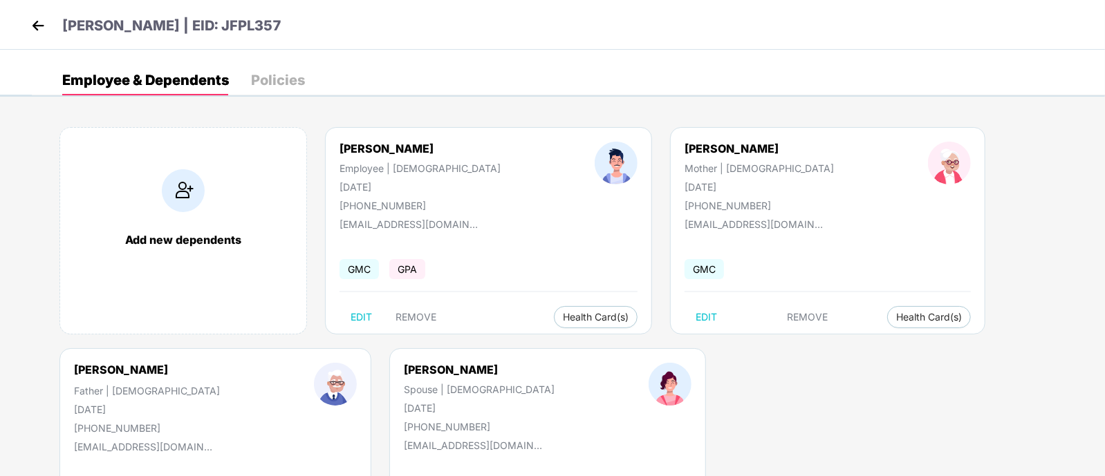
click at [44, 28] on img at bounding box center [38, 25] width 21 height 21
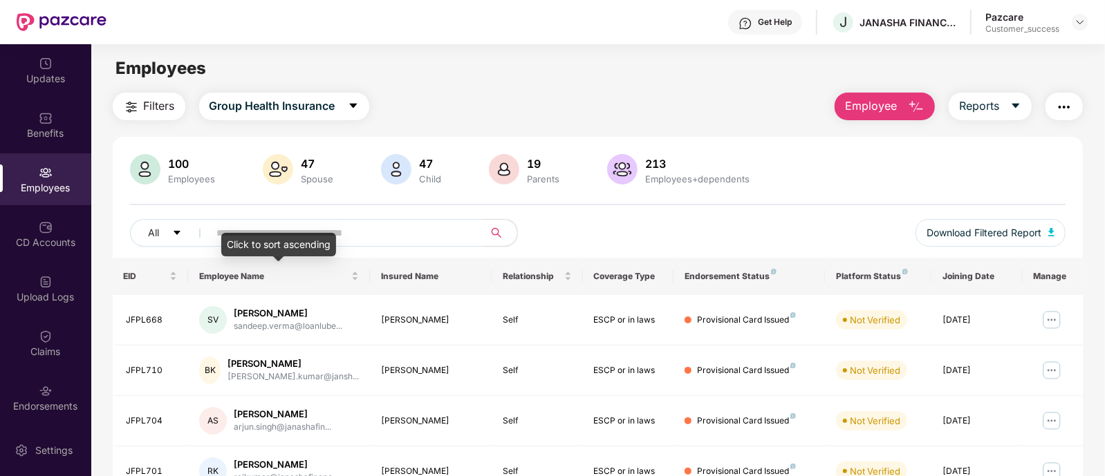
click at [261, 236] on div "Click to sort ascending" at bounding box center [278, 245] width 115 height 24
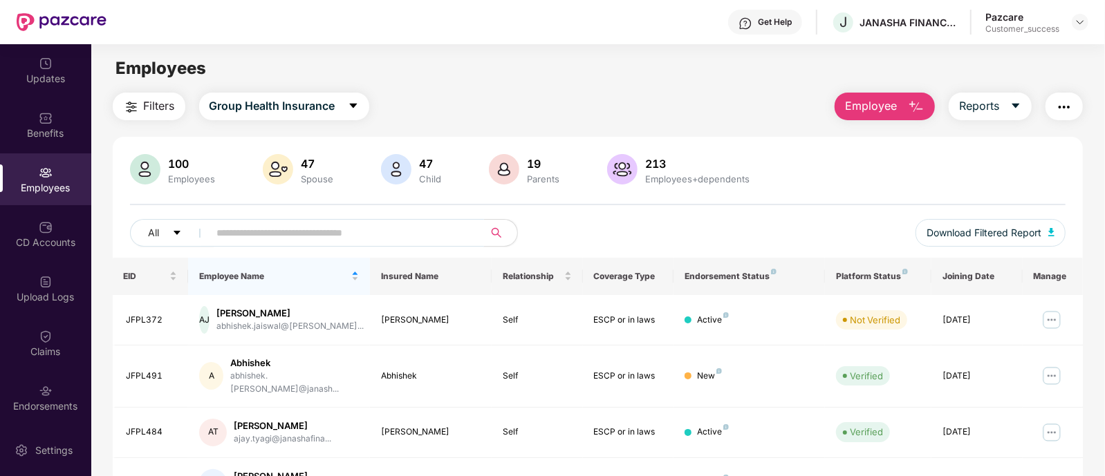
click at [344, 230] on input "text" at bounding box center [341, 233] width 248 height 21
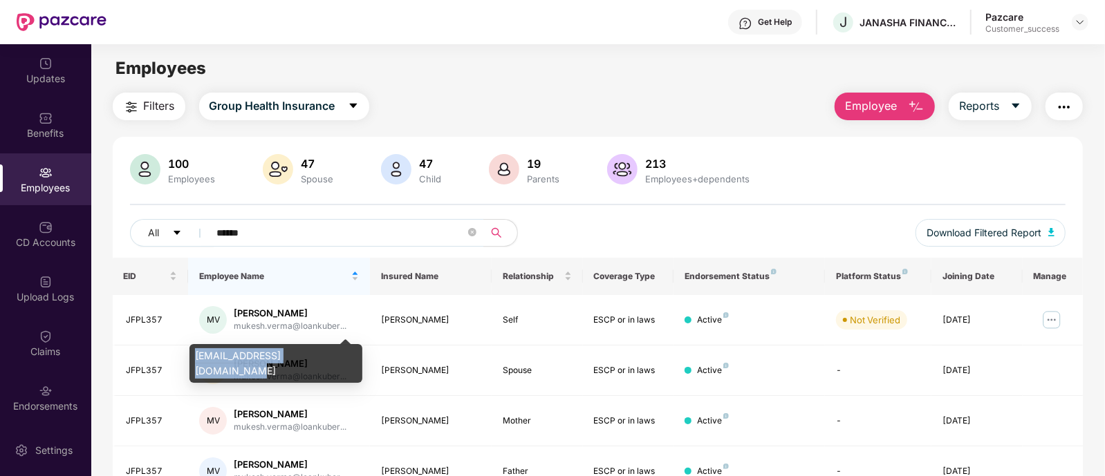
drag, startPoint x: 338, startPoint y: 355, endPoint x: 196, endPoint y: 350, distance: 141.8
click at [196, 350] on div "[EMAIL_ADDRESS][DOMAIN_NAME]" at bounding box center [275, 363] width 173 height 39
copy div "[EMAIL_ADDRESS][DOMAIN_NAME]"
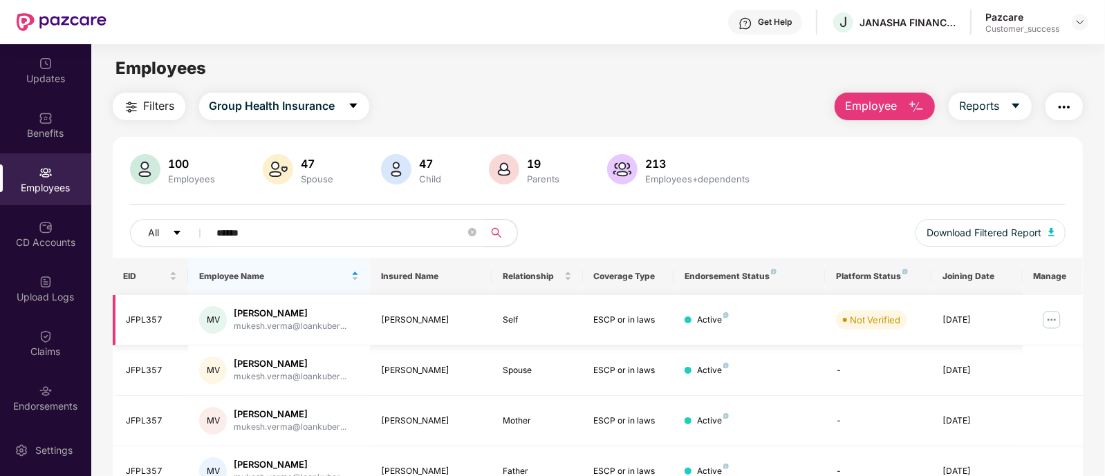
click at [1059, 328] on img at bounding box center [1052, 320] width 22 height 22
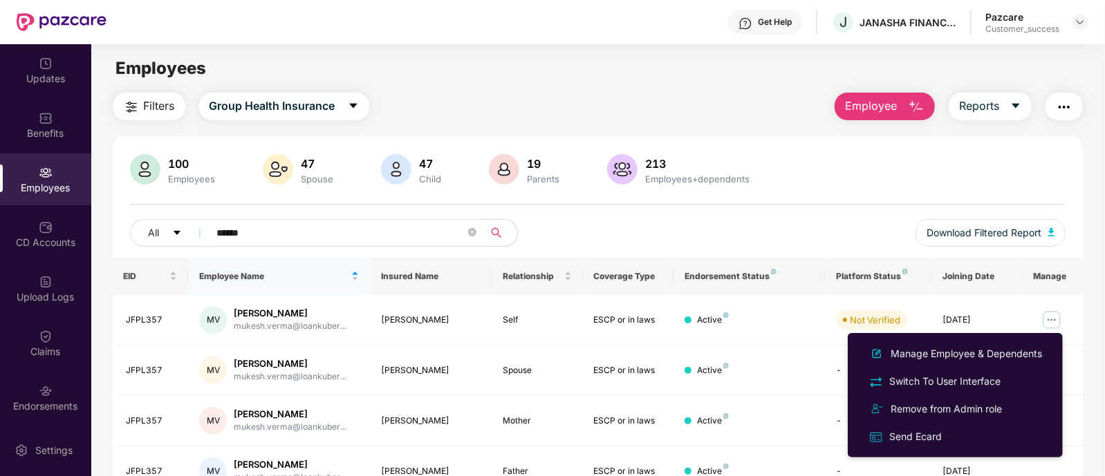
click at [678, 240] on div "All ****** Download Filtered Report" at bounding box center [598, 238] width 936 height 39
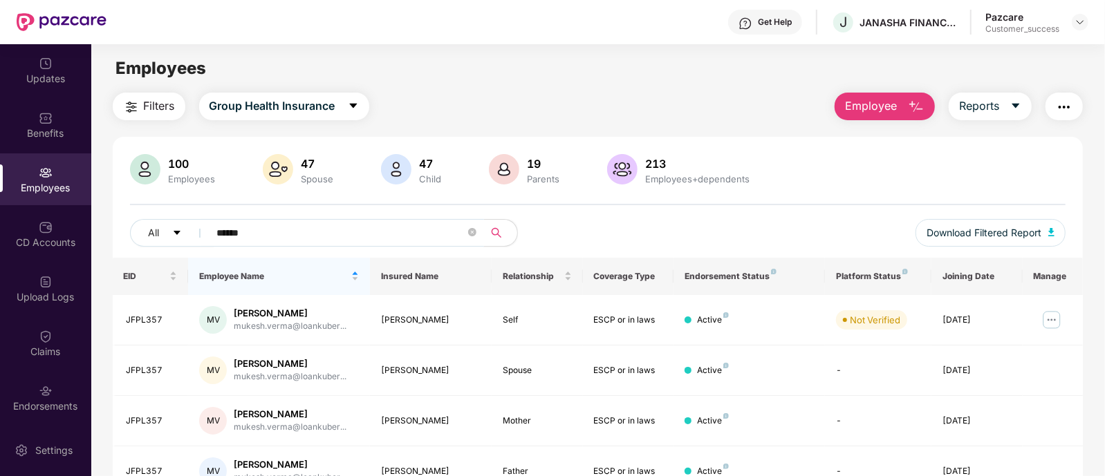
click at [380, 221] on span "******" at bounding box center [342, 233] width 283 height 28
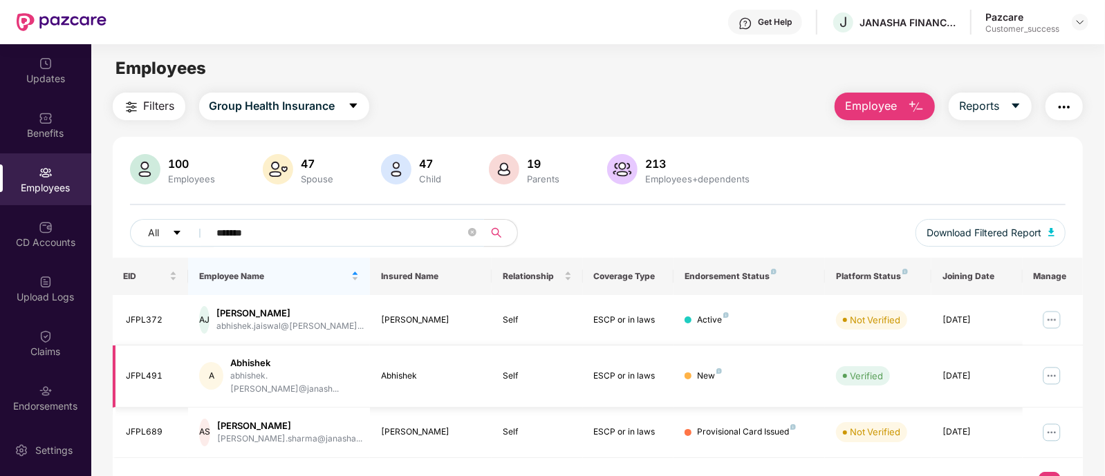
type input "*******"
click at [1057, 368] on img at bounding box center [1052, 376] width 22 height 22
click at [803, 235] on div "All ******* Download Filtered Report" at bounding box center [598, 238] width 936 height 39
click at [472, 232] on icon "close-circle" at bounding box center [472, 232] width 8 height 8
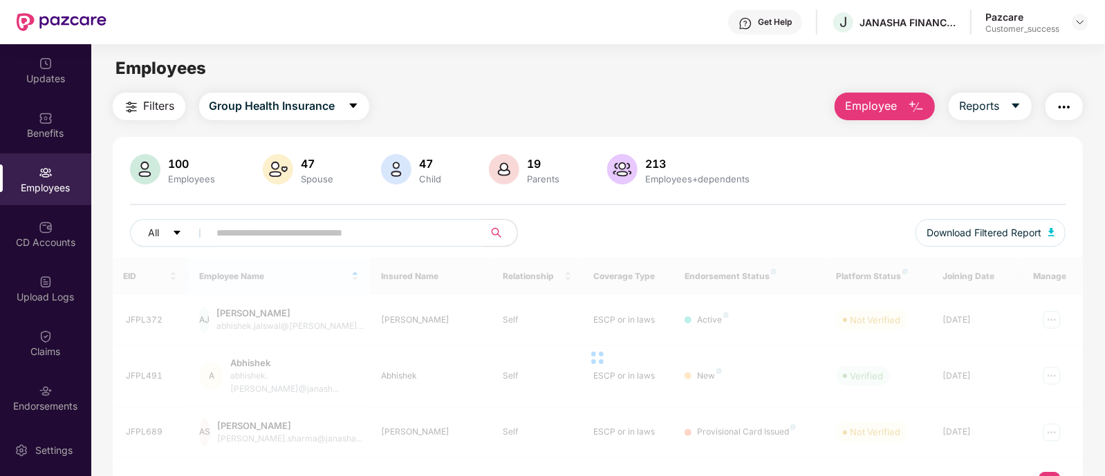
click at [546, 233] on div "All" at bounding box center [364, 233] width 468 height 28
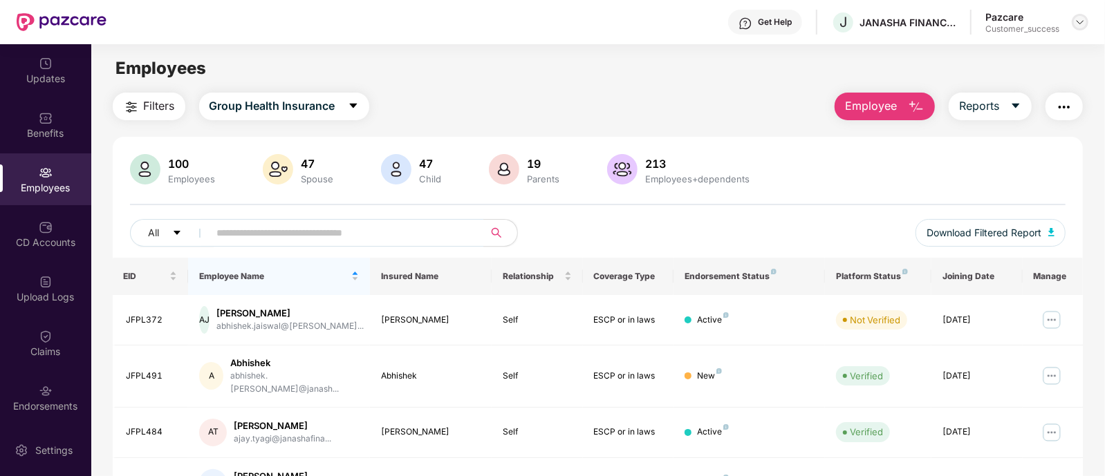
click at [1082, 20] on img at bounding box center [1079, 22] width 11 height 11
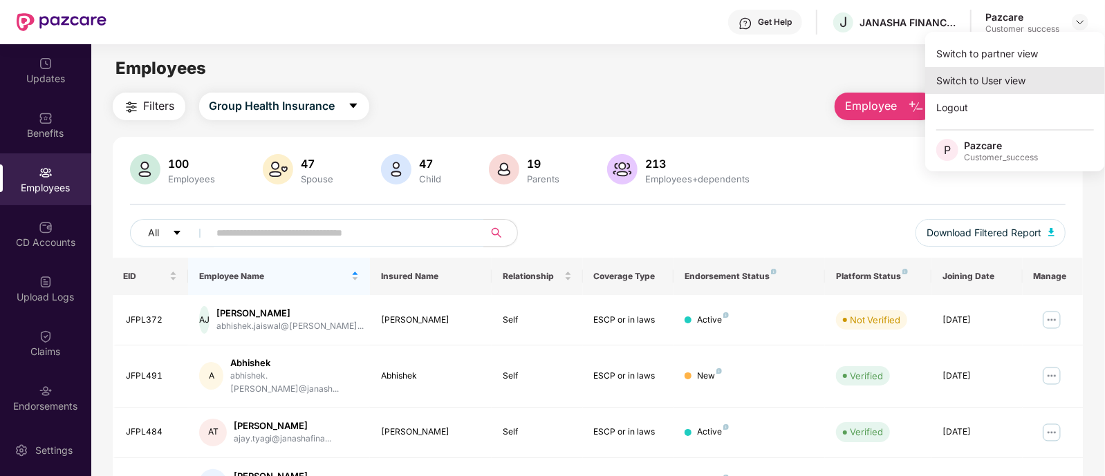
click at [1032, 67] on div "Switch to User view" at bounding box center [1015, 80] width 180 height 27
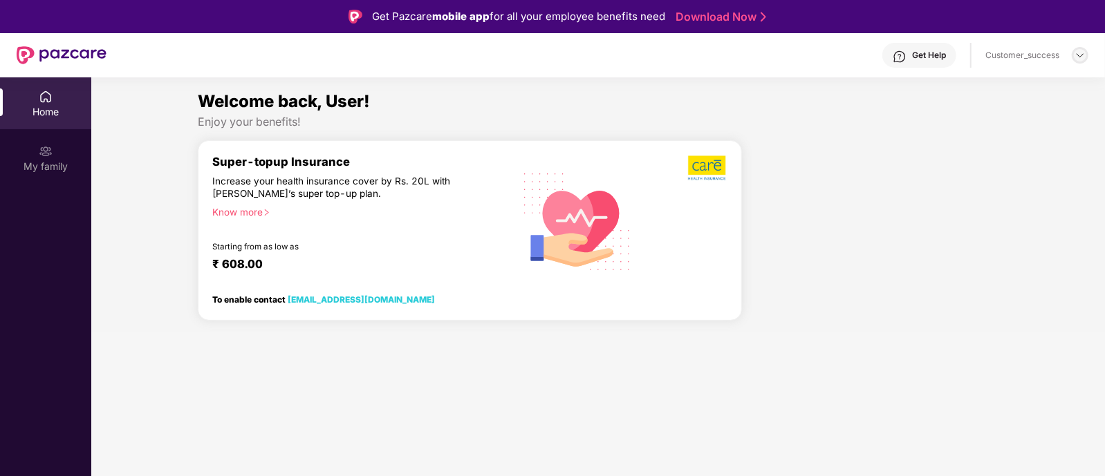
click at [1075, 55] on img at bounding box center [1079, 55] width 11 height 11
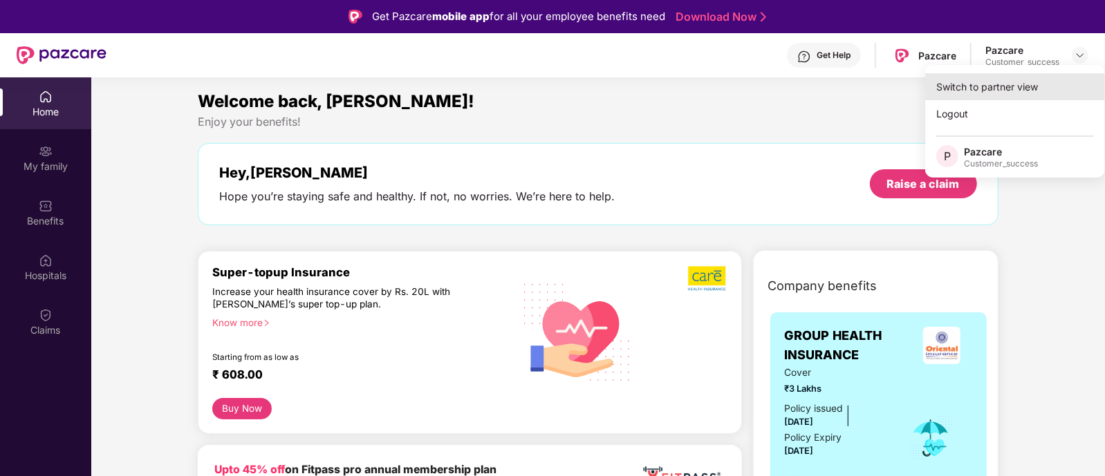
click at [1033, 82] on div "Switch to partner view" at bounding box center [1015, 86] width 180 height 27
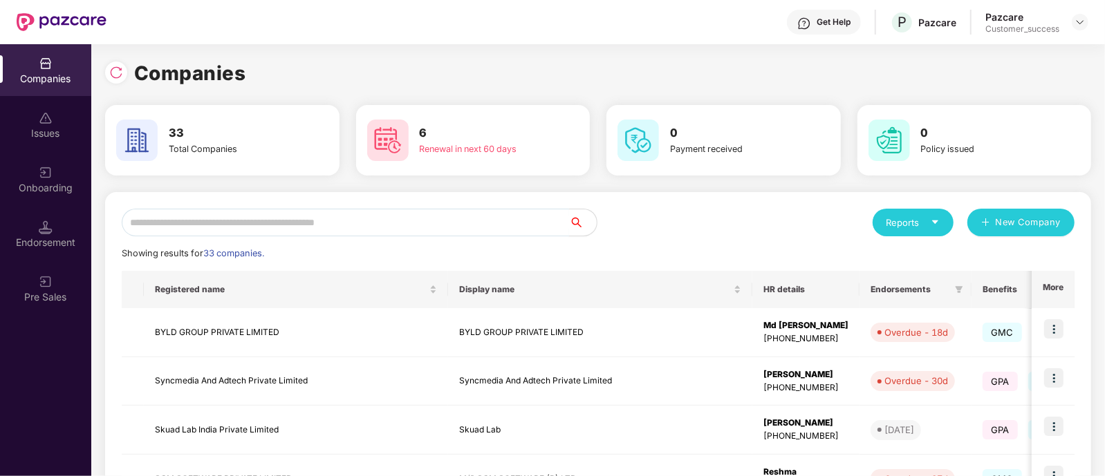
click at [402, 220] on input "text" at bounding box center [345, 223] width 447 height 28
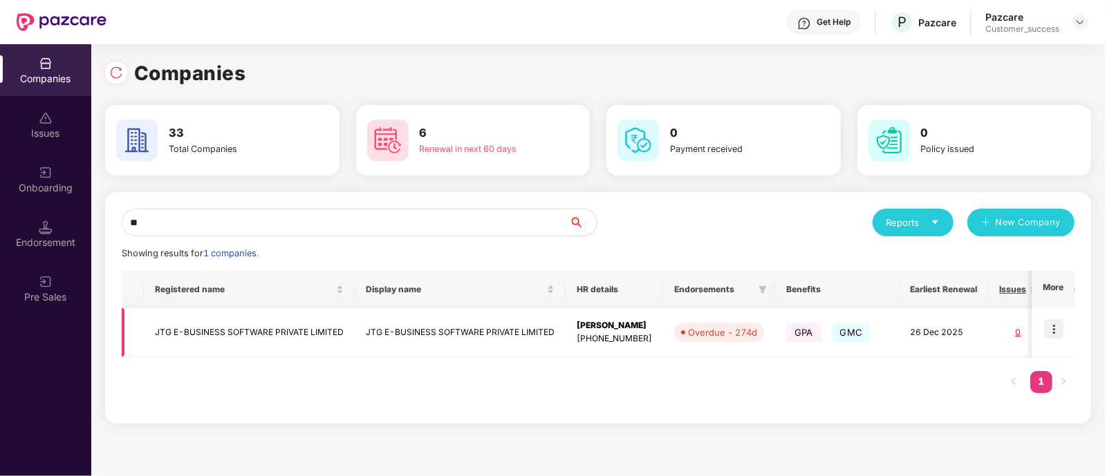
type input "**"
click at [1061, 325] on img at bounding box center [1053, 328] width 19 height 19
click at [512, 330] on td "JTG E-BUSINESS SOFTWARE PRIVATE LIMITED" at bounding box center [460, 332] width 211 height 49
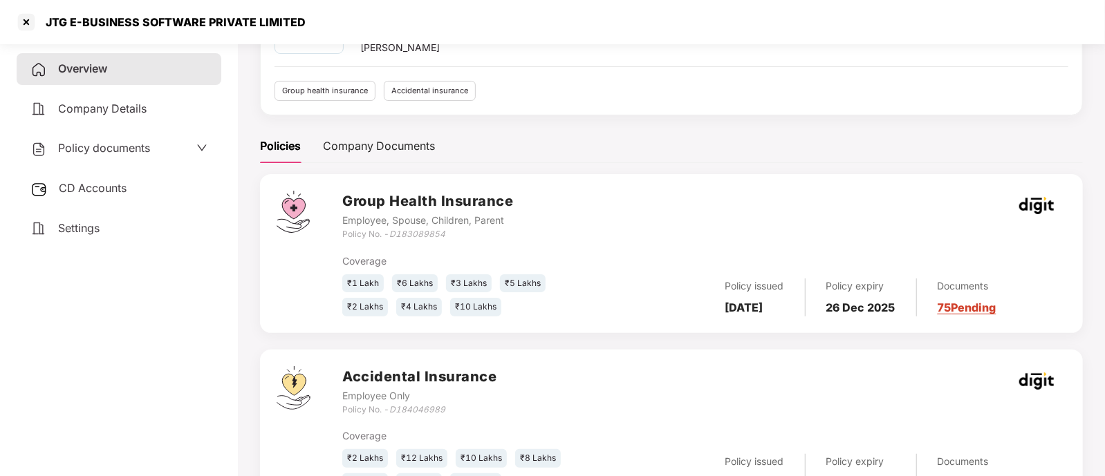
scroll to position [179, 0]
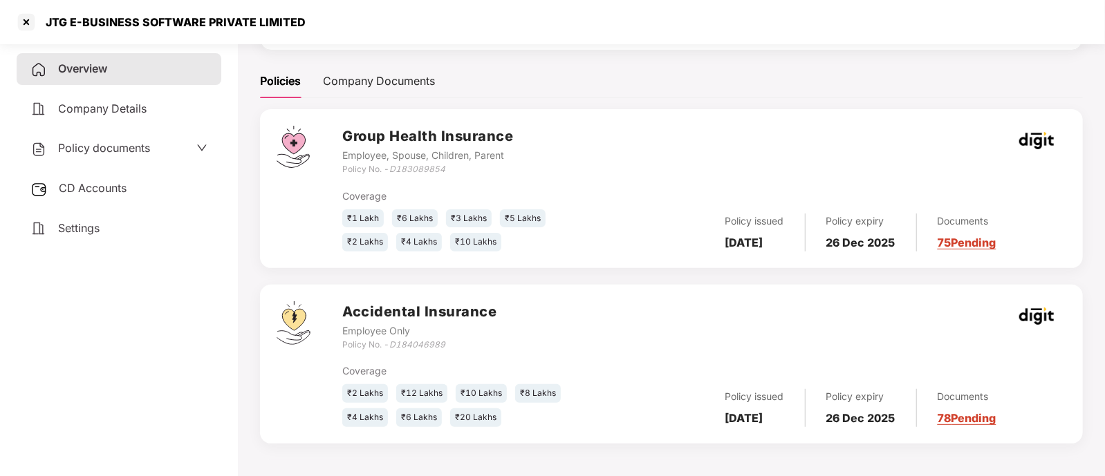
click at [955, 242] on link "75 Pending" at bounding box center [967, 243] width 59 height 14
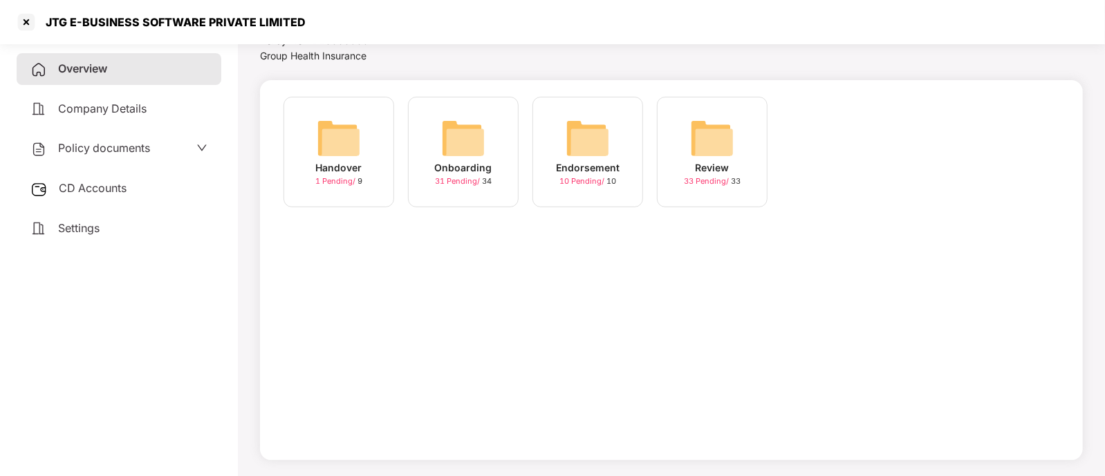
click at [458, 176] on div "31 Pending / 34" at bounding box center [463, 182] width 57 height 12
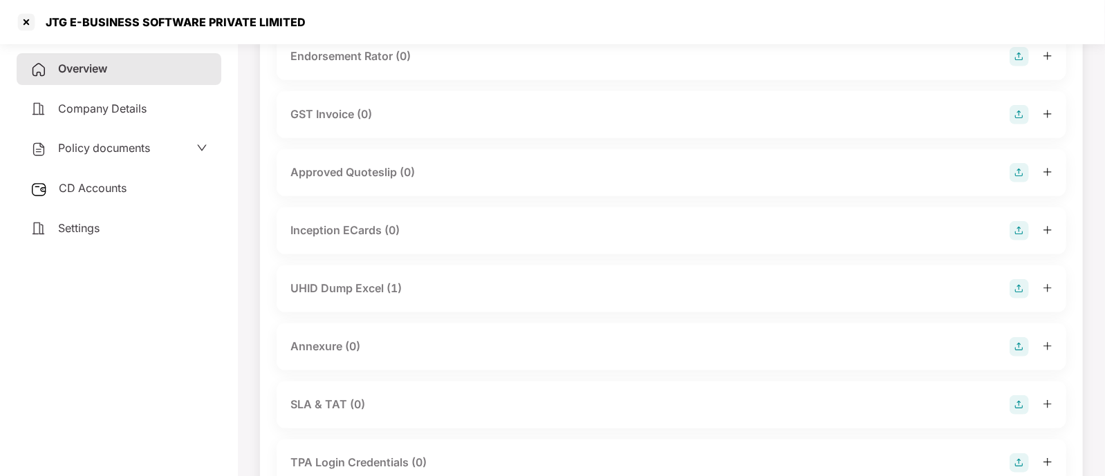
scroll to position [472, 0]
click at [436, 280] on div "UHID Dump Excel (1)" at bounding box center [671, 288] width 762 height 19
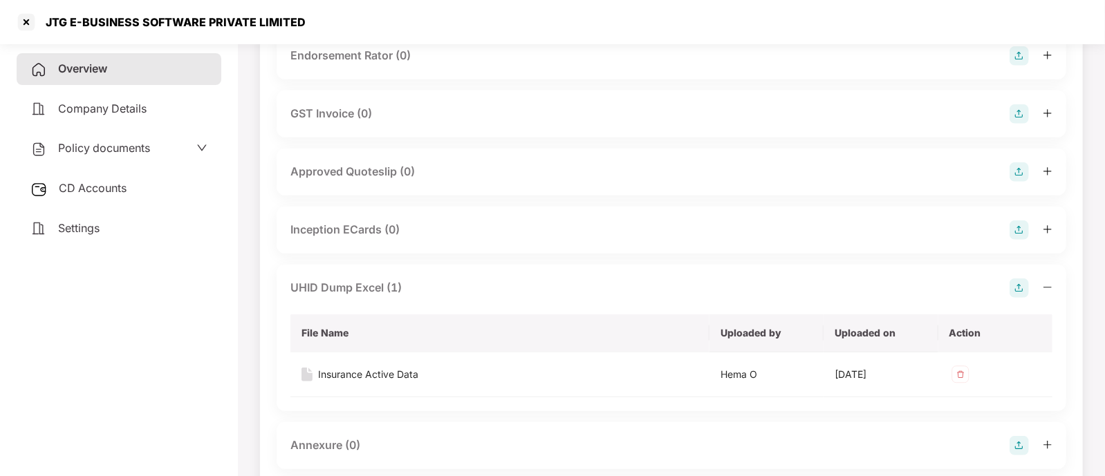
click at [436, 280] on div "UHID Dump Excel (1)" at bounding box center [671, 288] width 762 height 19
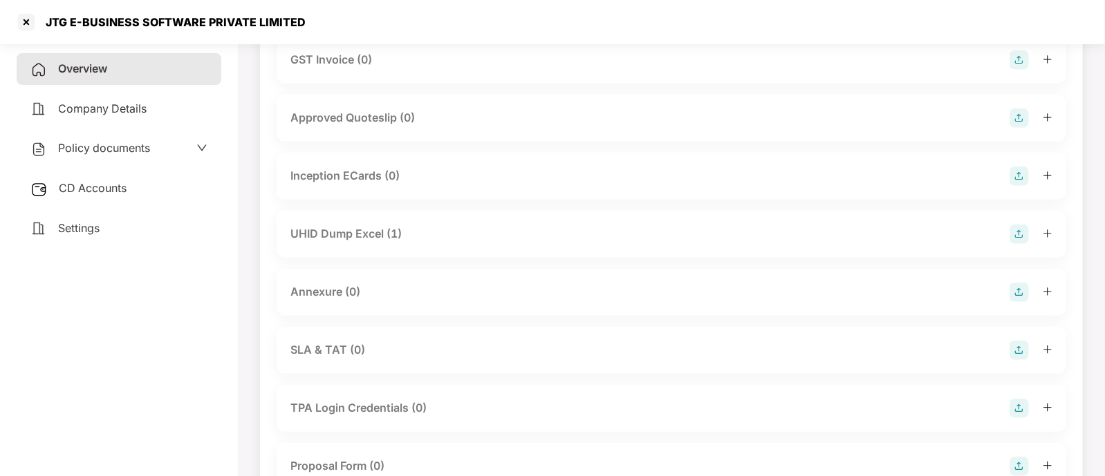
scroll to position [525, 0]
click at [379, 306] on div "Annexure (0)" at bounding box center [672, 293] width 790 height 47
click at [389, 298] on div "Annexure (0)" at bounding box center [671, 292] width 762 height 19
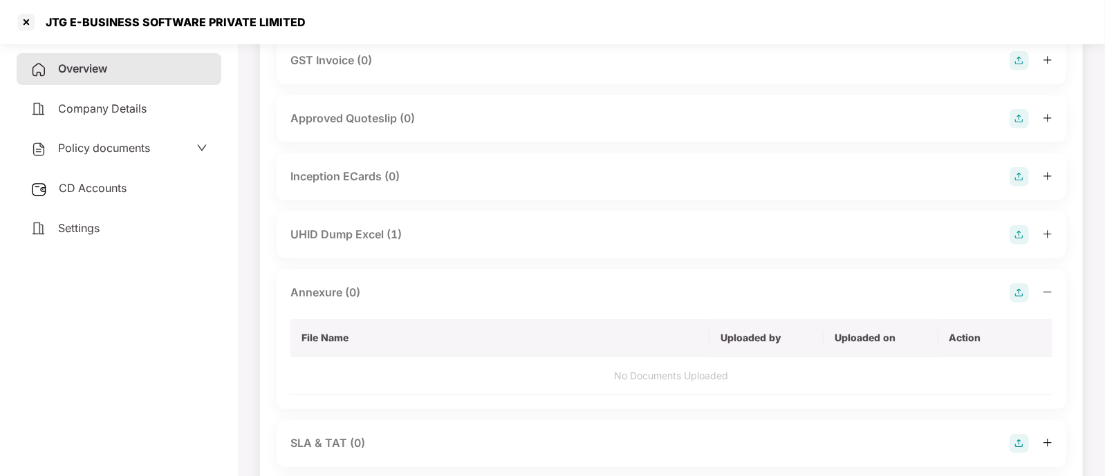
click at [389, 298] on div "Annexure (0)" at bounding box center [671, 292] width 762 height 19
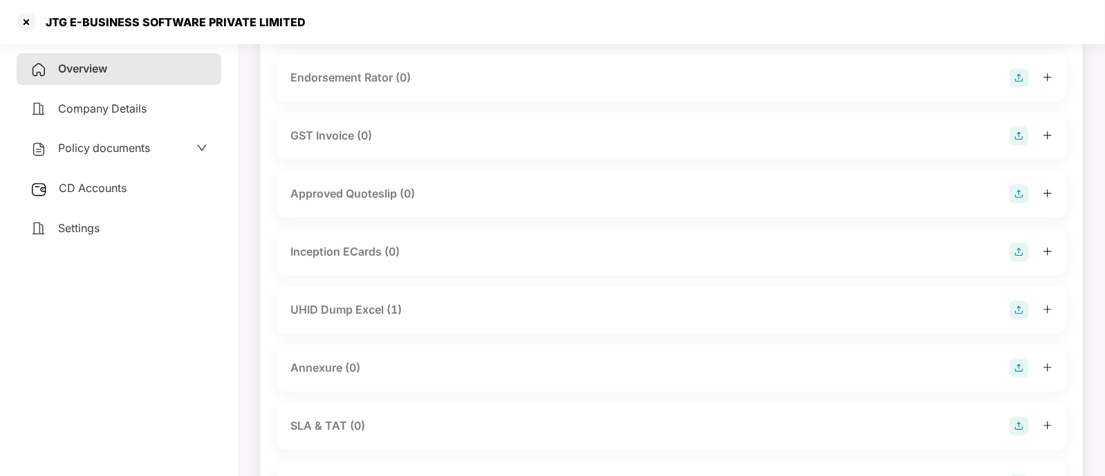
scroll to position [518, 0]
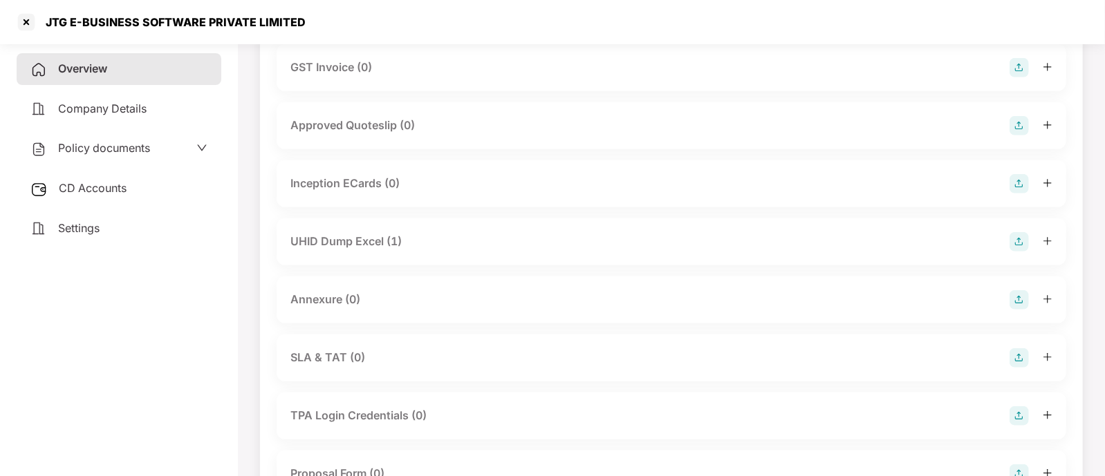
click at [429, 254] on div "UHID Dump Excel (1)" at bounding box center [672, 241] width 790 height 47
click at [443, 235] on div "UHID Dump Excel (1)" at bounding box center [671, 241] width 762 height 19
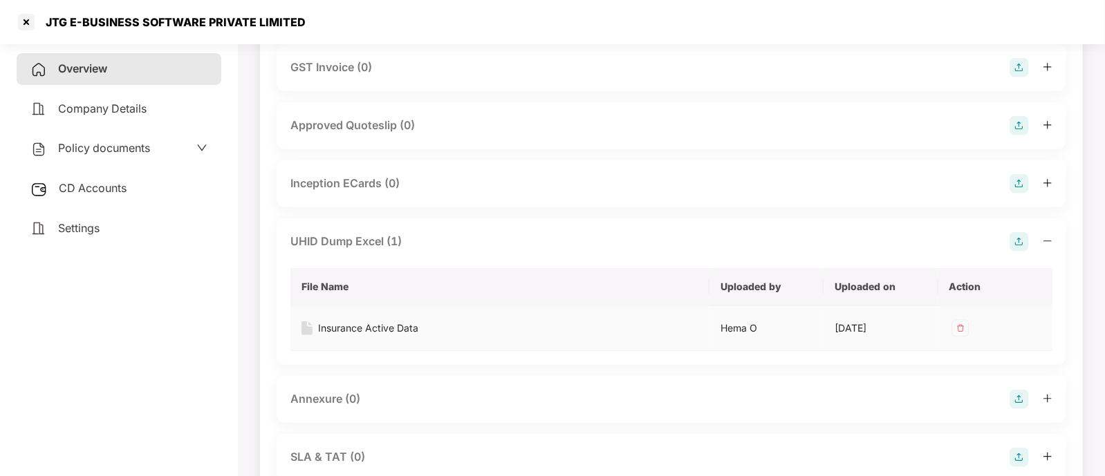
click at [387, 328] on div "Insurance Active Data" at bounding box center [368, 328] width 100 height 15
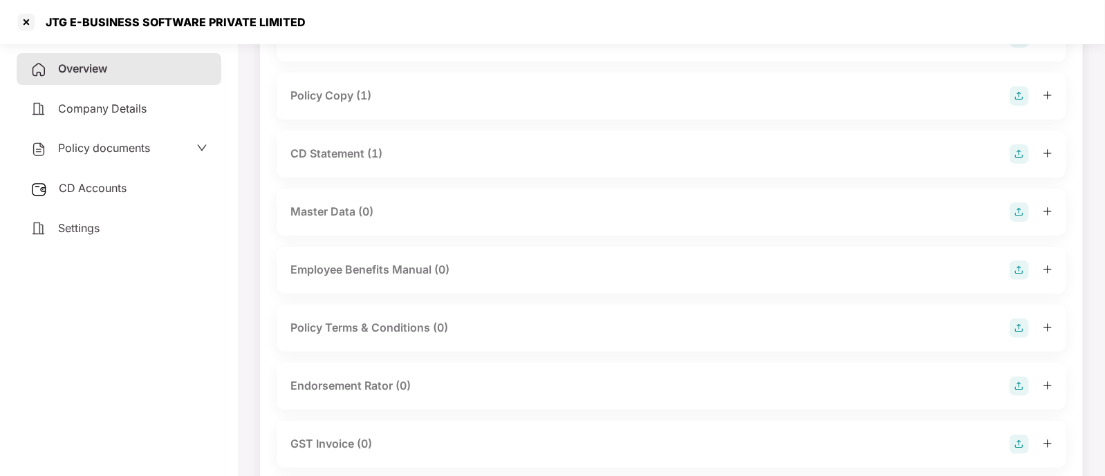
scroll to position [0, 0]
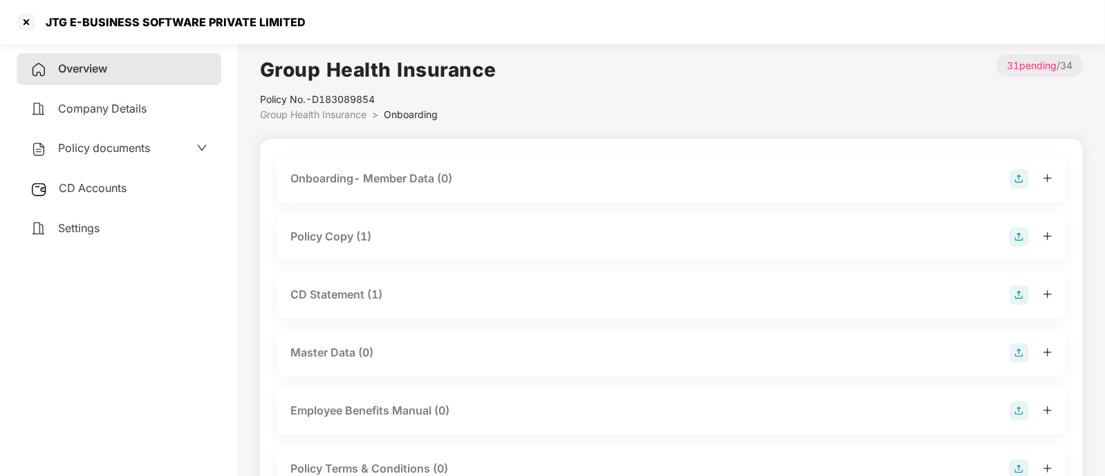
click at [534, 181] on div "Onboarding- Member Data (0)" at bounding box center [671, 178] width 762 height 19
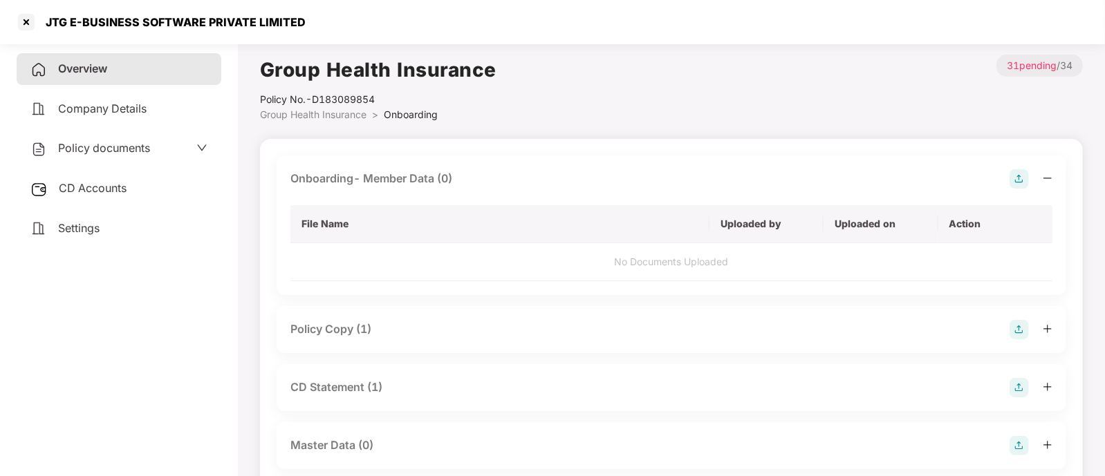
click at [1009, 177] on img at bounding box center [1018, 178] width 19 height 19
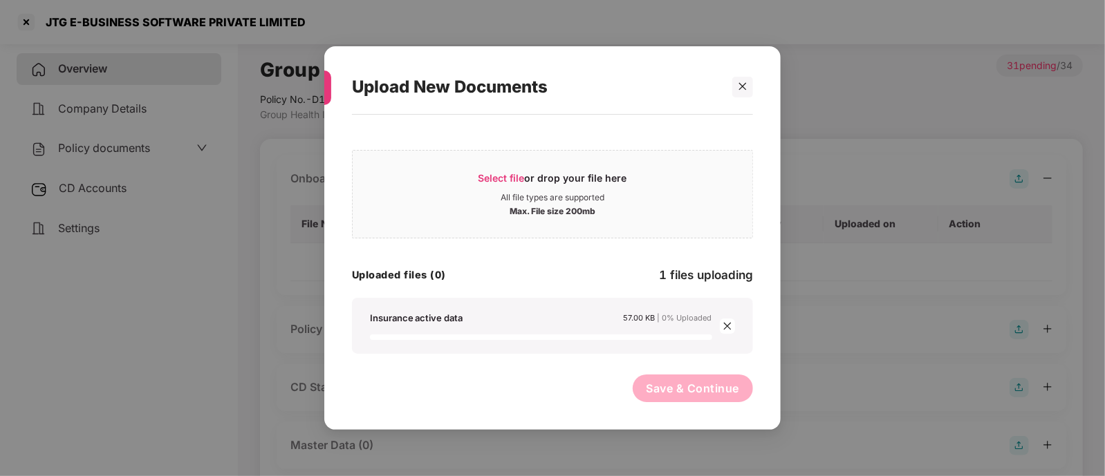
click at [499, 292] on div "Select file or drop your file here All file types are supported Max. File size …" at bounding box center [552, 248] width 401 height 212
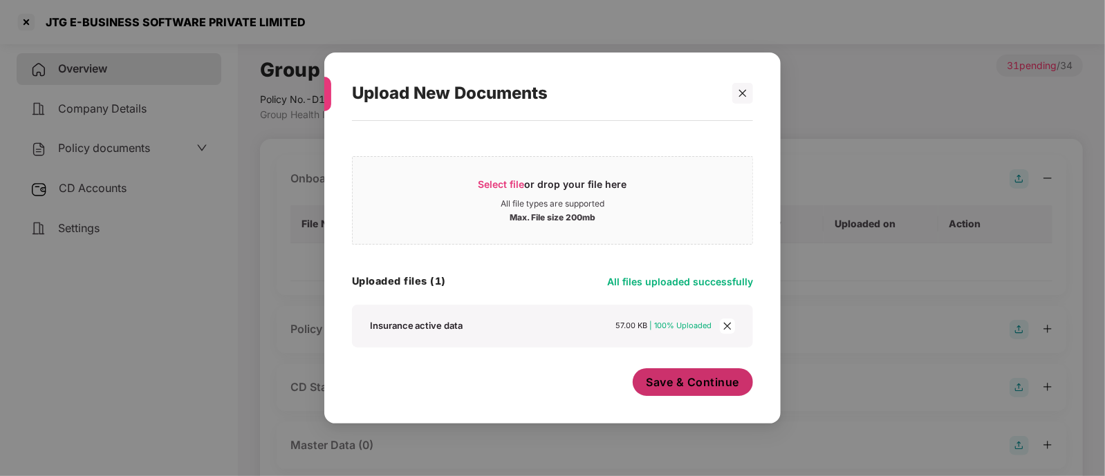
click at [669, 382] on span "Save & Continue" at bounding box center [692, 382] width 93 height 15
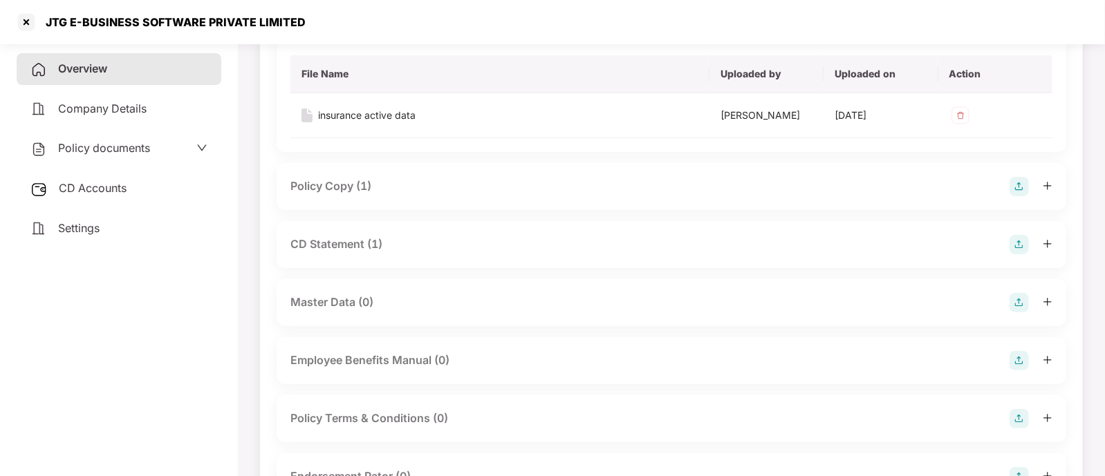
scroll to position [151, 0]
click at [420, 181] on div "Policy Copy (1)" at bounding box center [671, 185] width 762 height 19
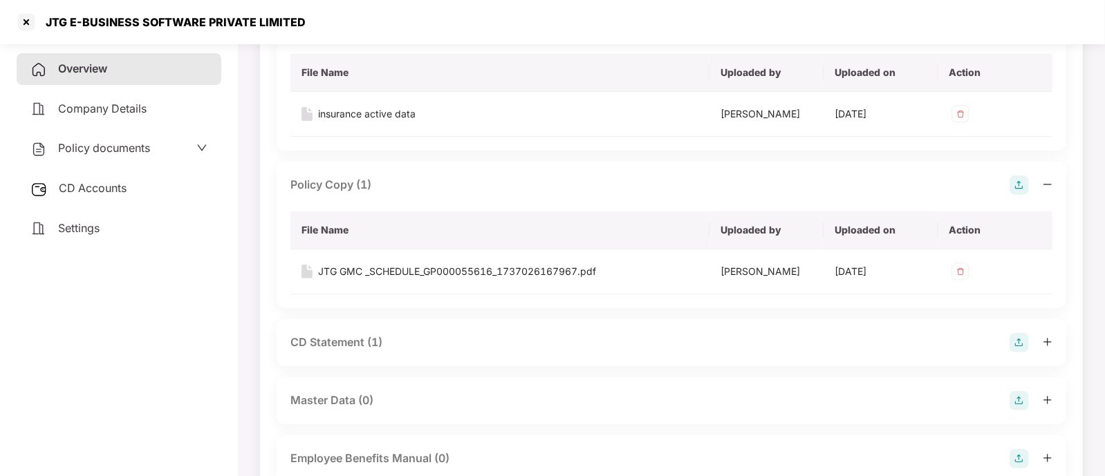
click at [439, 335] on div "CD Statement (1)" at bounding box center [671, 342] width 762 height 19
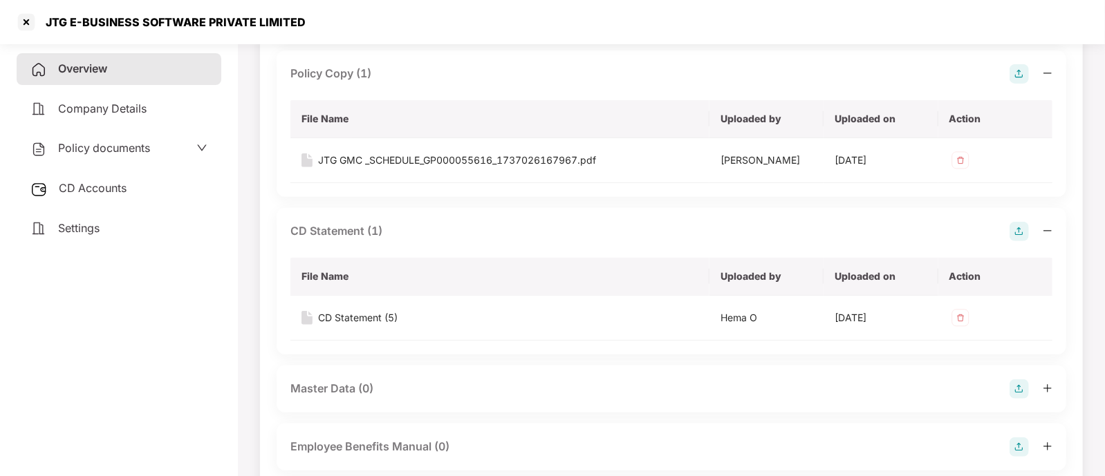
scroll to position [264, 0]
click at [494, 160] on div "JTG GMC _SCHEDULE_GP000055616_1737026167967.pdf" at bounding box center [457, 158] width 278 height 15
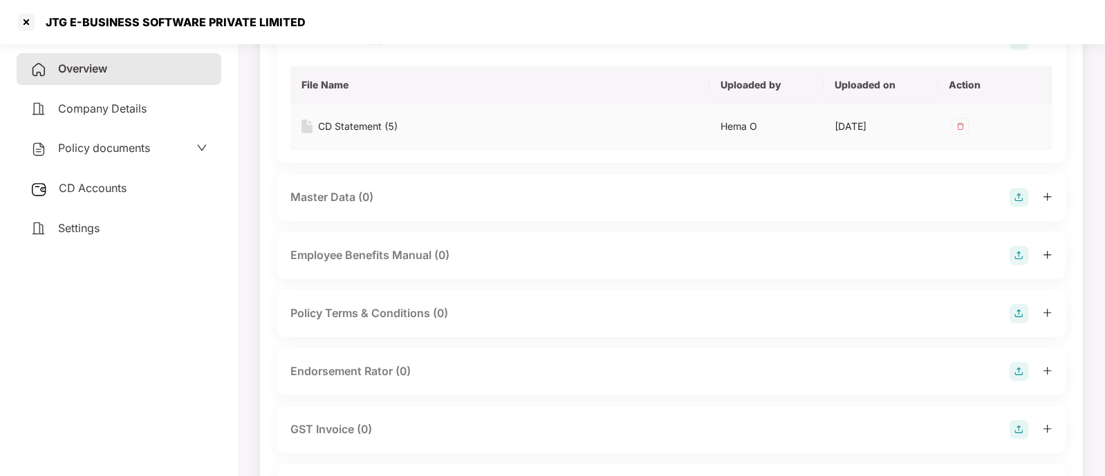
scroll to position [463, 0]
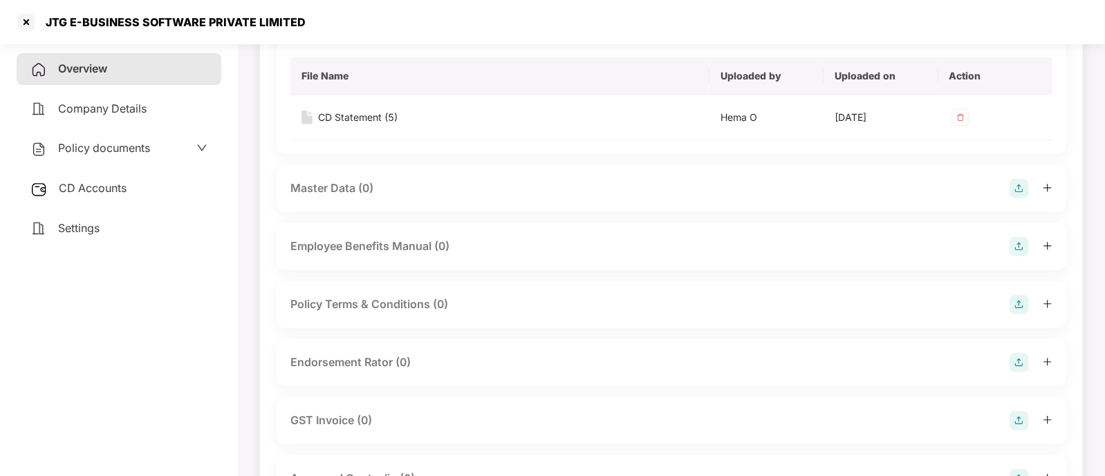
click at [571, 351] on div "Endorsement Rator (0)" at bounding box center [672, 362] width 790 height 47
click at [605, 363] on div "Endorsement Rator (0)" at bounding box center [671, 362] width 762 height 19
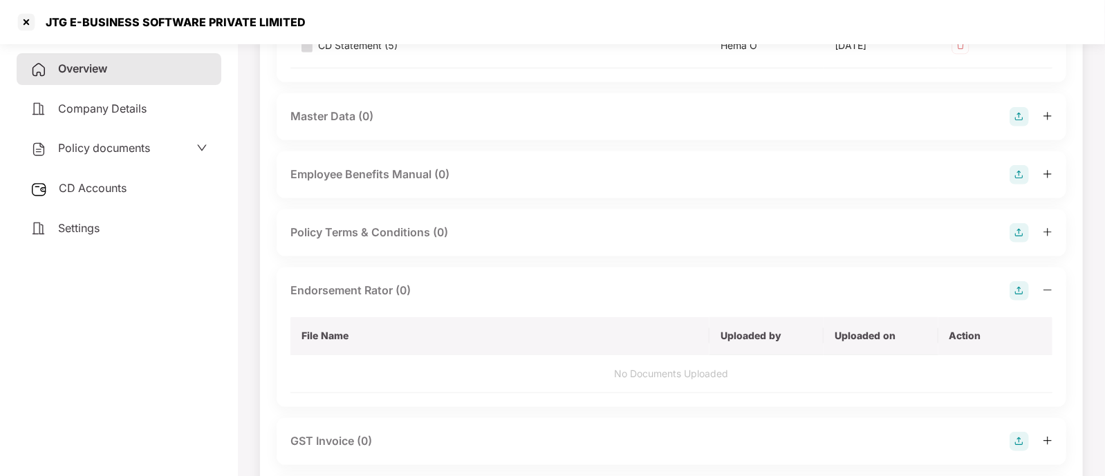
scroll to position [535, 0]
click at [1018, 292] on img at bounding box center [1018, 290] width 19 height 19
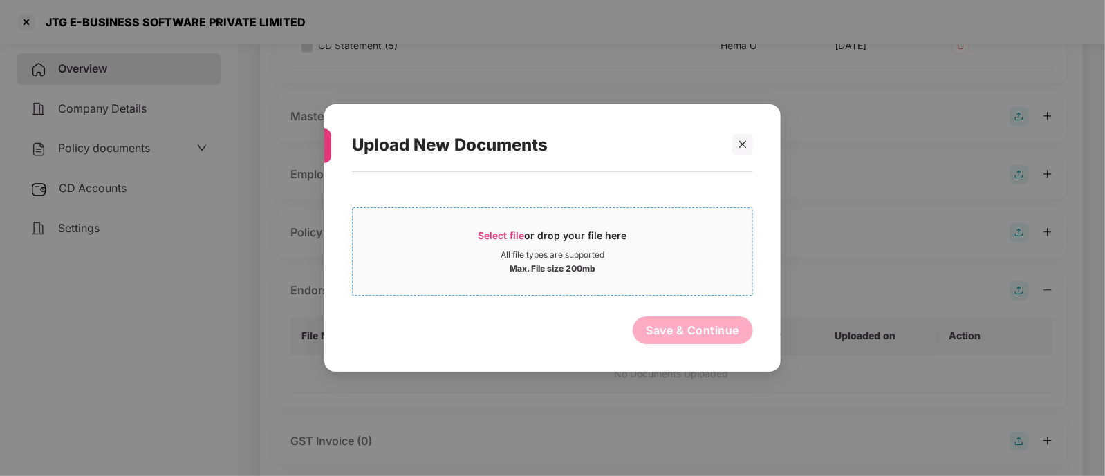
click at [559, 243] on div "Select file or drop your file here" at bounding box center [552, 239] width 149 height 21
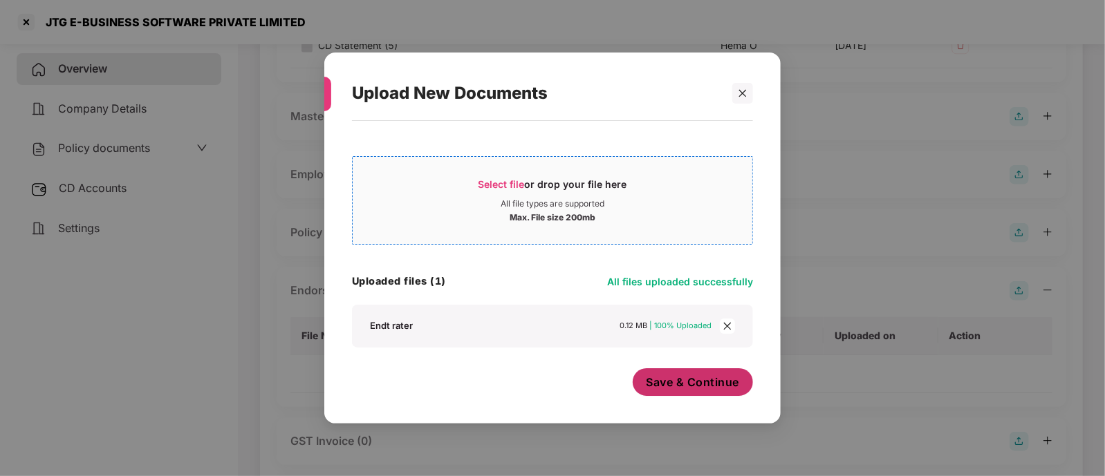
click at [671, 383] on span "Save & Continue" at bounding box center [692, 382] width 93 height 15
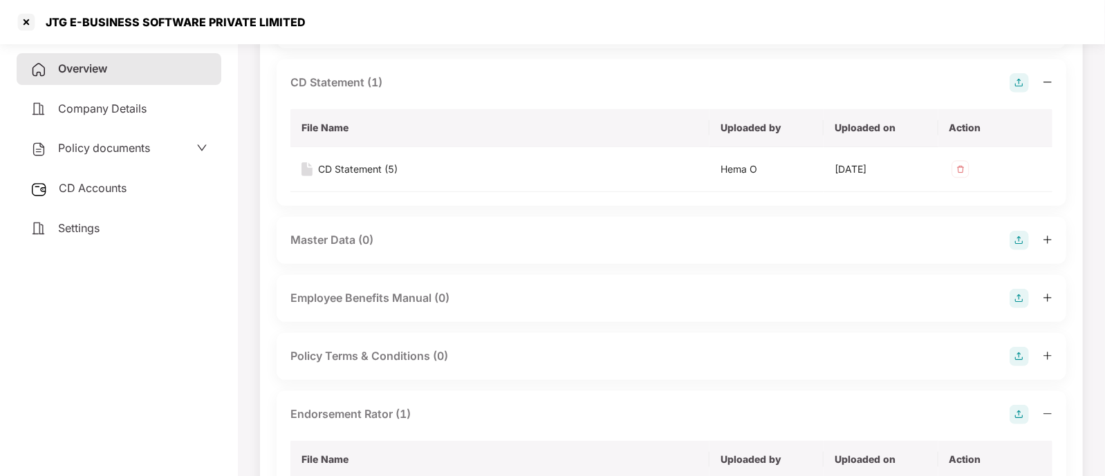
scroll to position [408, 0]
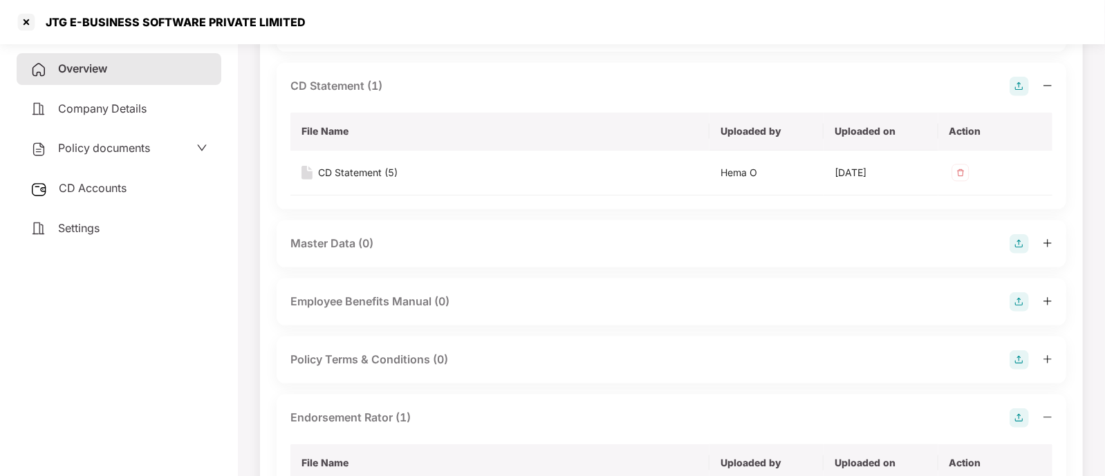
click at [460, 248] on div "Master Data (0)" at bounding box center [671, 243] width 762 height 19
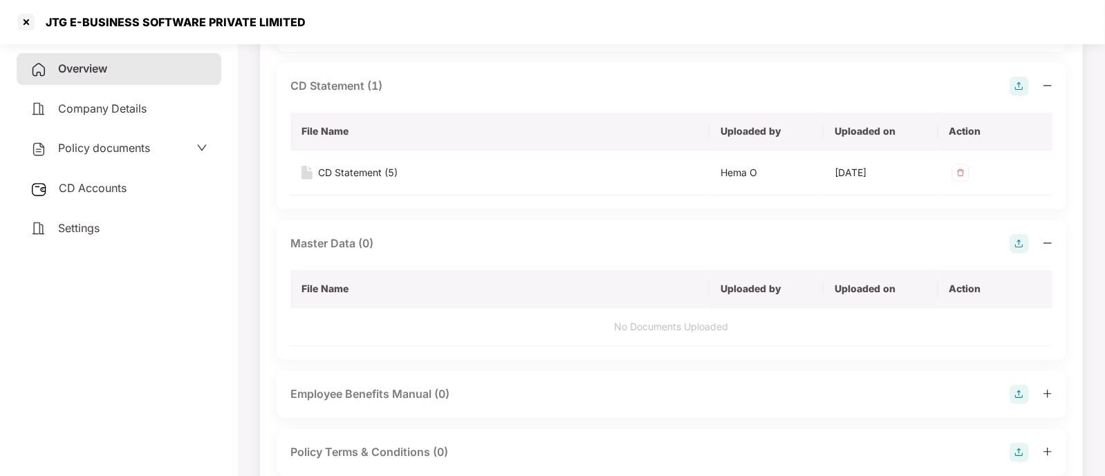
click at [1018, 236] on img at bounding box center [1018, 243] width 19 height 19
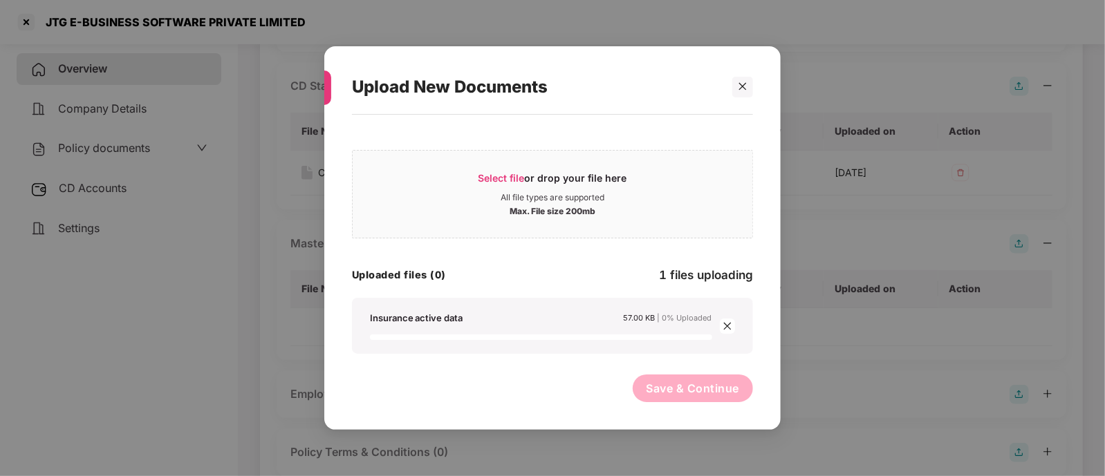
click at [518, 364] on div "Select file or drop your file here All file types are supported Max. File size …" at bounding box center [552, 266] width 401 height 288
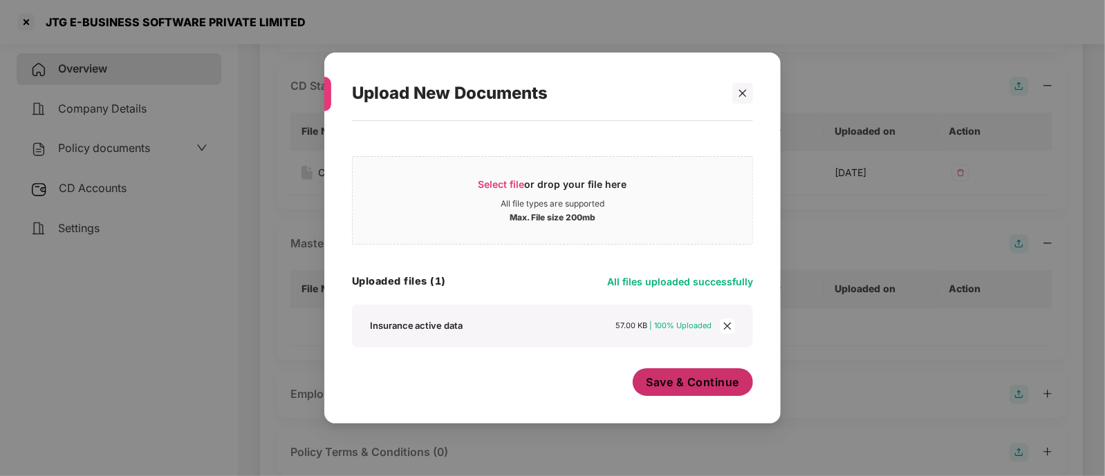
click at [676, 390] on button "Save & Continue" at bounding box center [693, 383] width 121 height 28
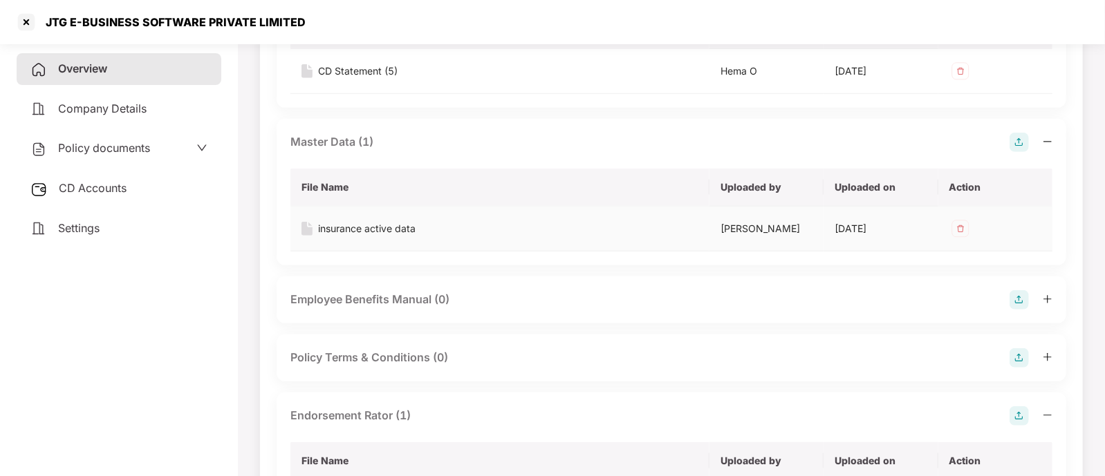
scroll to position [512, 0]
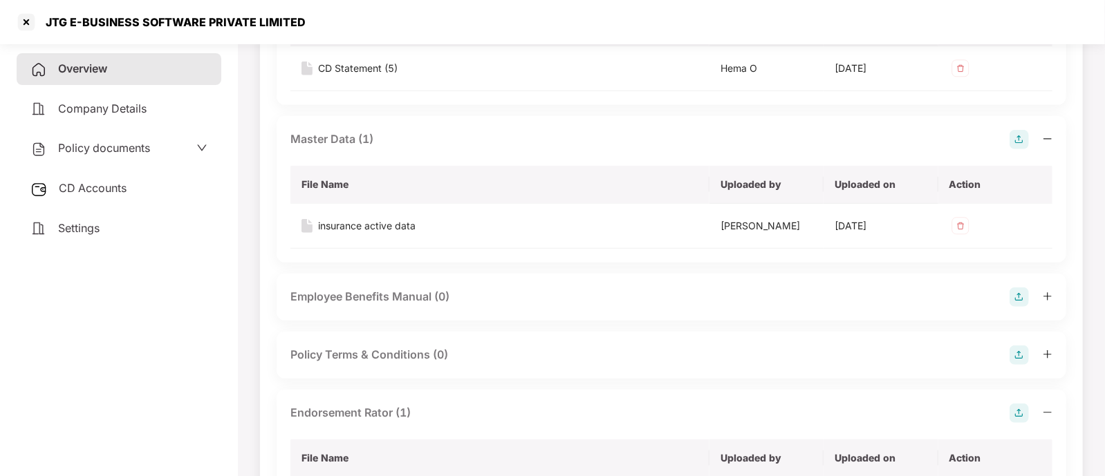
click at [702, 124] on div "Master Data (1) File Name Uploaded by Uploaded on Action insurance active data …" at bounding box center [672, 189] width 790 height 147
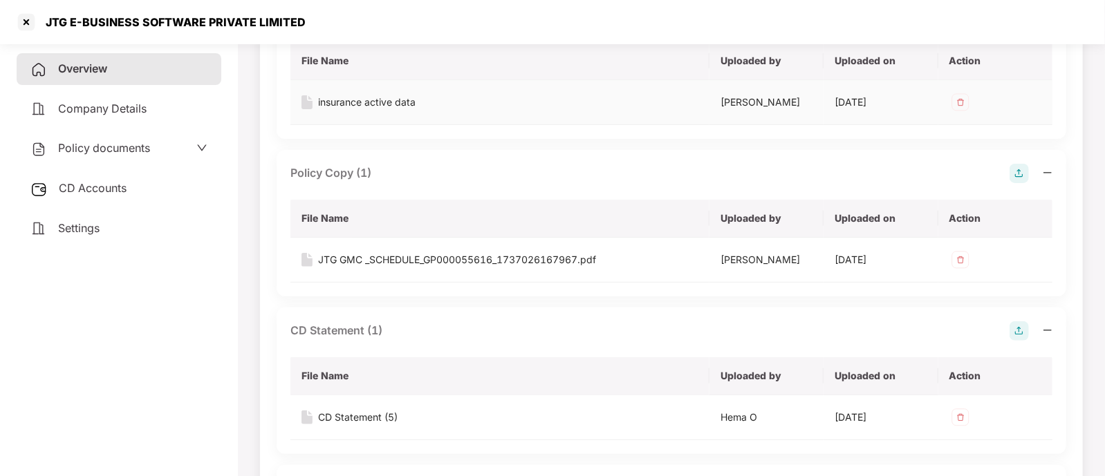
scroll to position [0, 0]
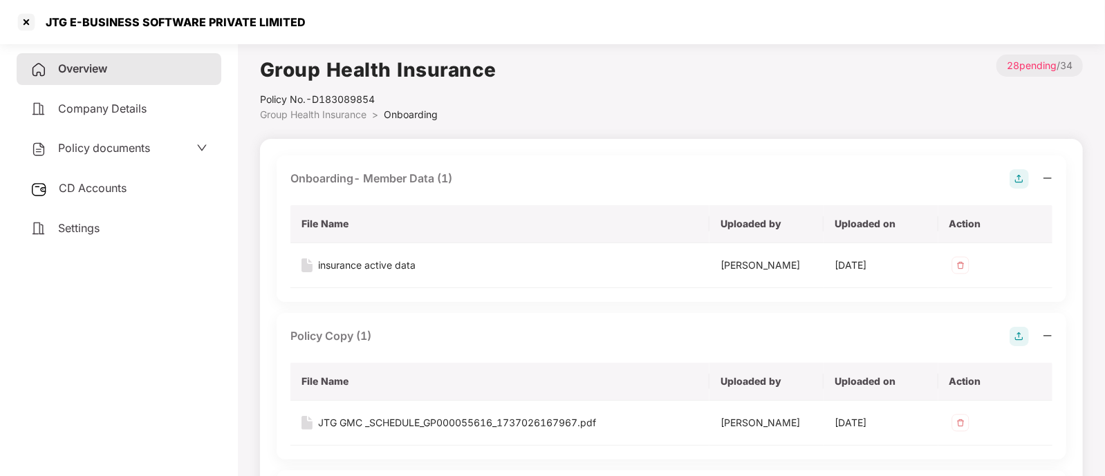
click at [667, 178] on div "Onboarding- Member Data (1)" at bounding box center [671, 178] width 762 height 19
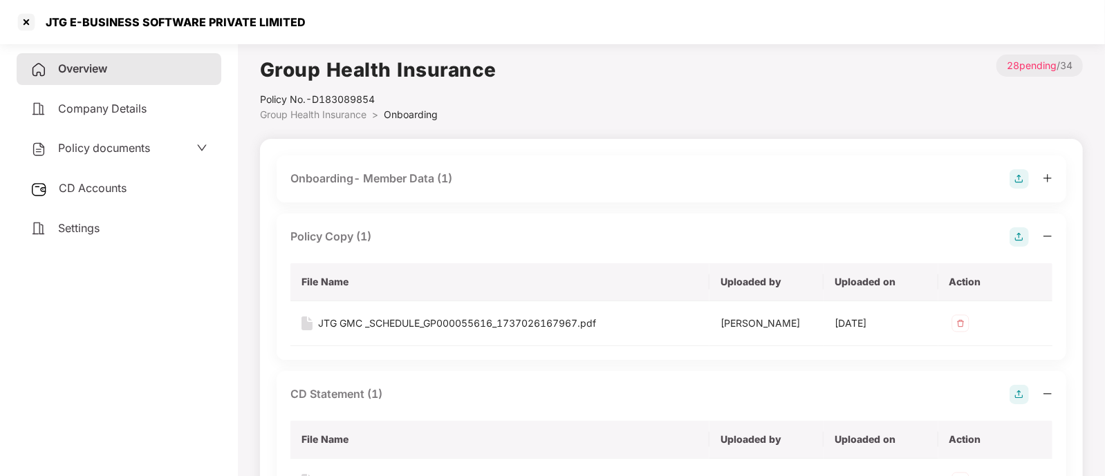
click at [626, 242] on div "Policy Copy (1)" at bounding box center [671, 236] width 762 height 19
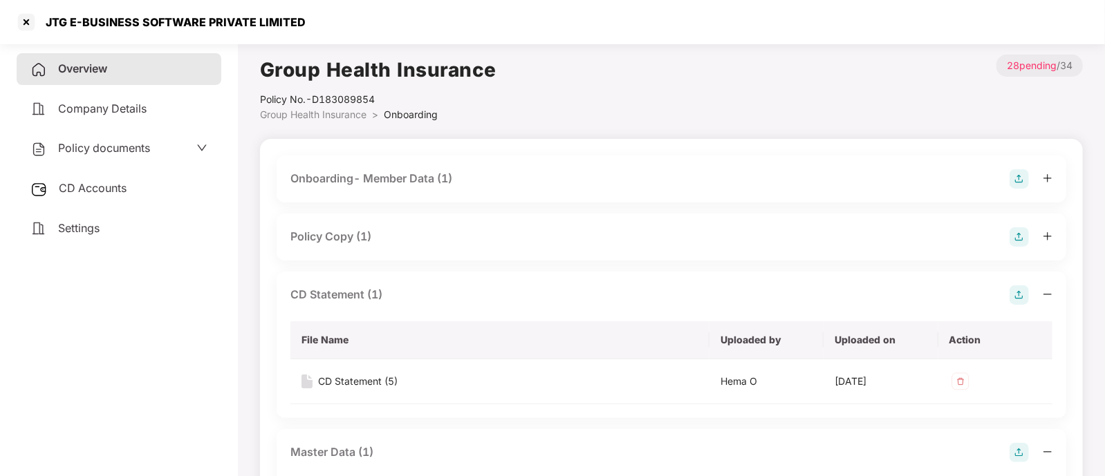
click at [598, 294] on div "CD Statement (1)" at bounding box center [671, 295] width 762 height 19
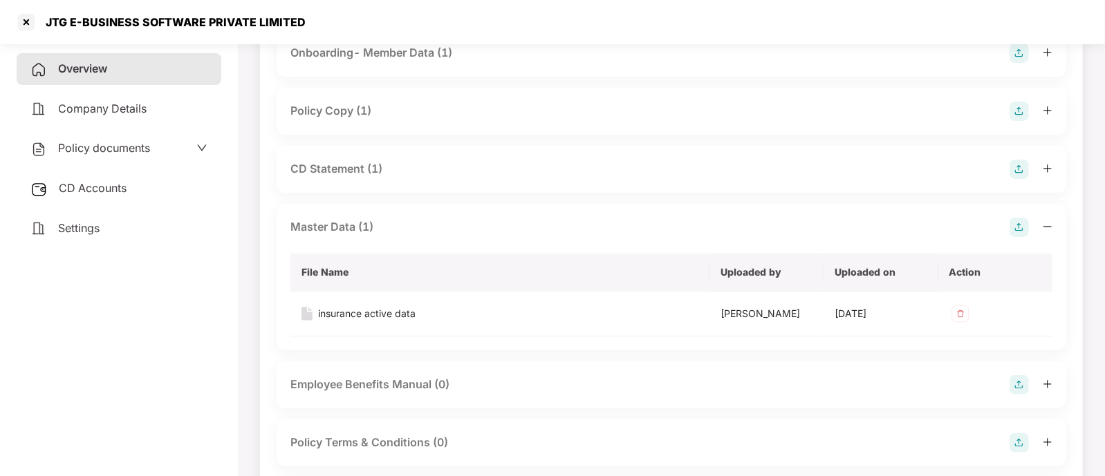
scroll to position [131, 0]
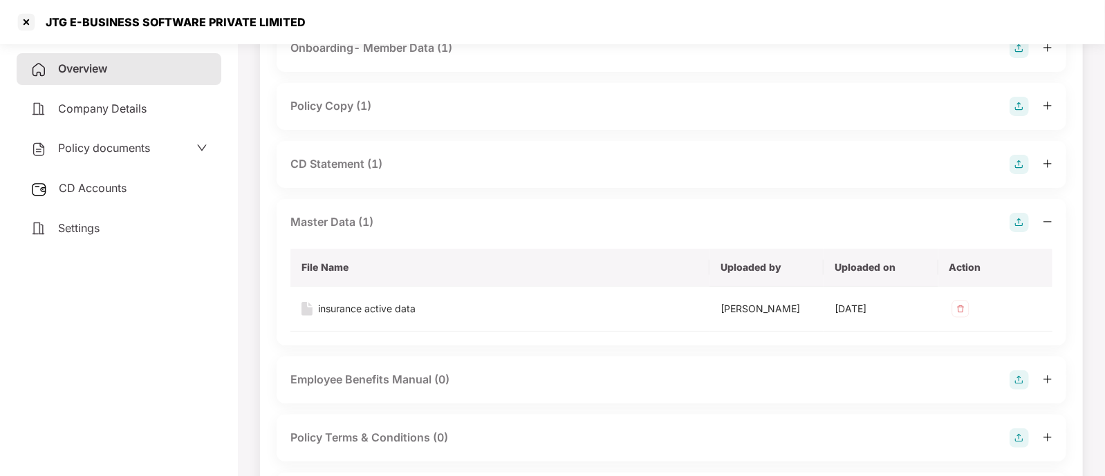
click at [457, 221] on div "Master Data (1)" at bounding box center [671, 222] width 762 height 19
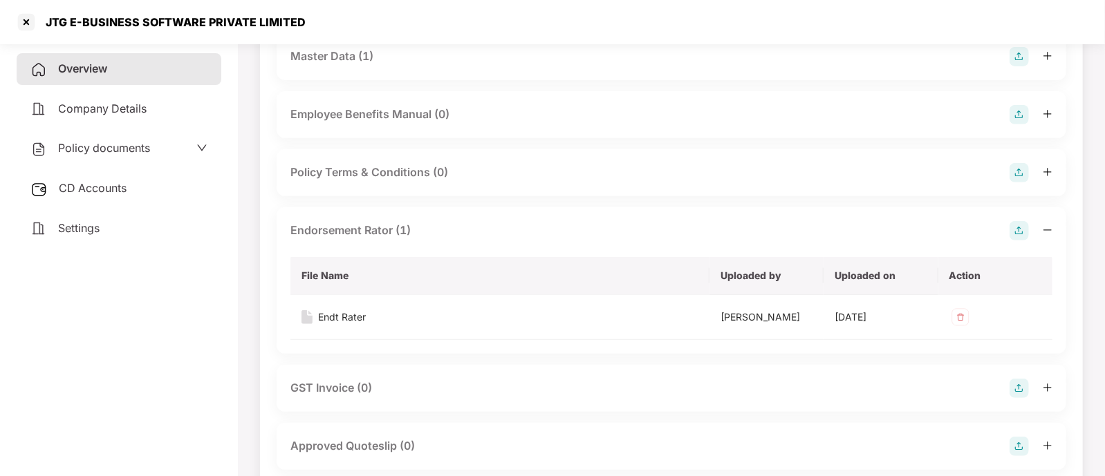
scroll to position [300, 0]
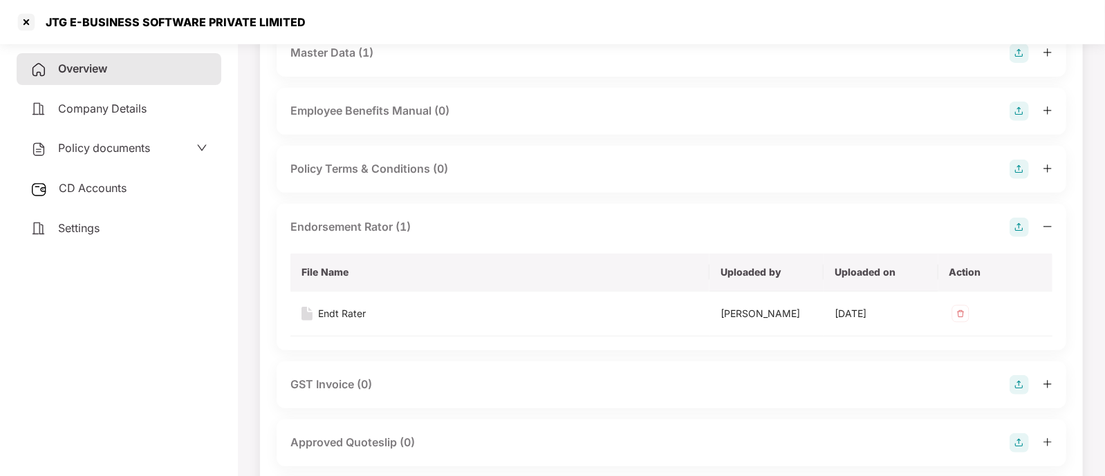
click at [426, 223] on div "Endorsement Rator (1)" at bounding box center [671, 227] width 762 height 19
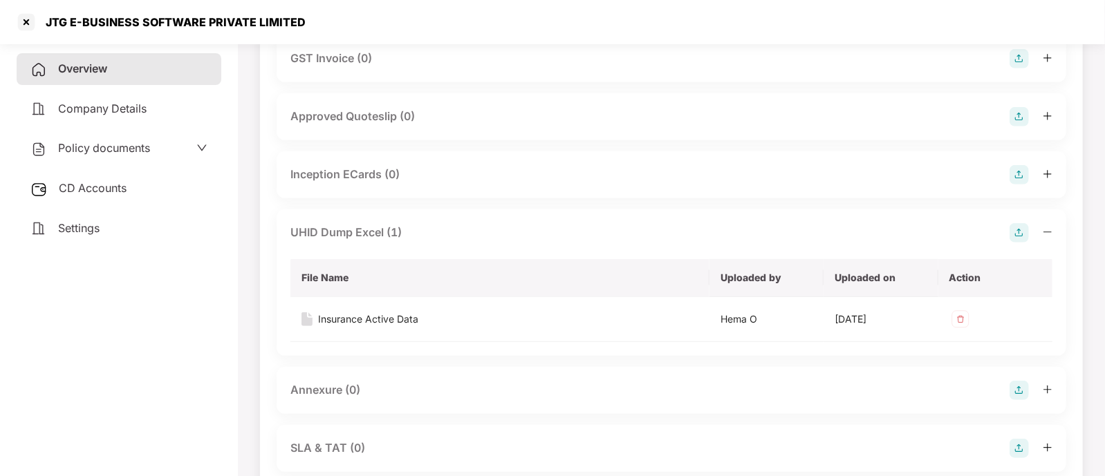
scroll to position [532, 0]
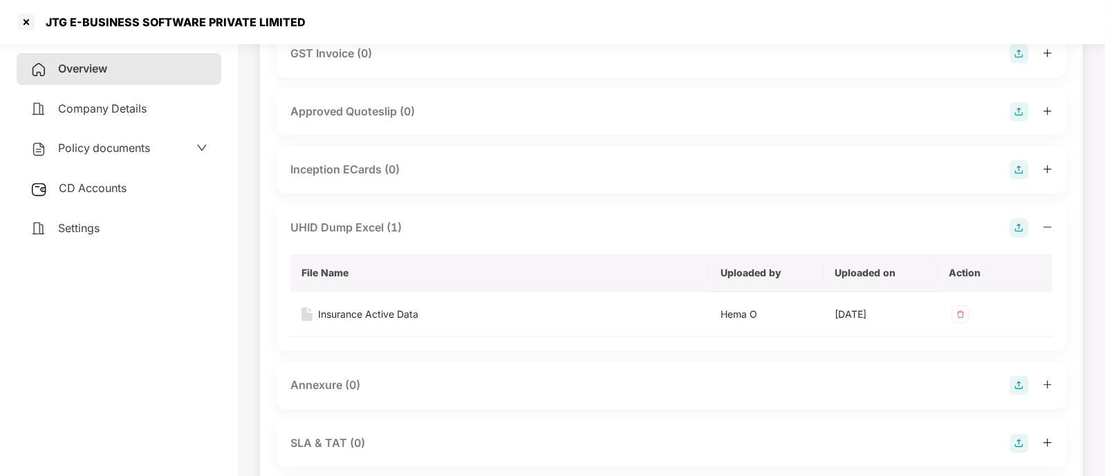
click at [417, 225] on div "UHID Dump Excel (1)" at bounding box center [671, 227] width 762 height 19
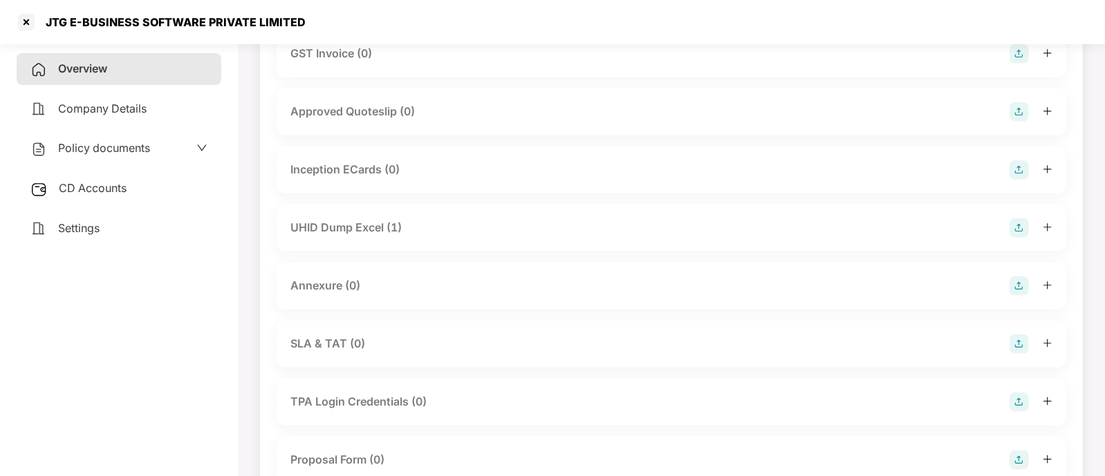
scroll to position [585, 0]
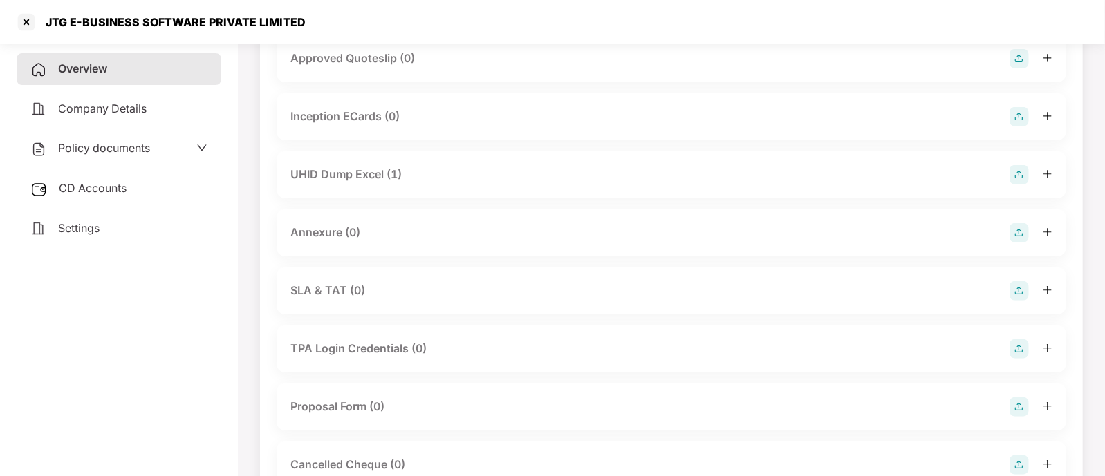
click at [458, 244] on div "Annexure (0)" at bounding box center [672, 232] width 790 height 47
click at [481, 218] on div "Annexure (0)" at bounding box center [672, 232] width 790 height 47
click at [487, 233] on div "Annexure (0)" at bounding box center [671, 232] width 762 height 19
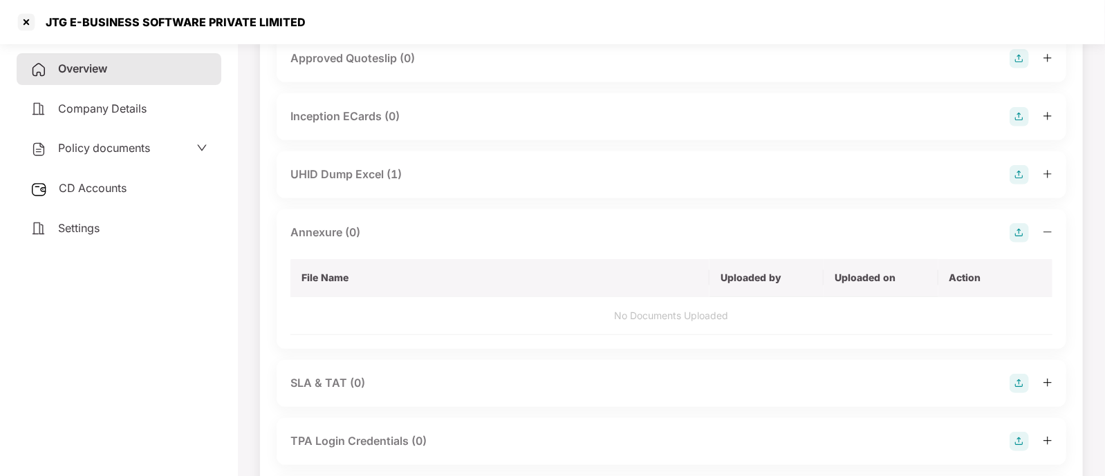
click at [1014, 230] on img at bounding box center [1018, 232] width 19 height 19
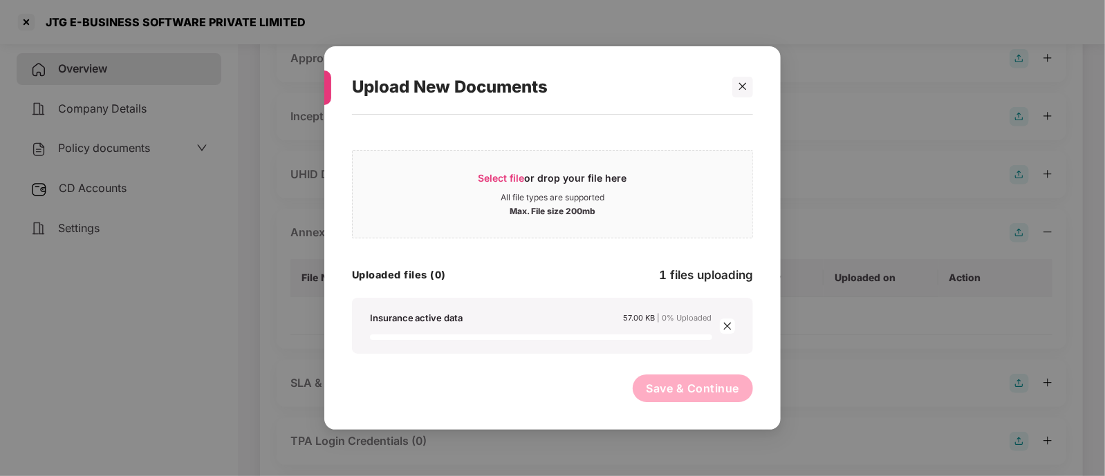
click at [494, 326] on div "Insurance active data 57.00 KB | 0% Uploaded" at bounding box center [541, 326] width 342 height 28
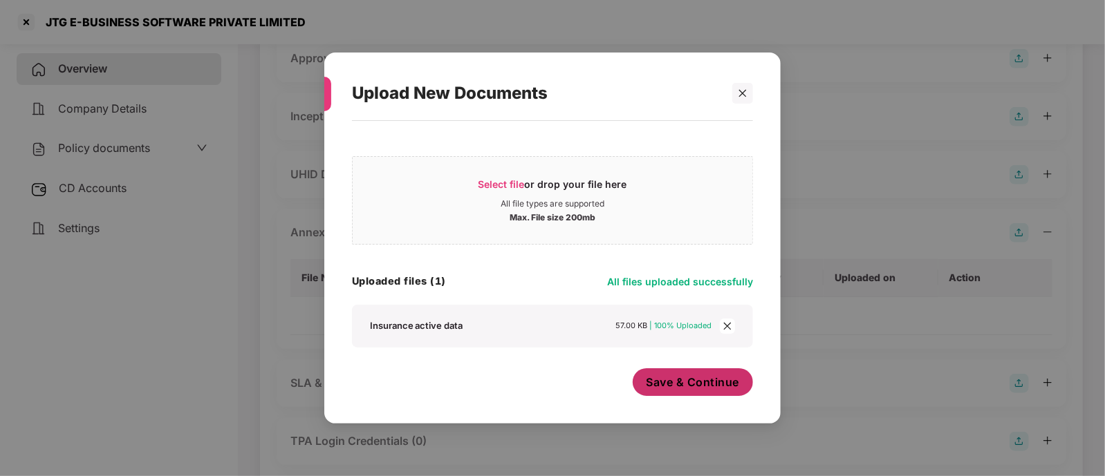
click at [655, 371] on button "Save & Continue" at bounding box center [693, 383] width 121 height 28
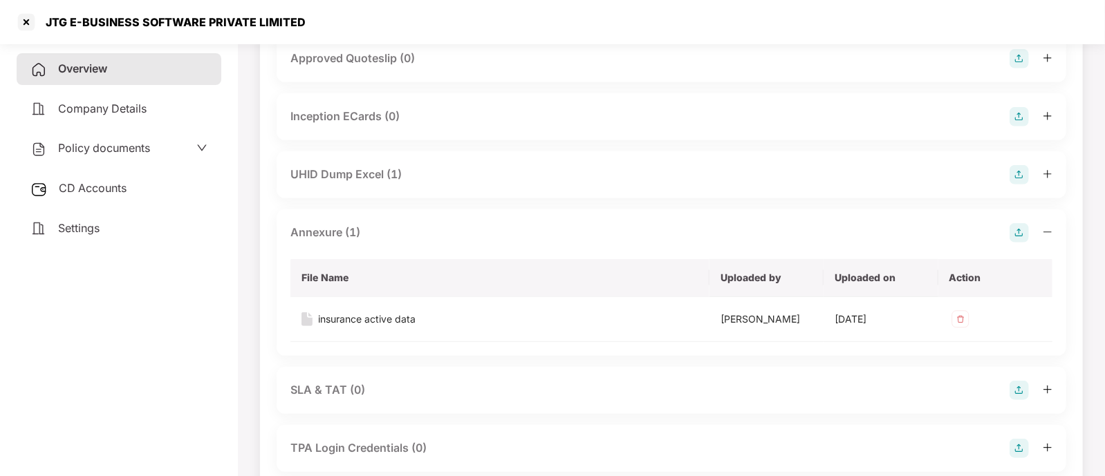
click at [437, 241] on div "Annexure (1)" at bounding box center [671, 232] width 762 height 19
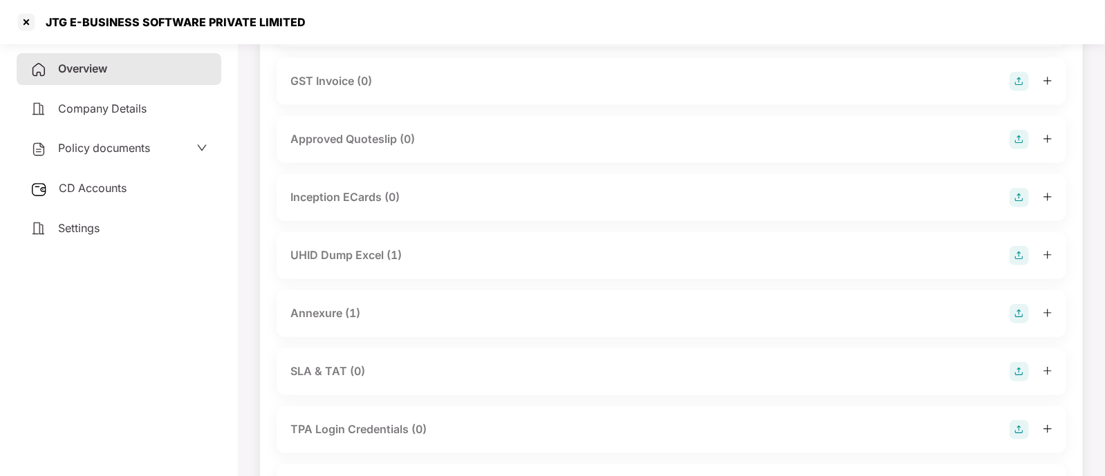
scroll to position [0, 0]
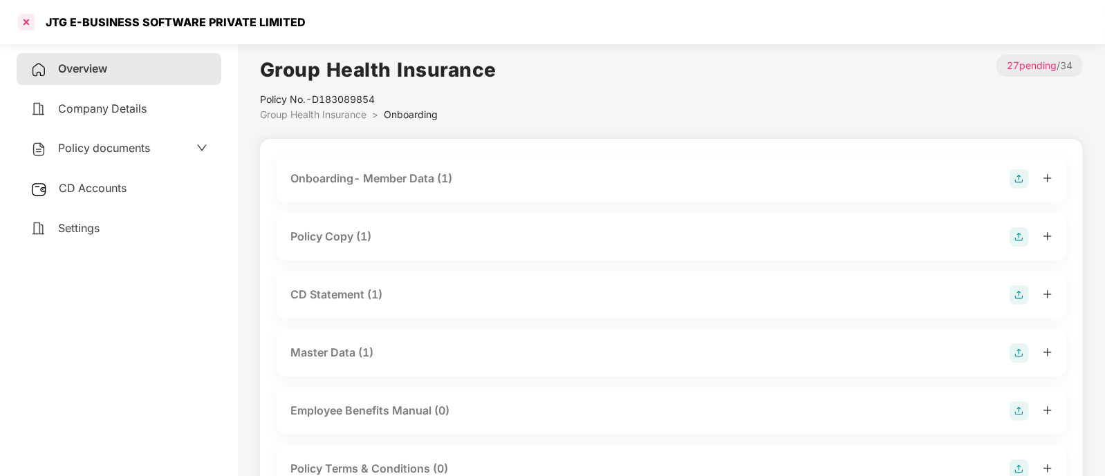
click at [28, 19] on div at bounding box center [26, 22] width 22 height 22
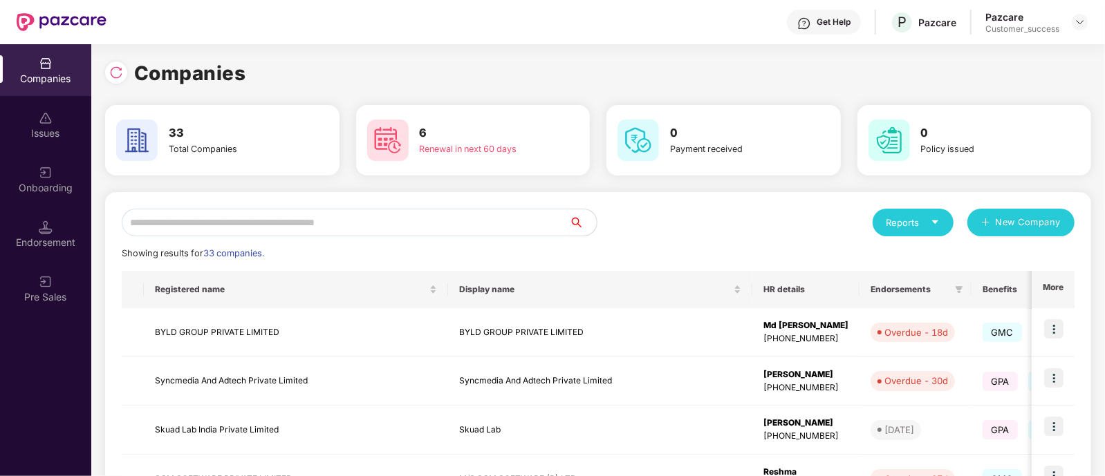
click at [400, 230] on input "text" at bounding box center [345, 223] width 447 height 28
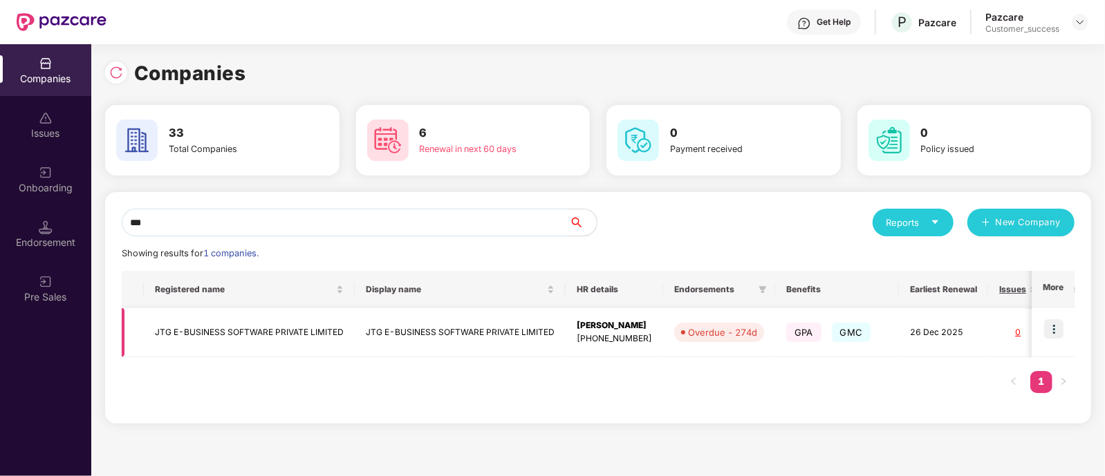
type input "***"
click at [1050, 330] on img at bounding box center [1053, 328] width 19 height 19
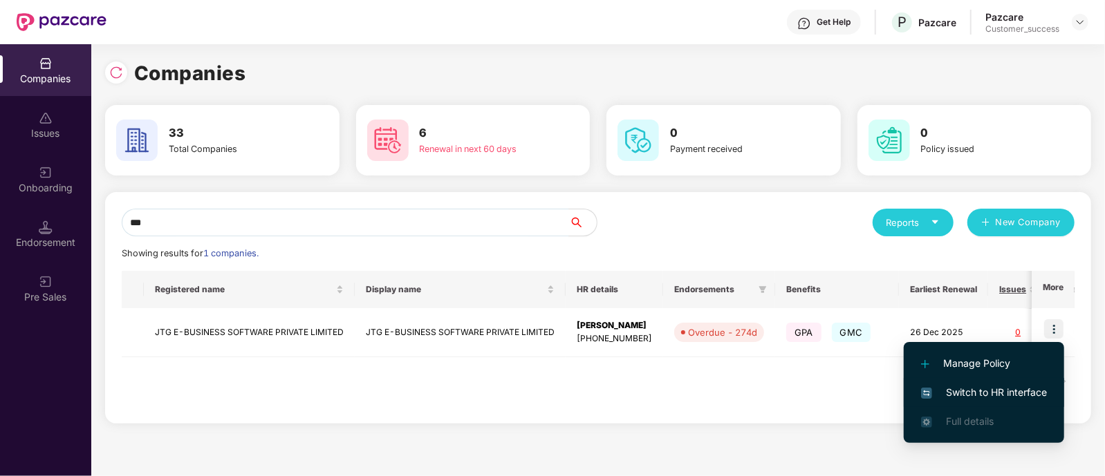
click at [973, 393] on span "Switch to HR interface" at bounding box center [984, 392] width 126 height 15
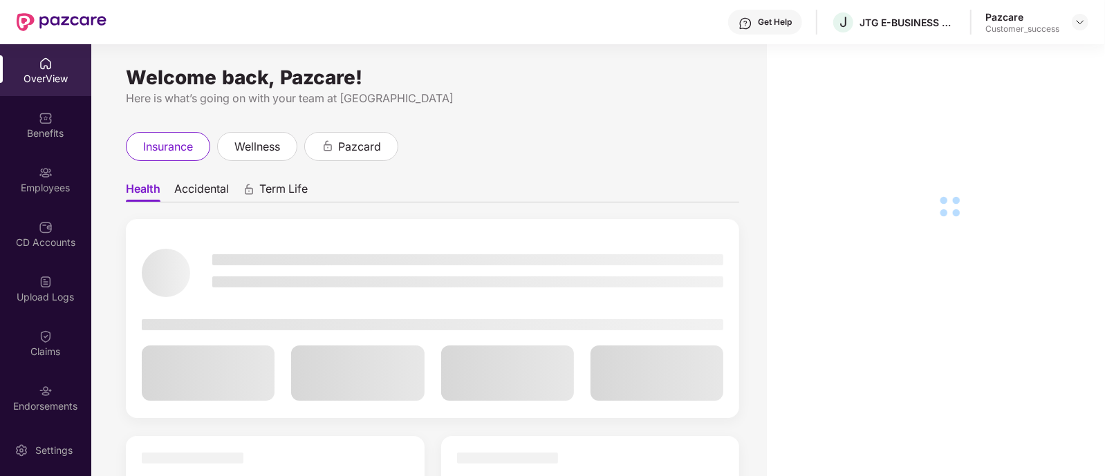
click at [32, 177] on div "Employees" at bounding box center [45, 179] width 91 height 52
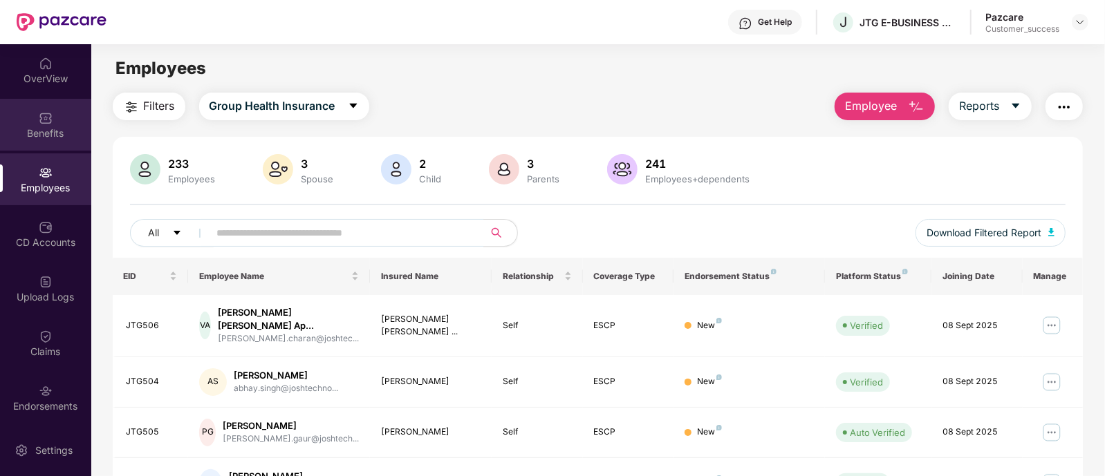
click at [53, 132] on div "Benefits" at bounding box center [45, 134] width 91 height 14
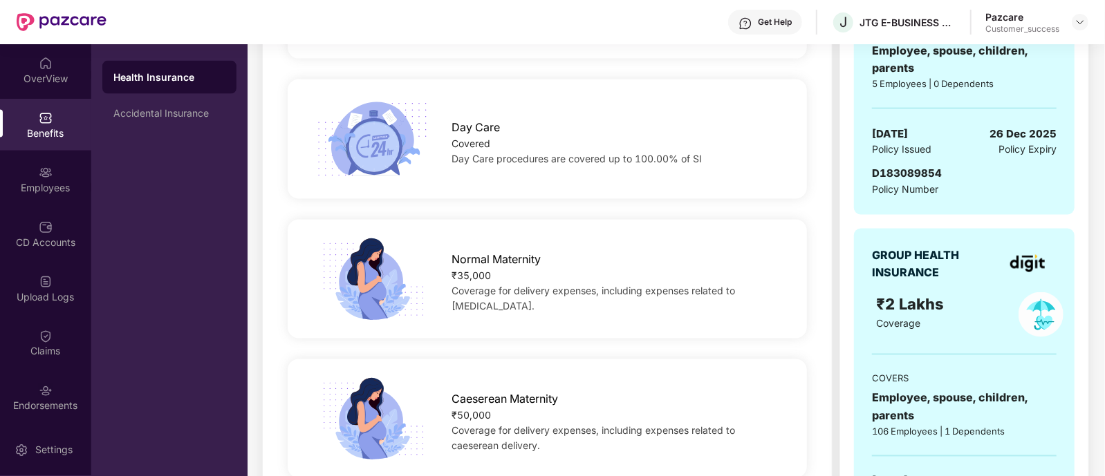
scroll to position [685, 0]
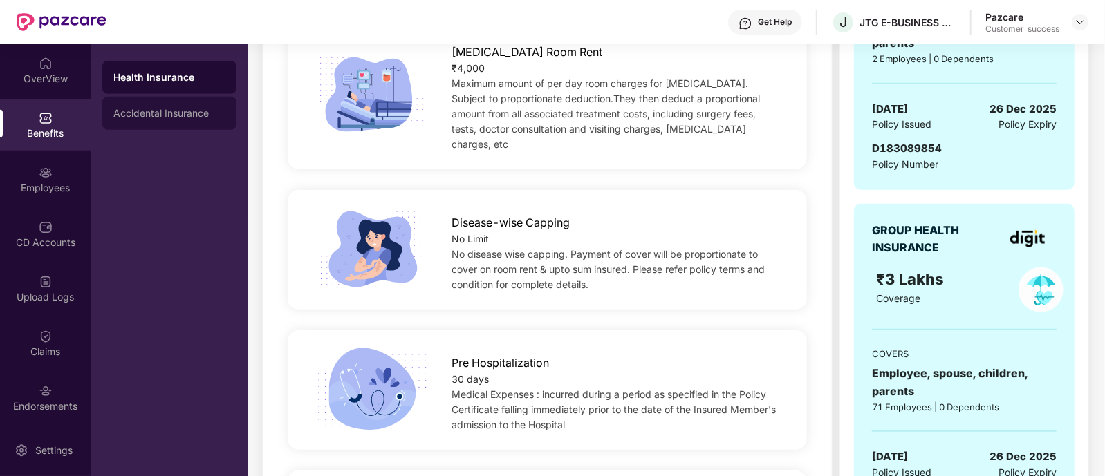
click at [185, 109] on div "Accidental Insurance" at bounding box center [169, 113] width 112 height 11
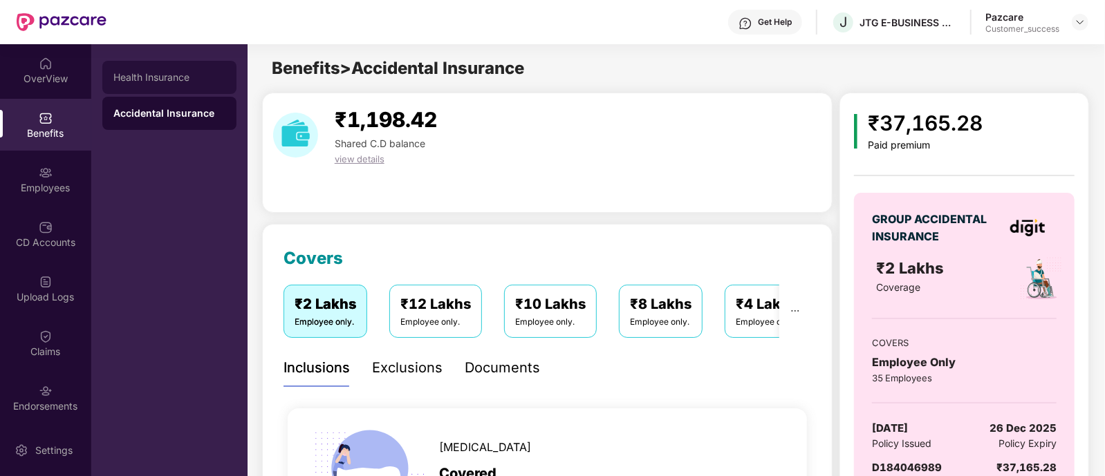
click at [145, 83] on div "Health Insurance" at bounding box center [169, 77] width 134 height 33
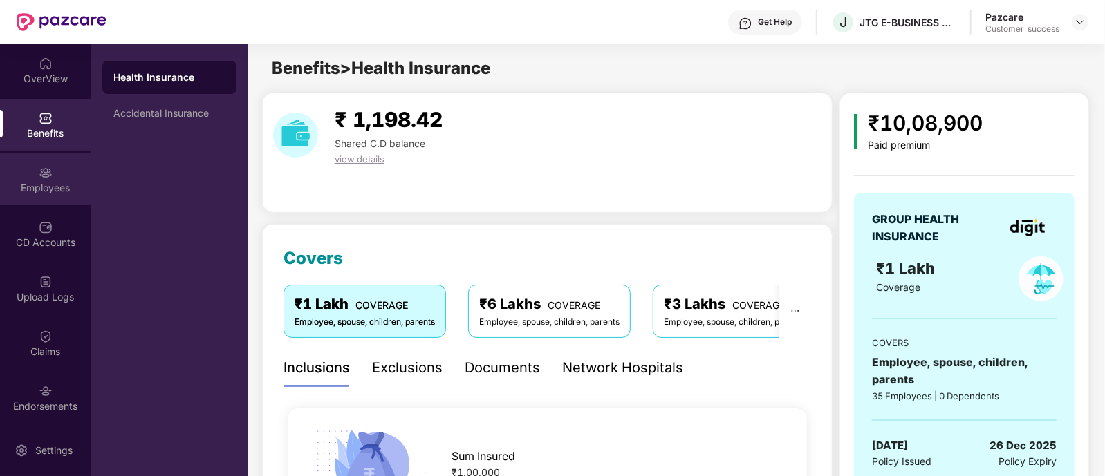
click at [52, 174] on div "Employees" at bounding box center [45, 179] width 91 height 52
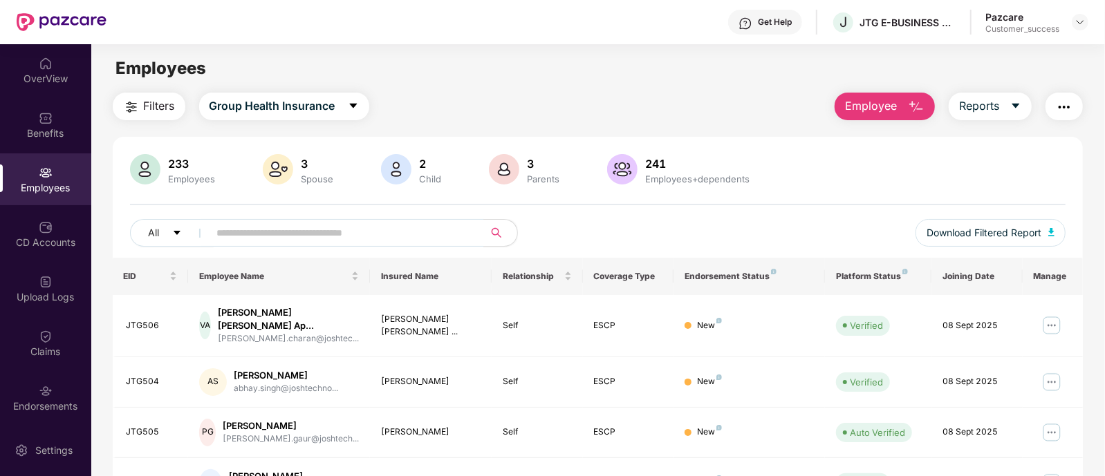
click at [160, 112] on span "Filters" at bounding box center [159, 105] width 31 height 17
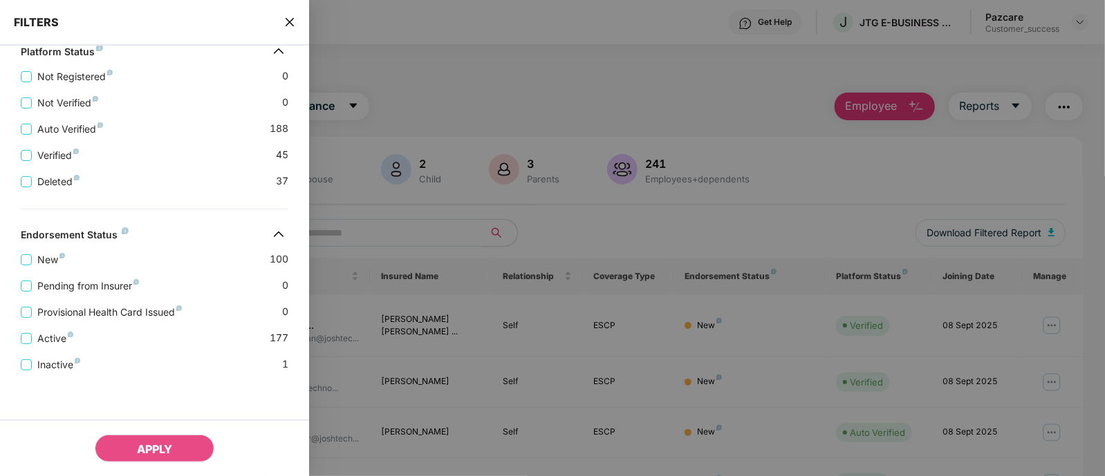
scroll to position [472, 0]
click at [288, 21] on icon "close" at bounding box center [289, 22] width 11 height 11
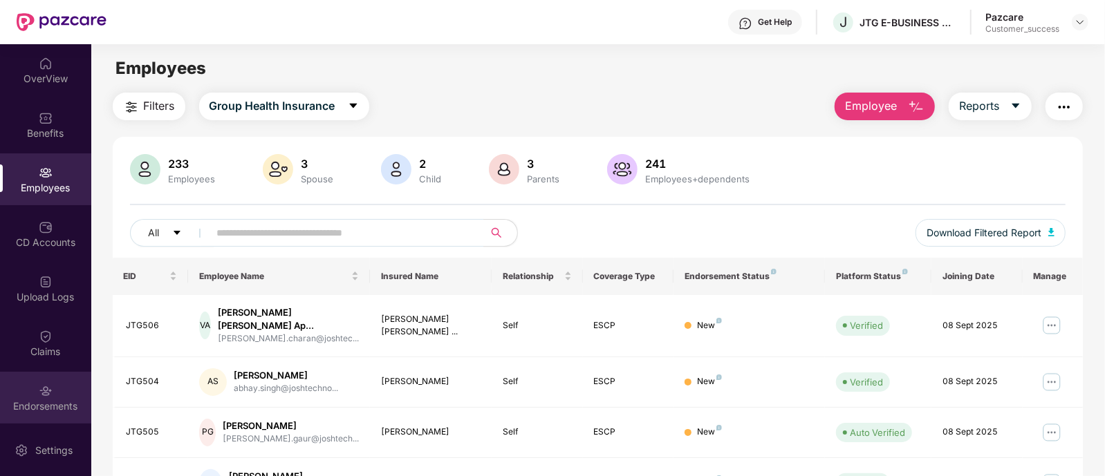
click at [53, 409] on div "Endorsements" at bounding box center [45, 407] width 91 height 14
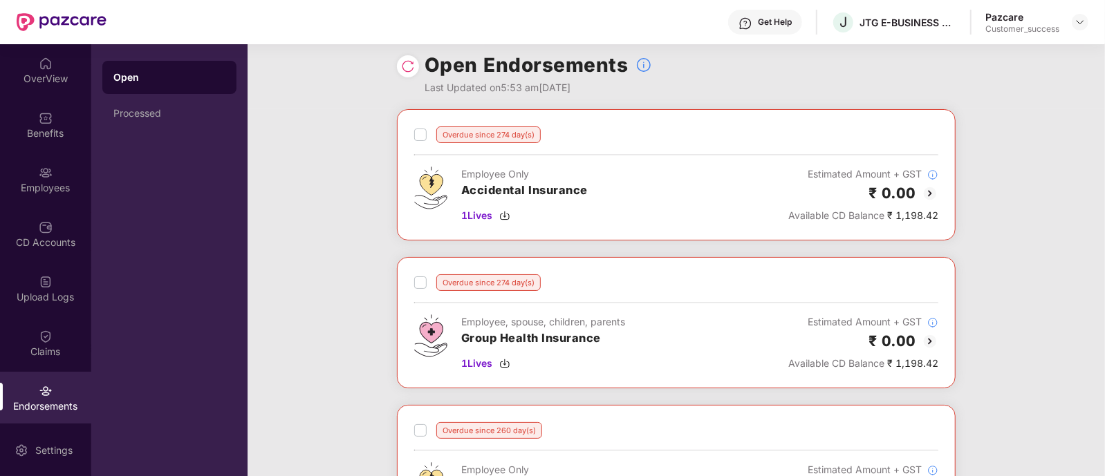
scroll to position [12, 0]
drag, startPoint x: 436, startPoint y: 131, endPoint x: 523, endPoint y: 136, distance: 87.9
click at [523, 136] on div "Overdue since 274 day(s)" at bounding box center [488, 134] width 104 height 17
click at [564, 137] on div "Overdue since 274 day(s)" at bounding box center [676, 134] width 524 height 17
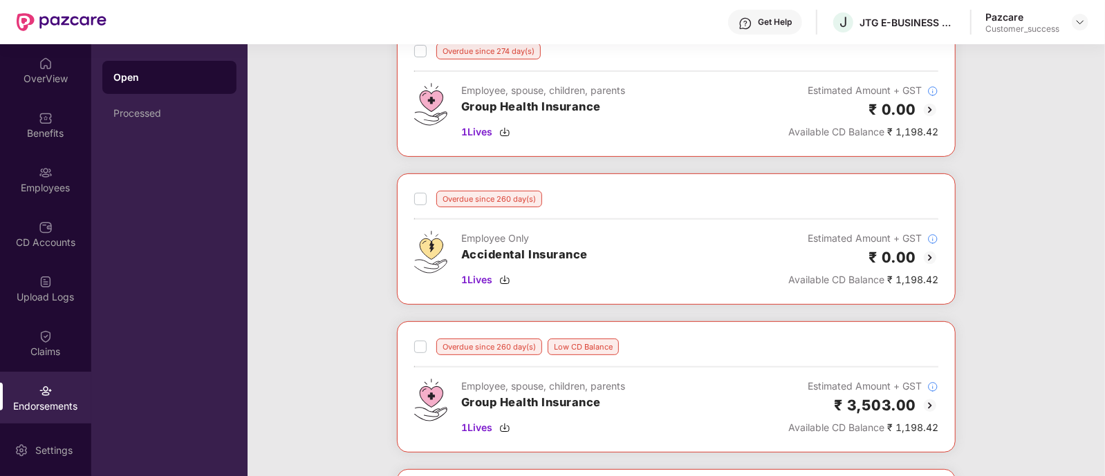
scroll to position [0, 0]
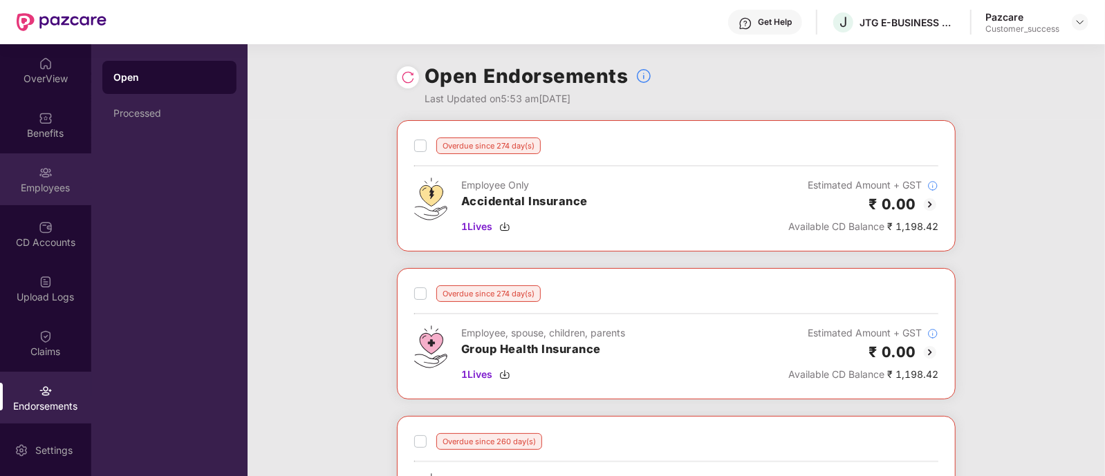
click at [41, 193] on div "Employees" at bounding box center [45, 188] width 91 height 14
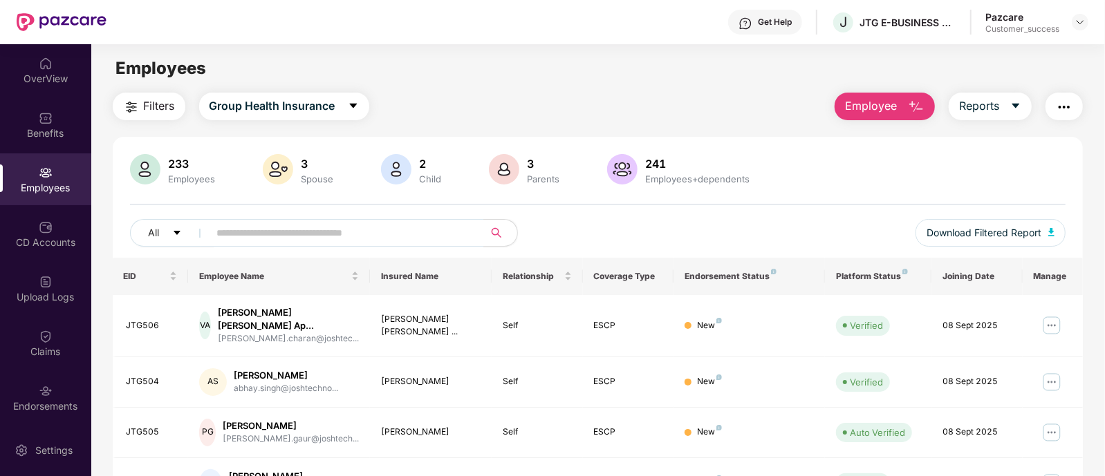
click at [152, 99] on span "Filters" at bounding box center [159, 105] width 31 height 17
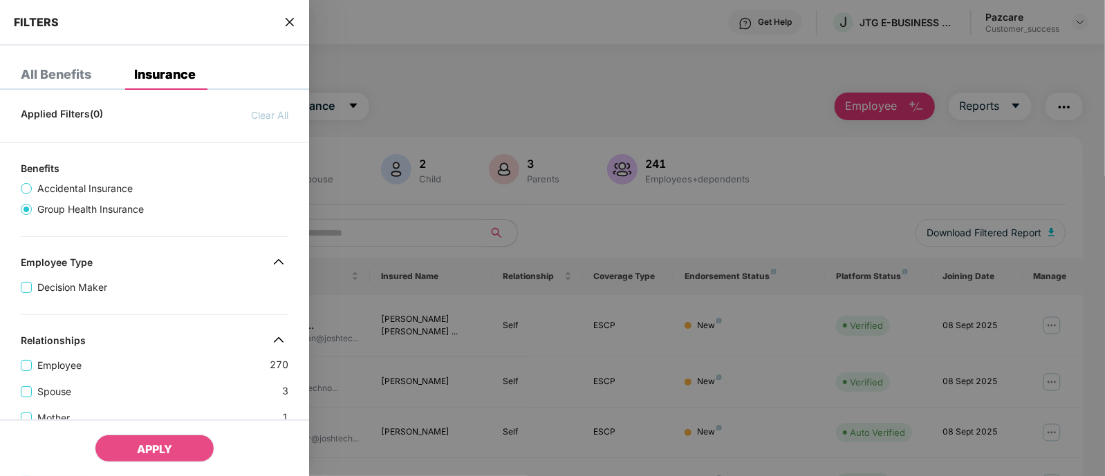
scroll to position [473, 0]
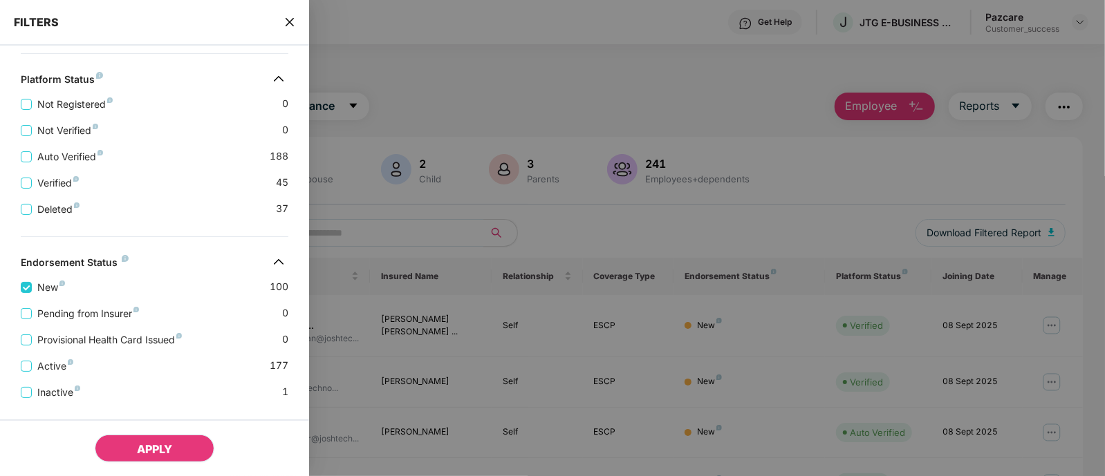
click at [128, 443] on button "APPLY" at bounding box center [155, 449] width 120 height 28
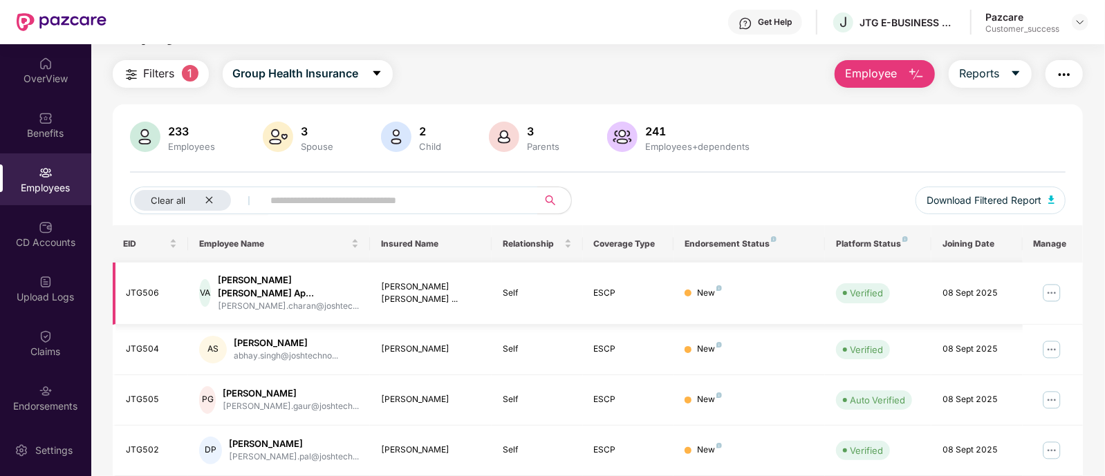
scroll to position [30, 0]
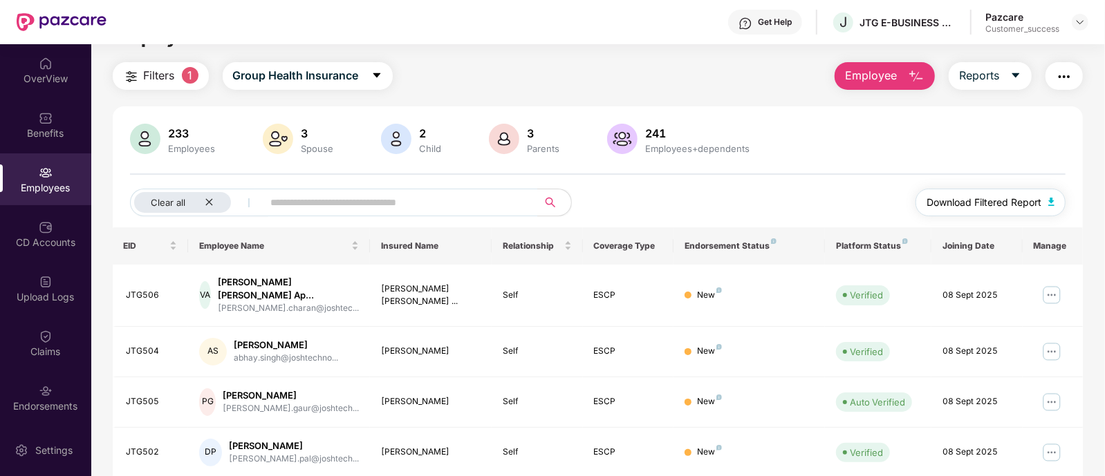
click at [961, 209] on button "Download Filtered Report" at bounding box center [990, 203] width 151 height 28
click at [213, 202] on icon "close" at bounding box center [209, 202] width 9 height 9
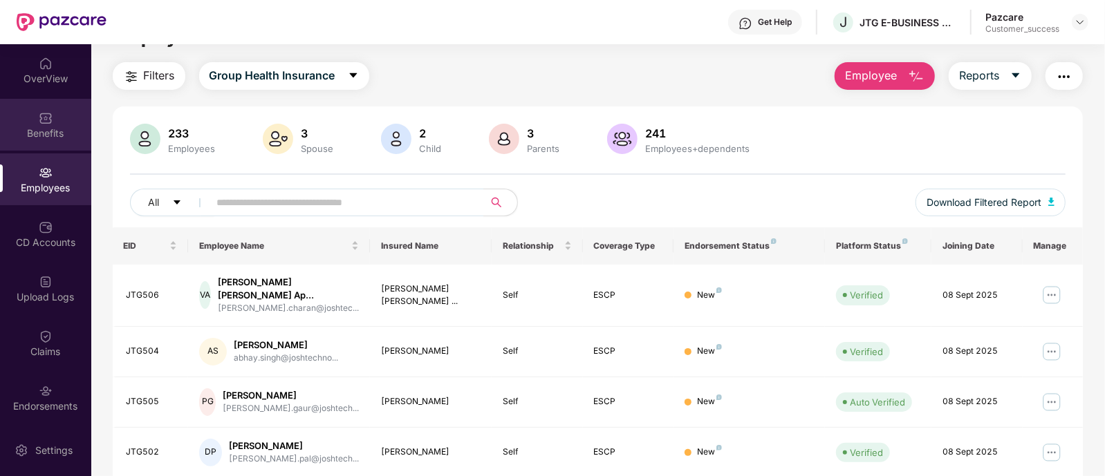
click at [44, 124] on img at bounding box center [46, 118] width 14 height 14
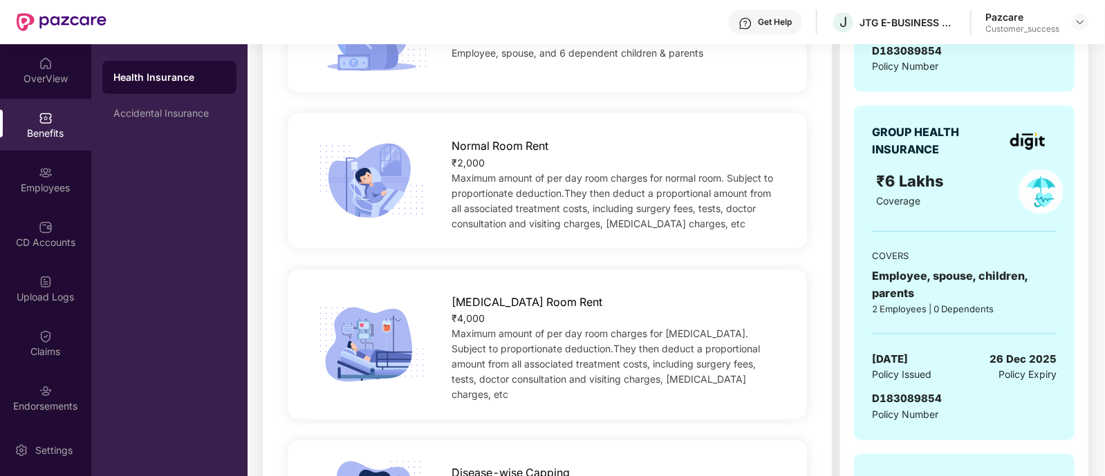
scroll to position [436, 0]
click at [905, 399] on span "D183089854" at bounding box center [907, 397] width 70 height 13
copy span "D183089854"
click at [148, 105] on div "Accidental Insurance" at bounding box center [169, 113] width 134 height 33
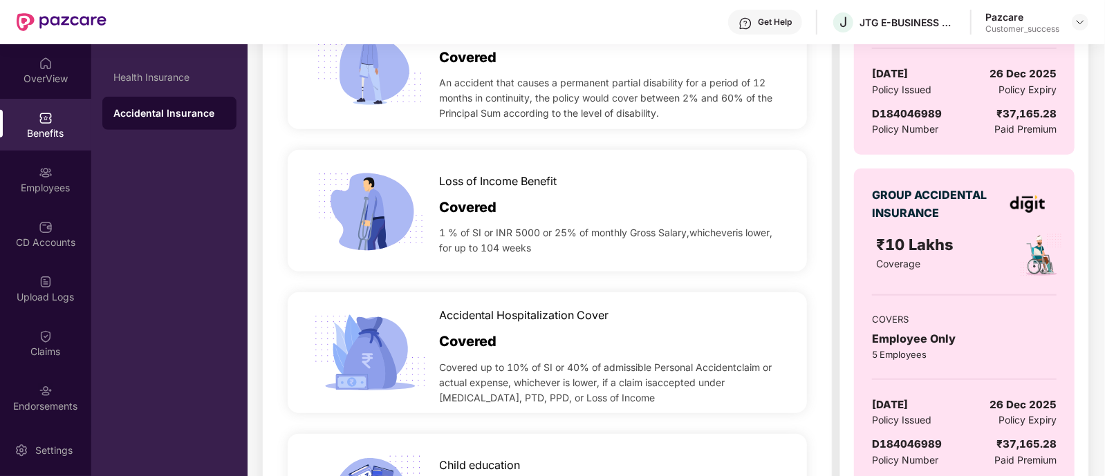
scroll to position [686, 0]
click at [902, 443] on span "D184046989" at bounding box center [907, 443] width 70 height 13
copy span "D184046989"
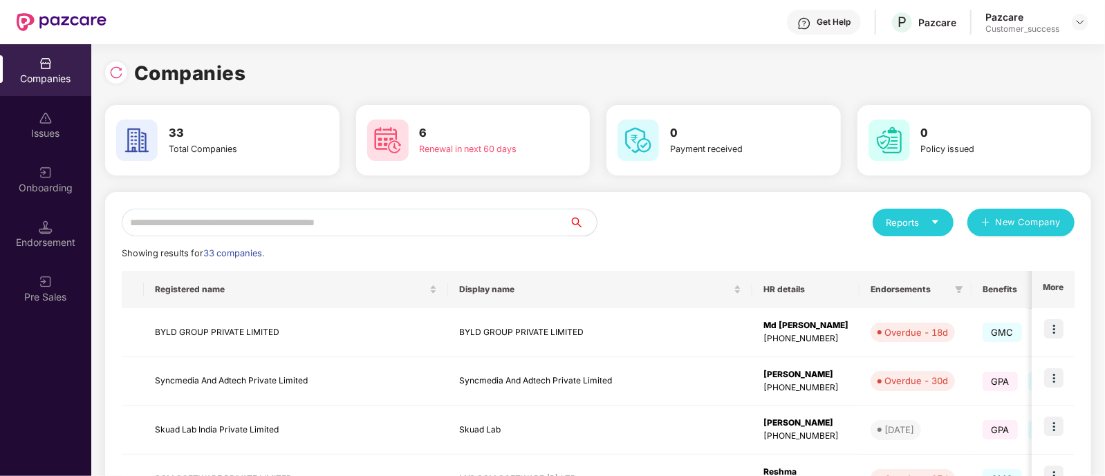
click at [313, 218] on input "text" at bounding box center [345, 223] width 447 height 28
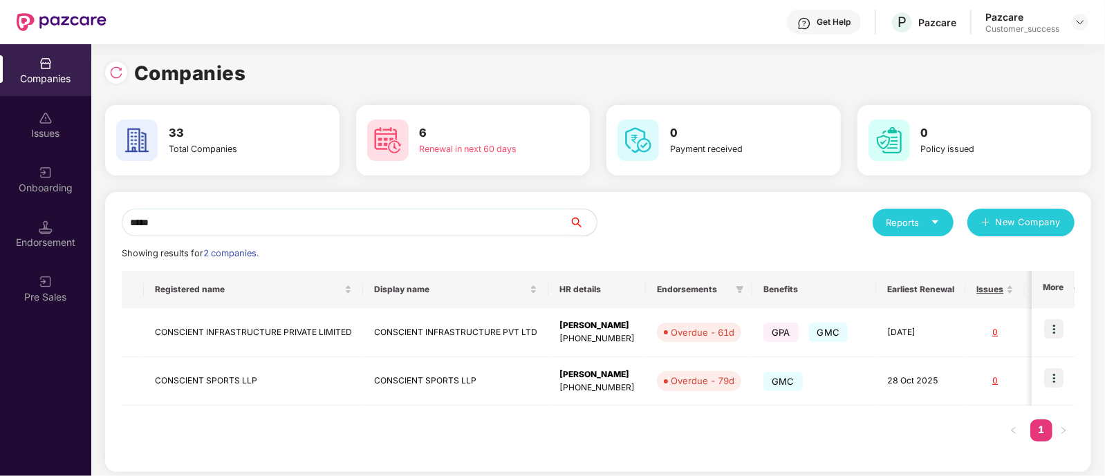
click at [495, 218] on input "*****" at bounding box center [345, 223] width 447 height 28
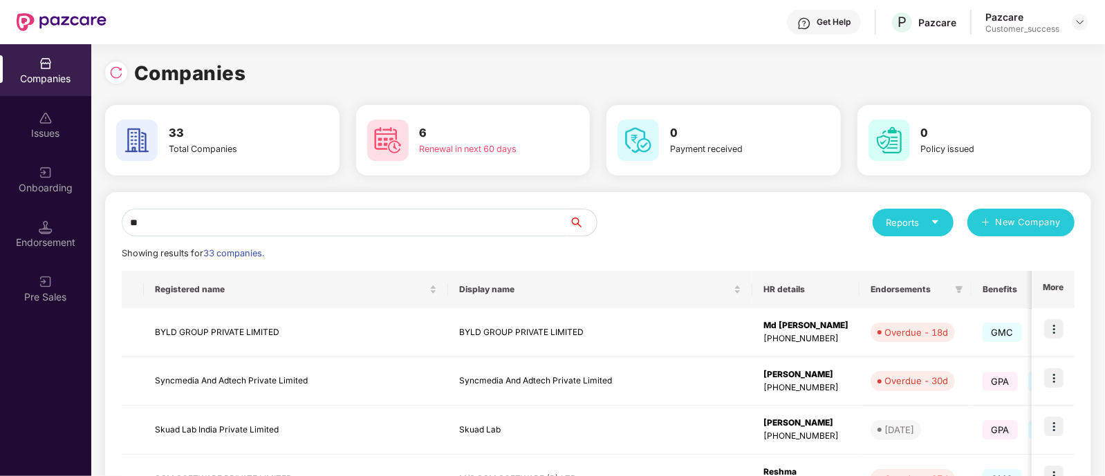
type input "*"
